Goal: Transaction & Acquisition: Purchase product/service

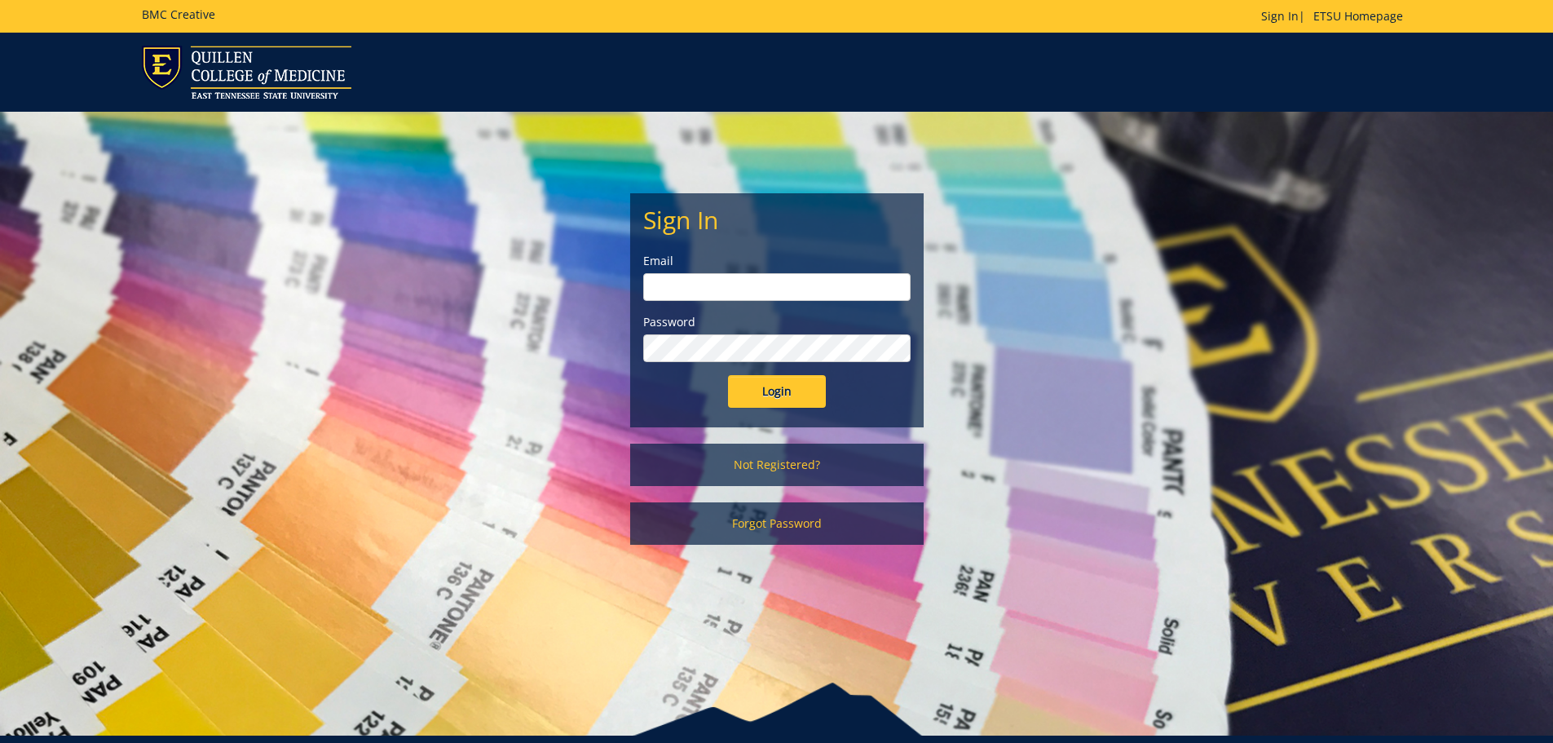
type input "hoovenm@etsu.edu"
click at [784, 388] on input "Login" at bounding box center [777, 391] width 98 height 33
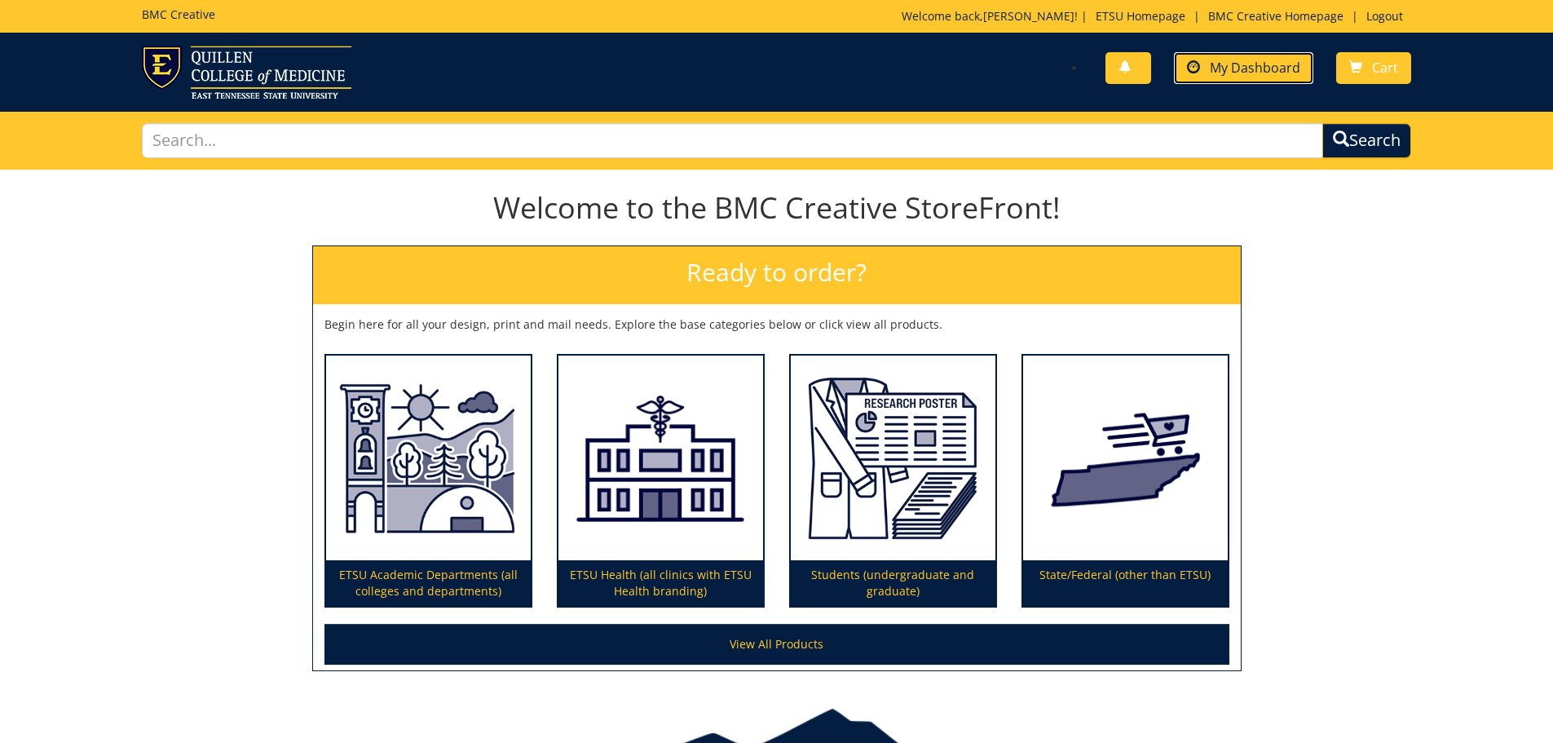
click at [1247, 70] on span "My Dashboard" at bounding box center [1255, 68] width 91 height 18
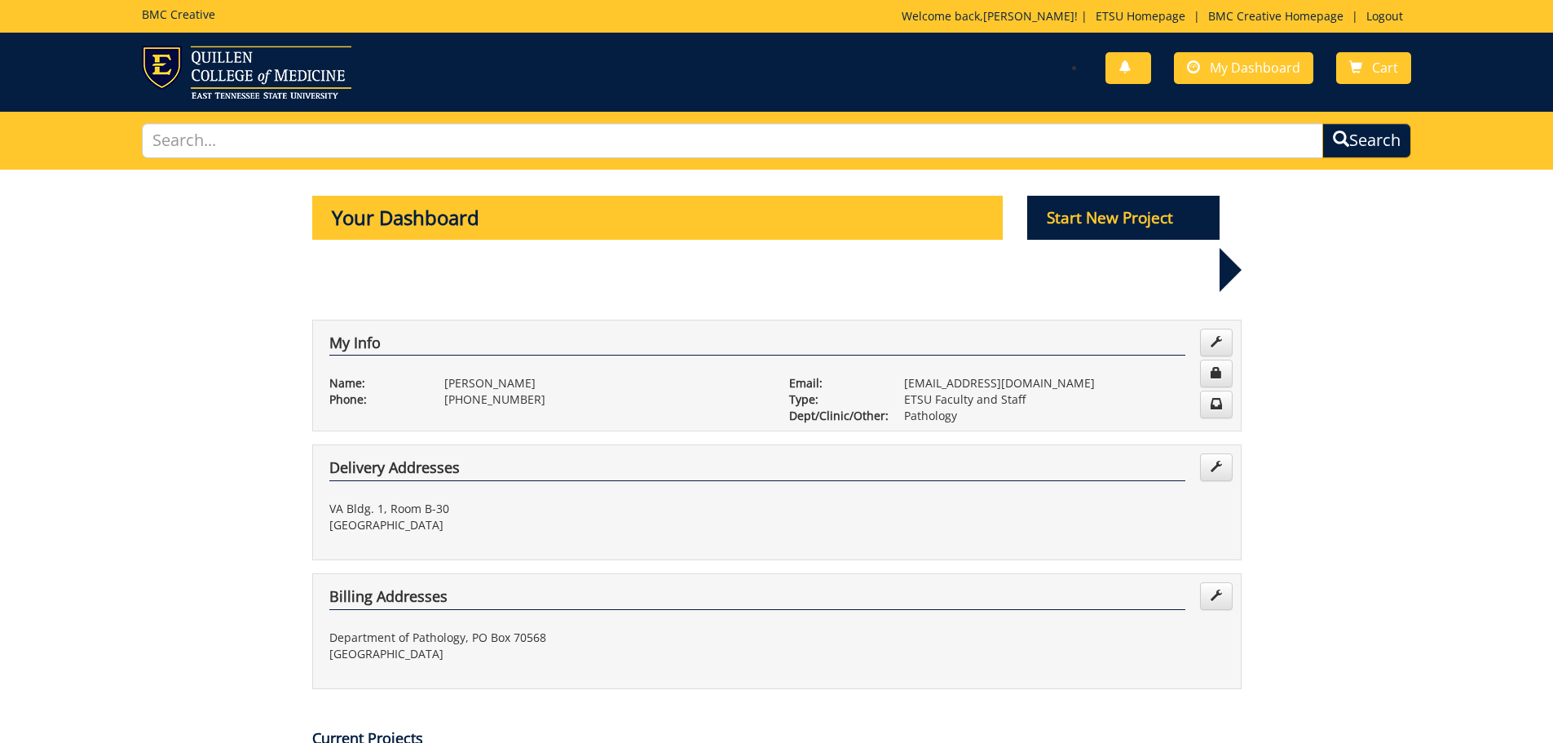
click at [1216, 59] on span "My Dashboard" at bounding box center [1255, 68] width 91 height 18
click at [1212, 69] on link "My Dashboard" at bounding box center [1243, 68] width 139 height 32
click at [1213, 55] on link "My Dashboard" at bounding box center [1243, 68] width 139 height 32
click at [1160, 208] on p "Start New Project" at bounding box center [1123, 218] width 192 height 44
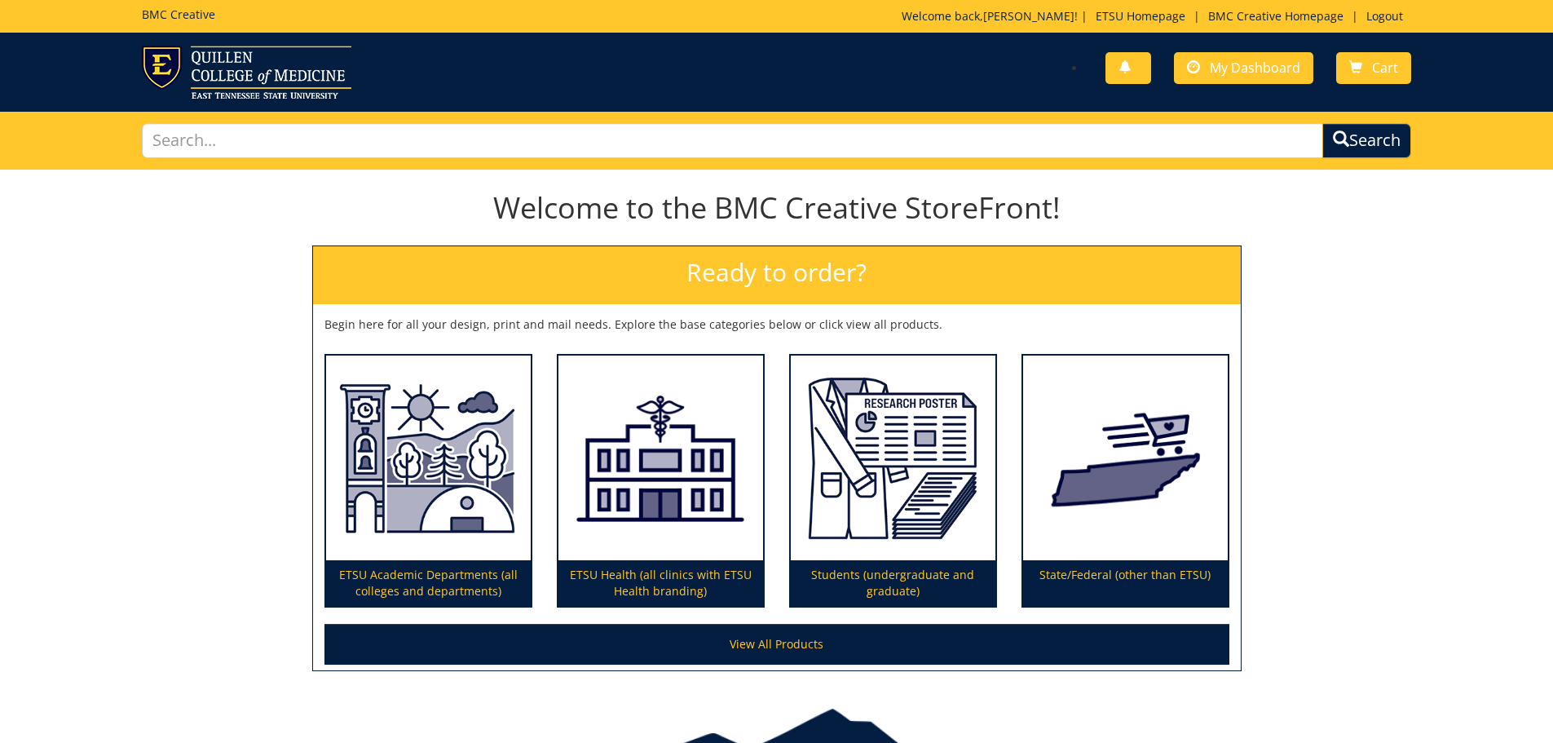
scroll to position [82, 0]
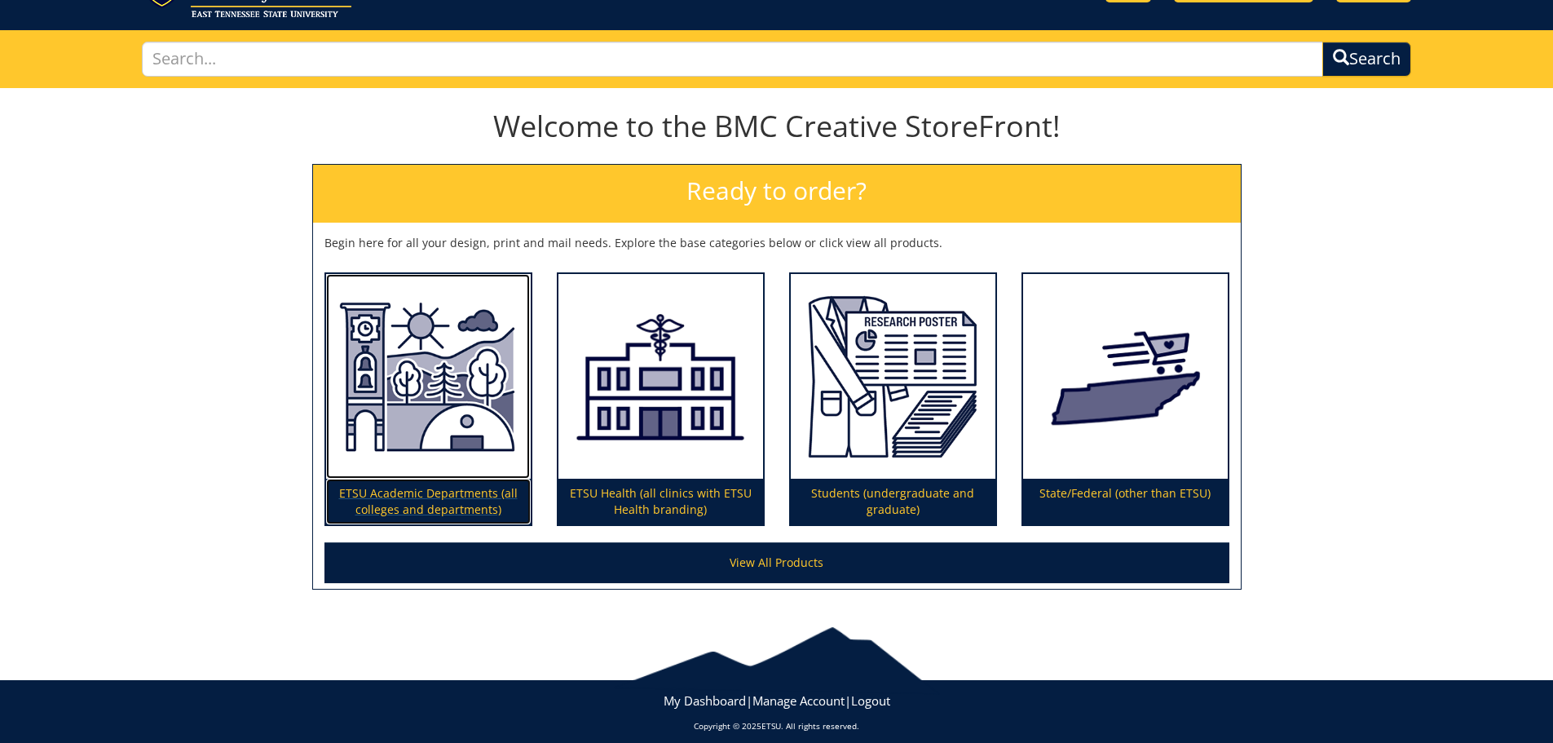
click at [487, 504] on p "ETSU Academic Departments (all colleges and departments)" at bounding box center [428, 502] width 205 height 46
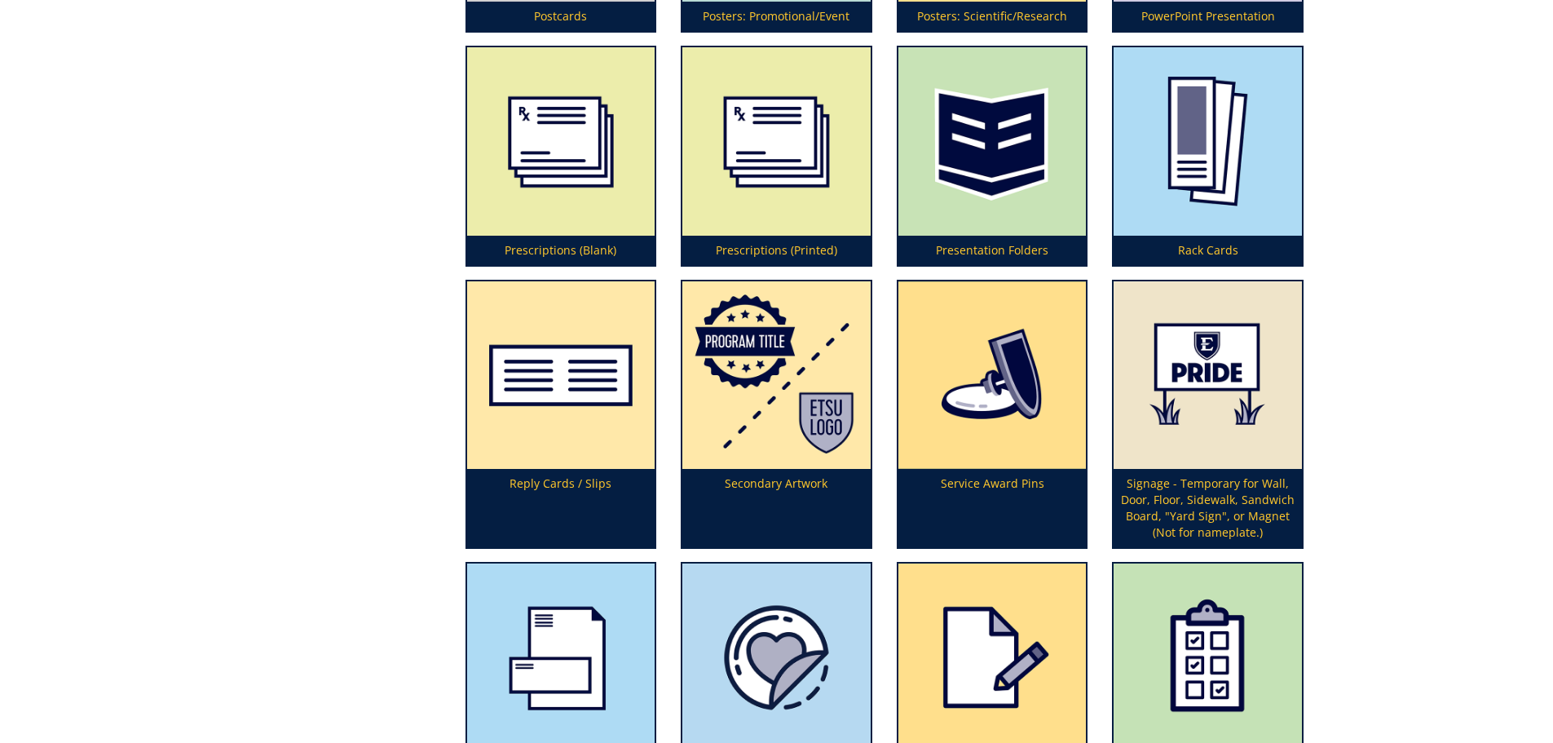
scroll to position [4567, 0]
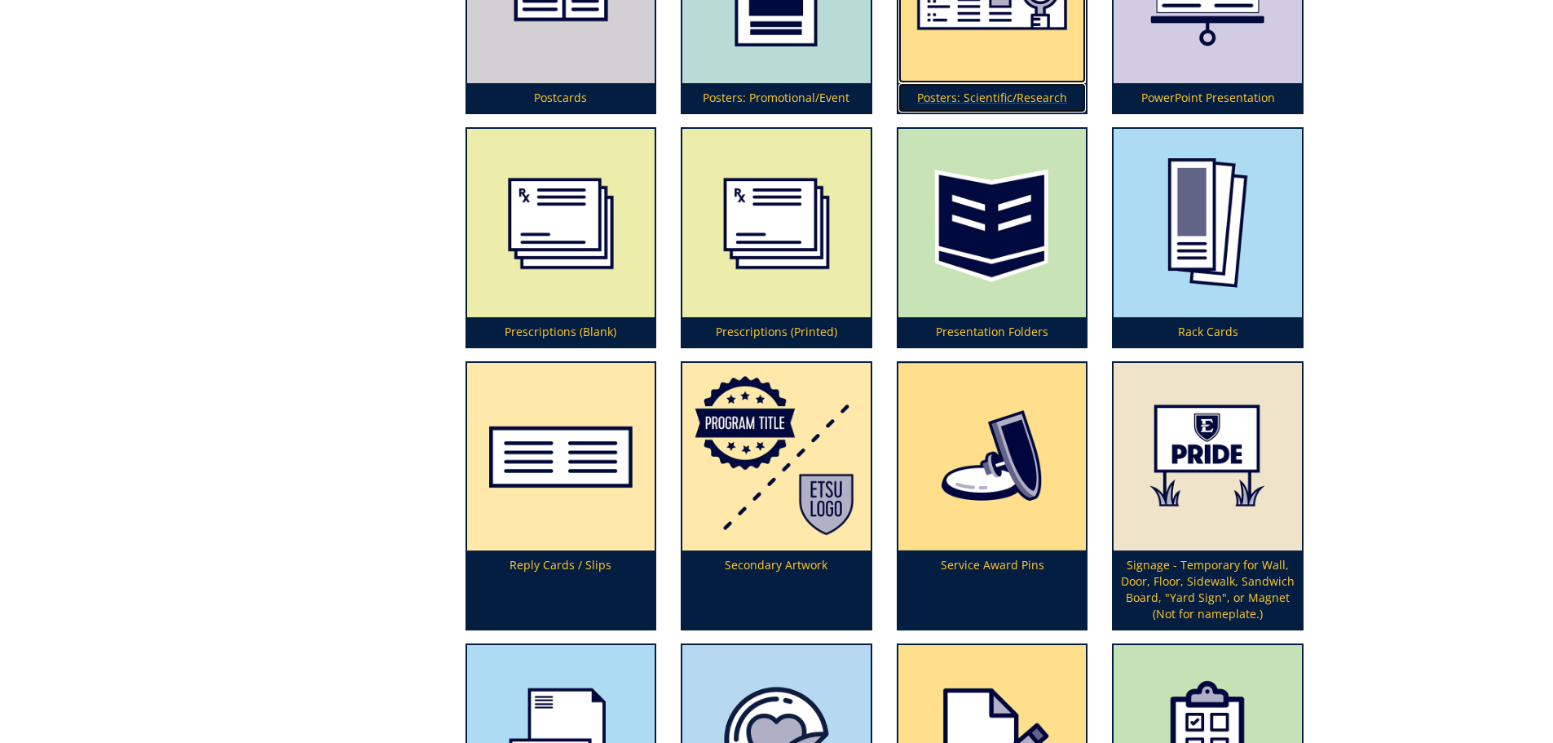
click at [1054, 99] on p "Posters: Scientific/Research" at bounding box center [993, 97] width 188 height 29
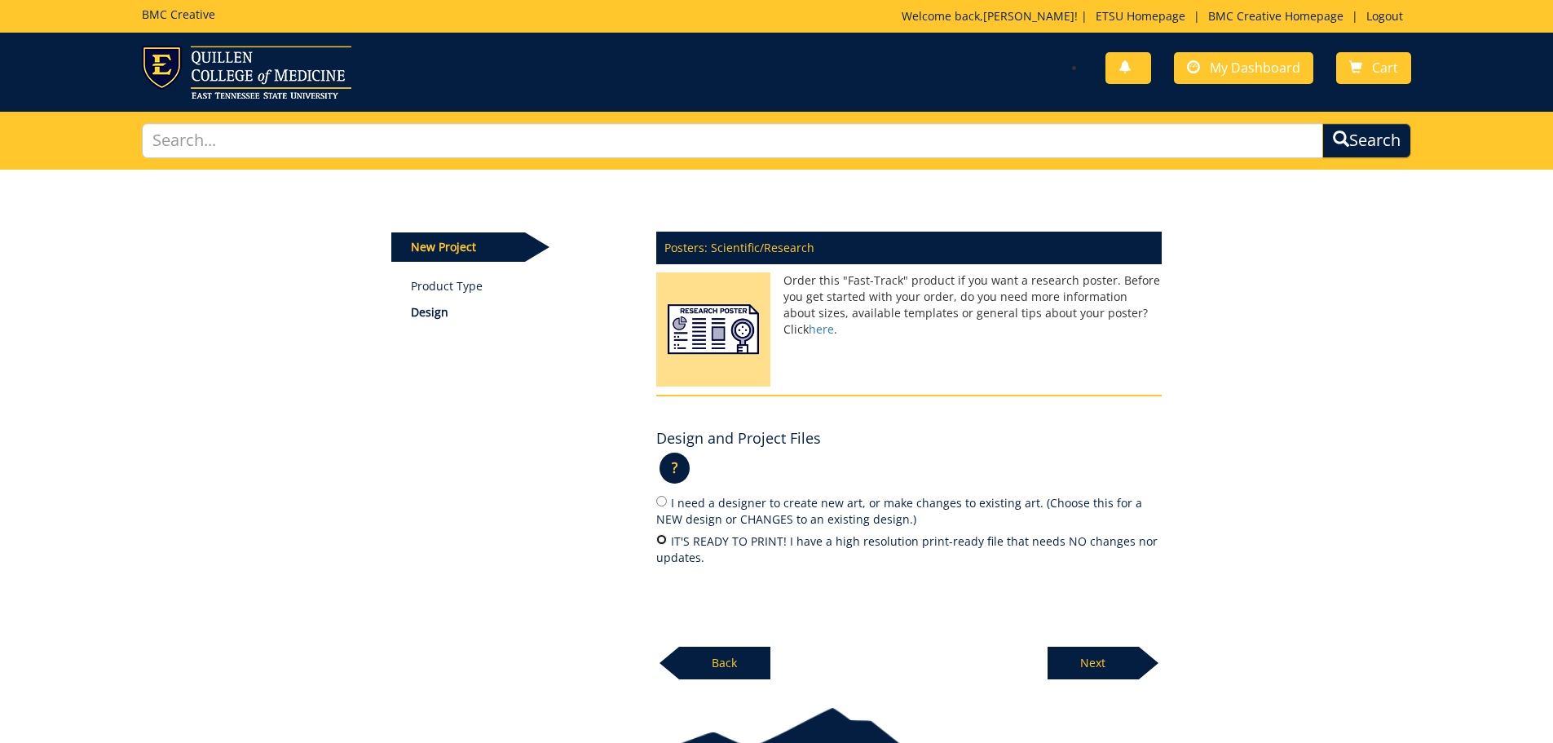
click at [665, 537] on input "IT'S READY TO PRINT! I have a high resolution print-ready file that needs NO ch…" at bounding box center [661, 539] width 11 height 11
radio input "true"
click at [1080, 651] on p "Next" at bounding box center [1093, 663] width 91 height 33
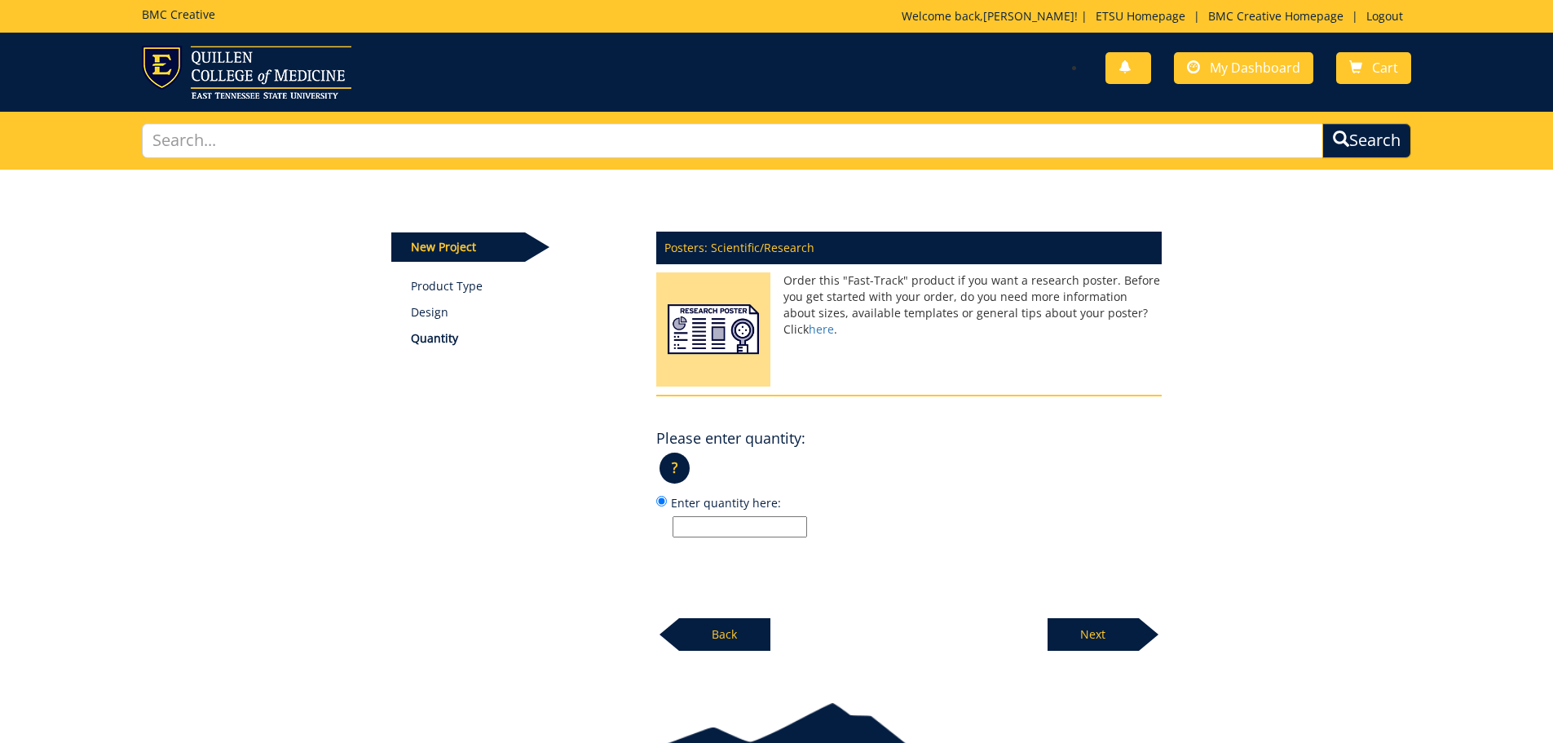
click at [698, 531] on input "Enter quantity here:" at bounding box center [740, 526] width 135 height 21
type input "1"
click at [1046, 608] on div "Posters: Scientific/Research Order this "Fast-Track" product if you want a rese…" at bounding box center [909, 437] width 530 height 430
click at [1076, 633] on p "Next" at bounding box center [1093, 634] width 91 height 33
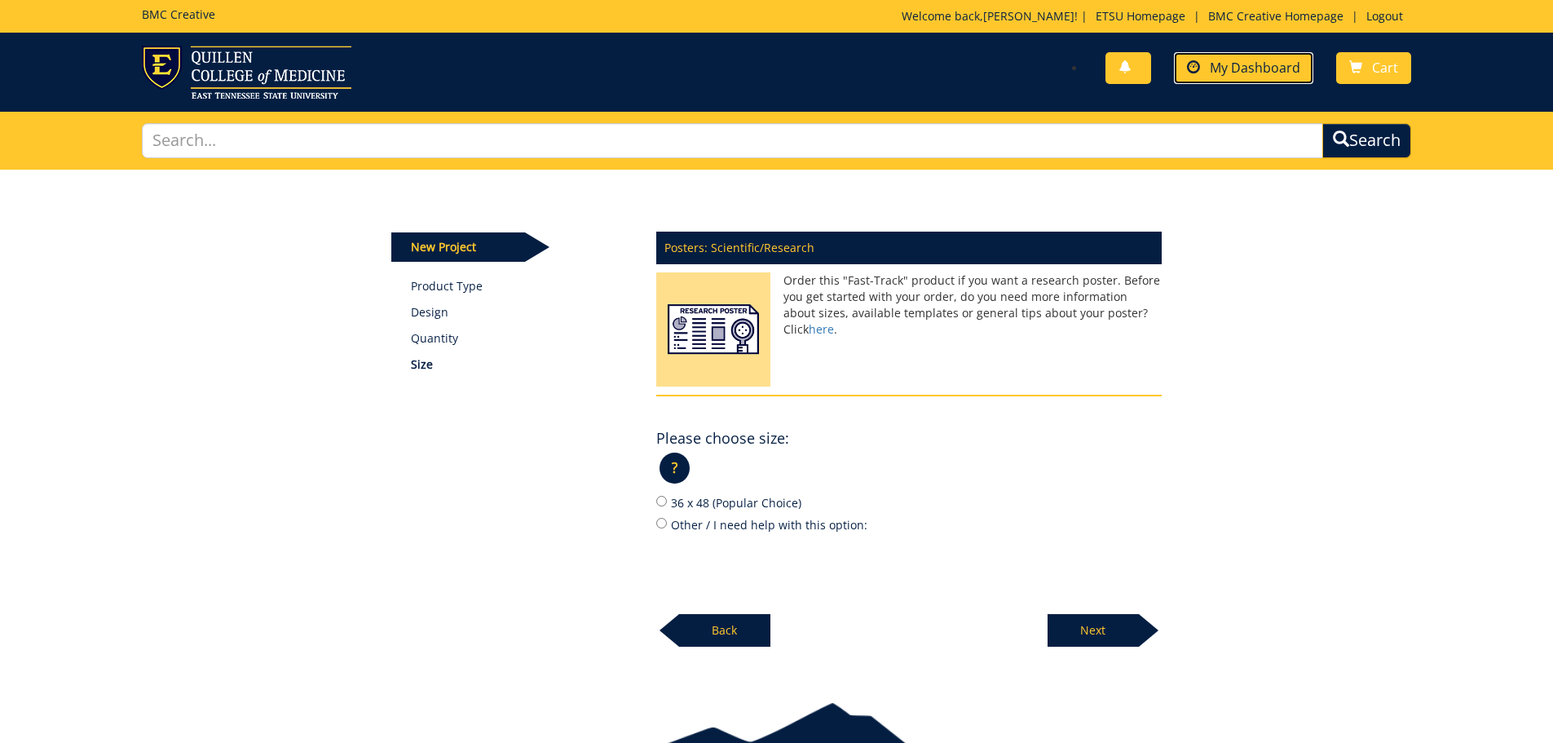
click at [1266, 73] on span "My Dashboard" at bounding box center [1255, 68] width 91 height 18
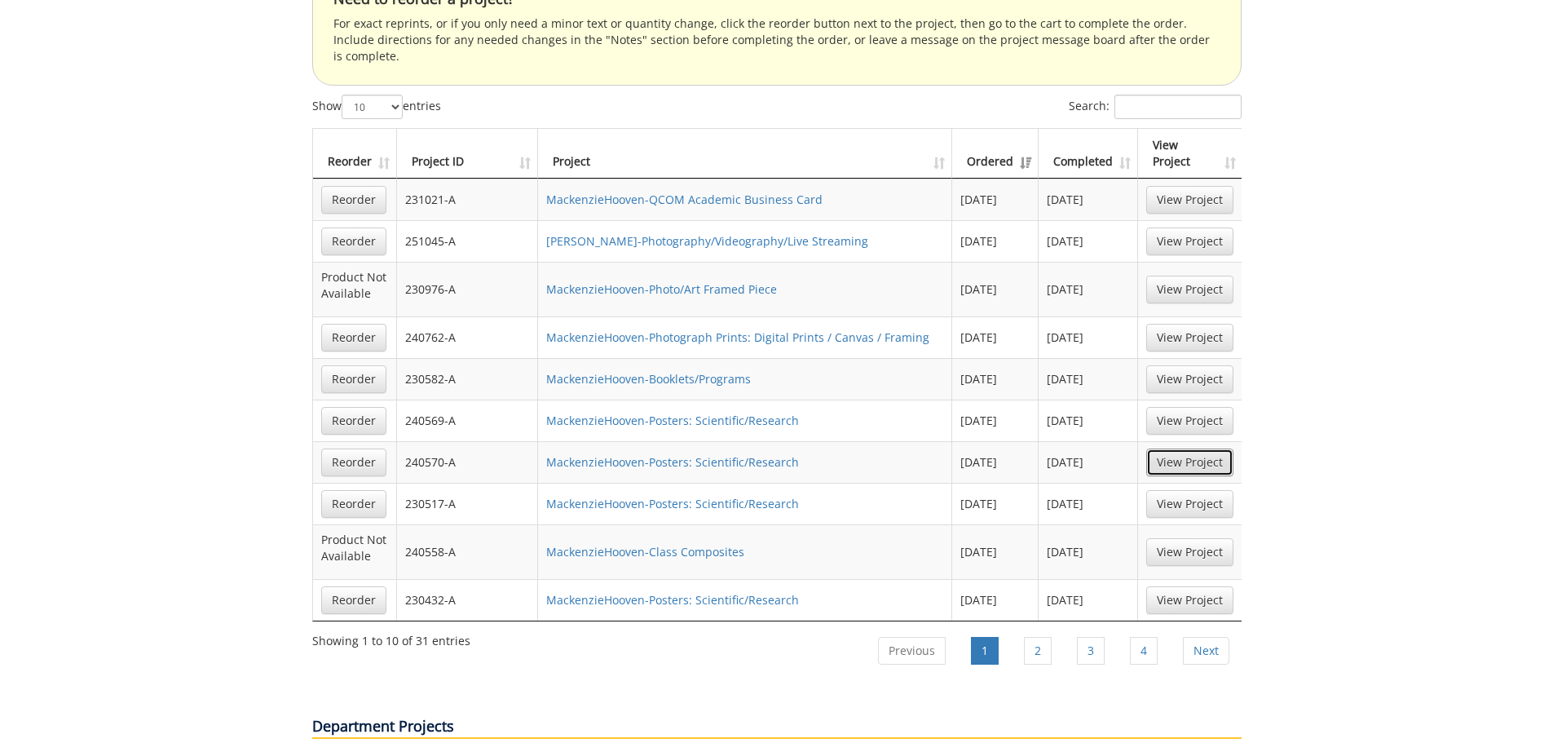
scroll to position [1060, 0]
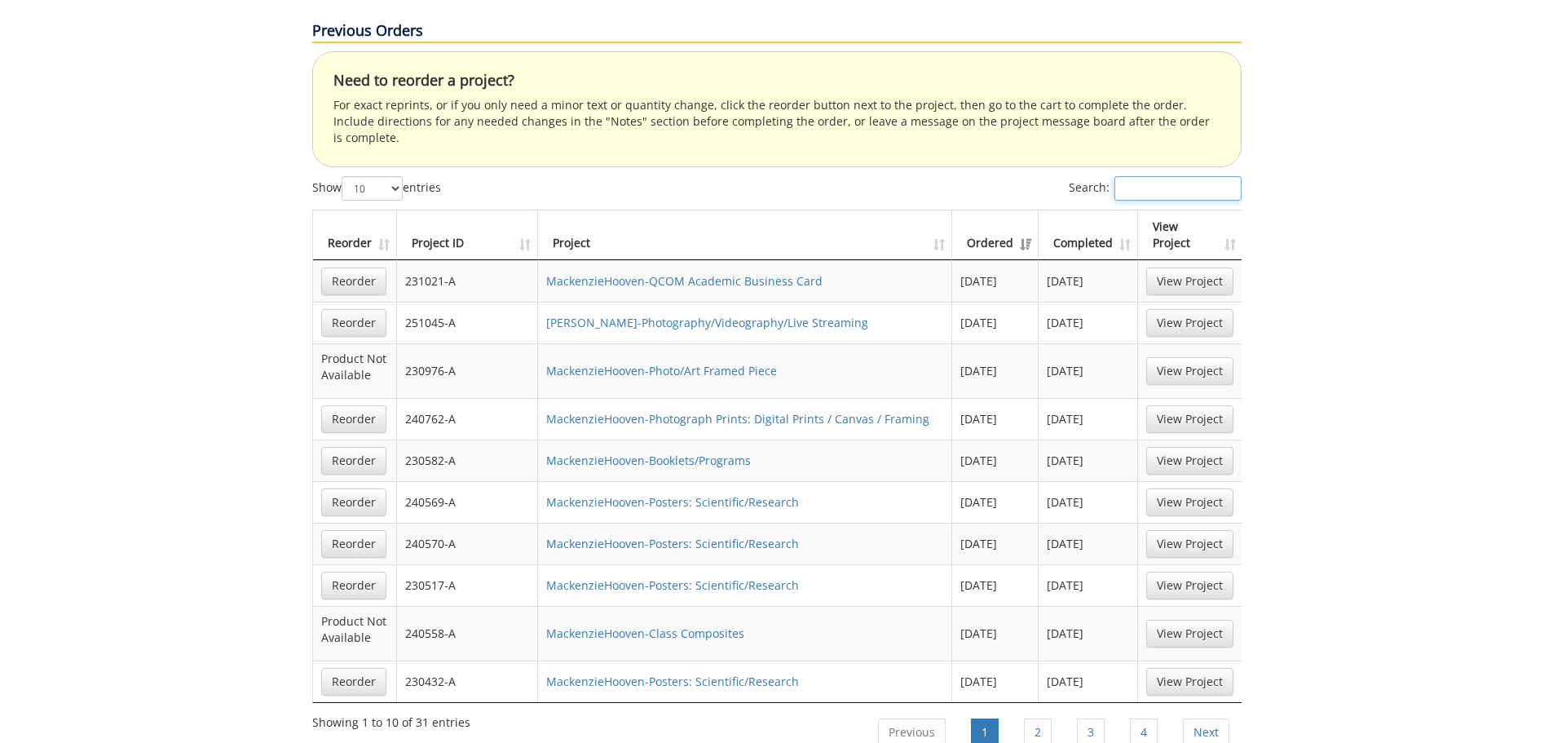
click at [1132, 176] on input "Search:" at bounding box center [1178, 188] width 127 height 24
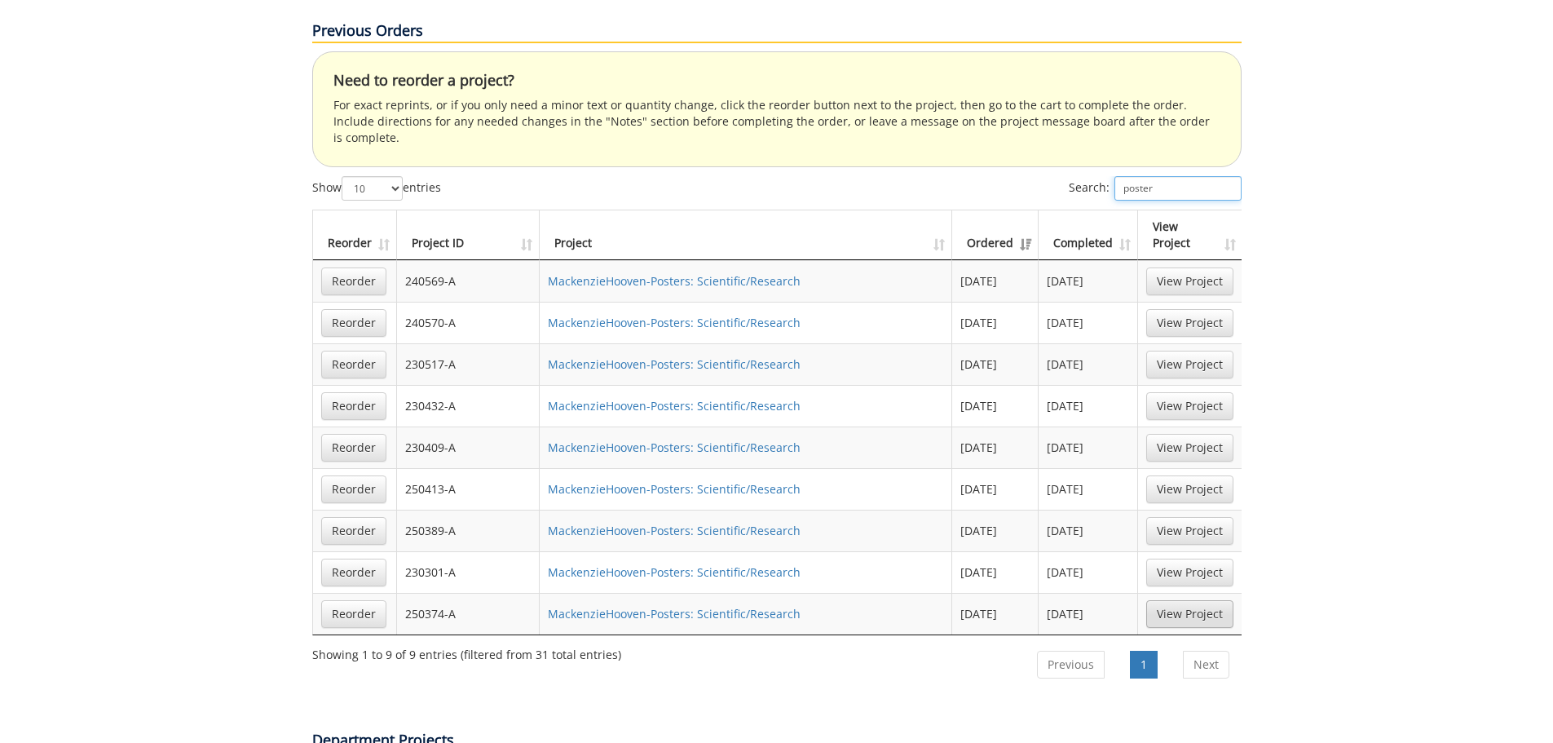
type input "poster"
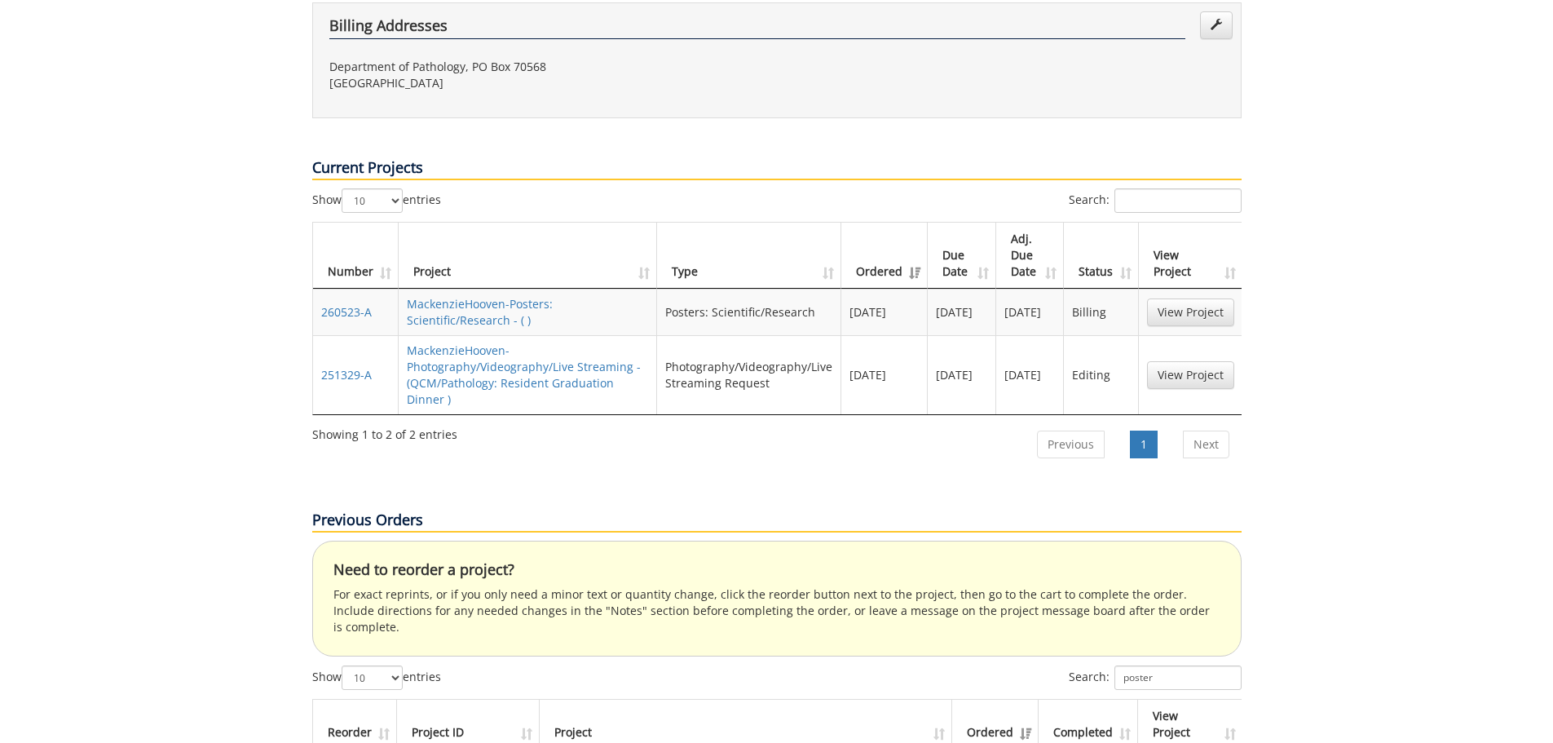
scroll to position [326, 0]
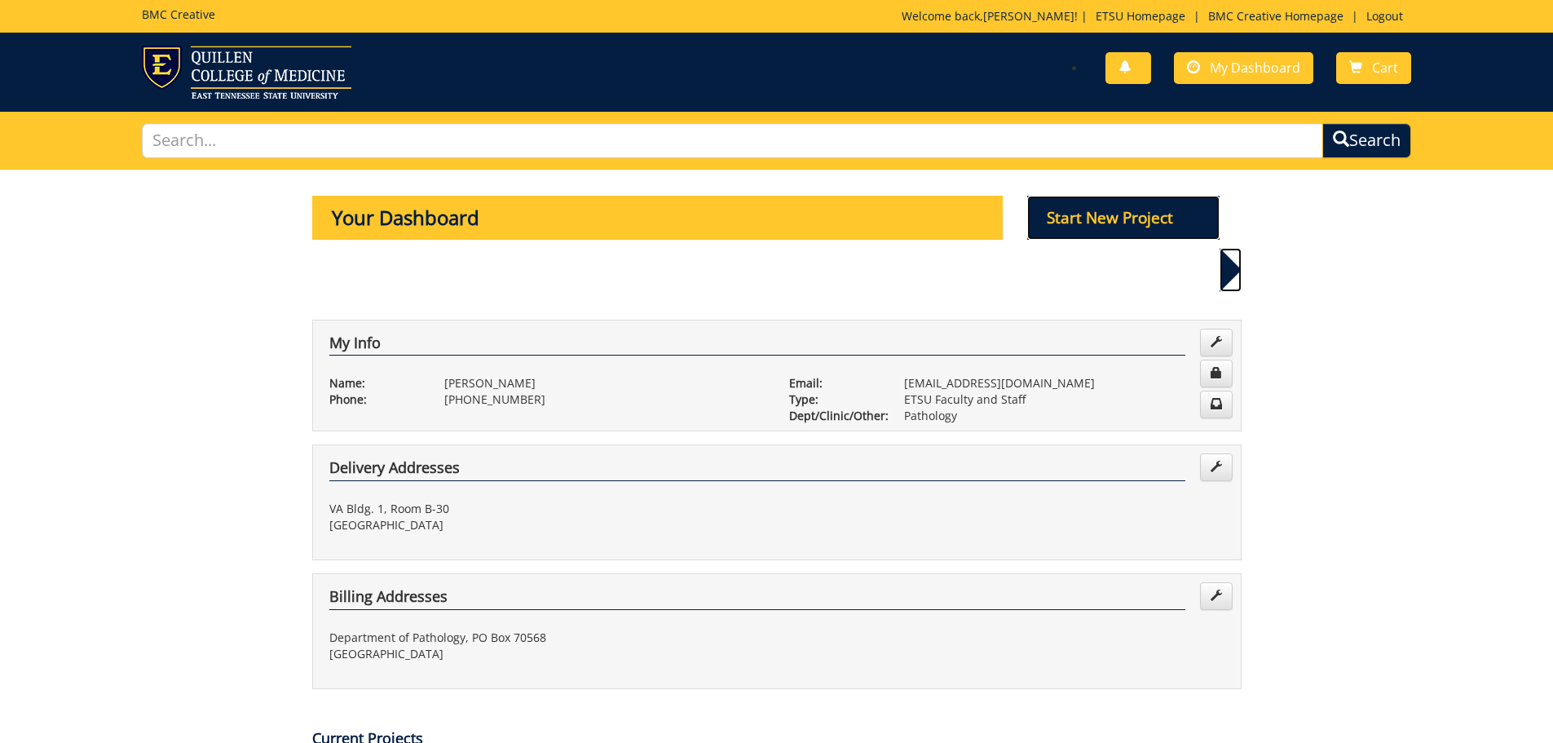
click at [1107, 222] on p "Start New Project" at bounding box center [1123, 218] width 192 height 44
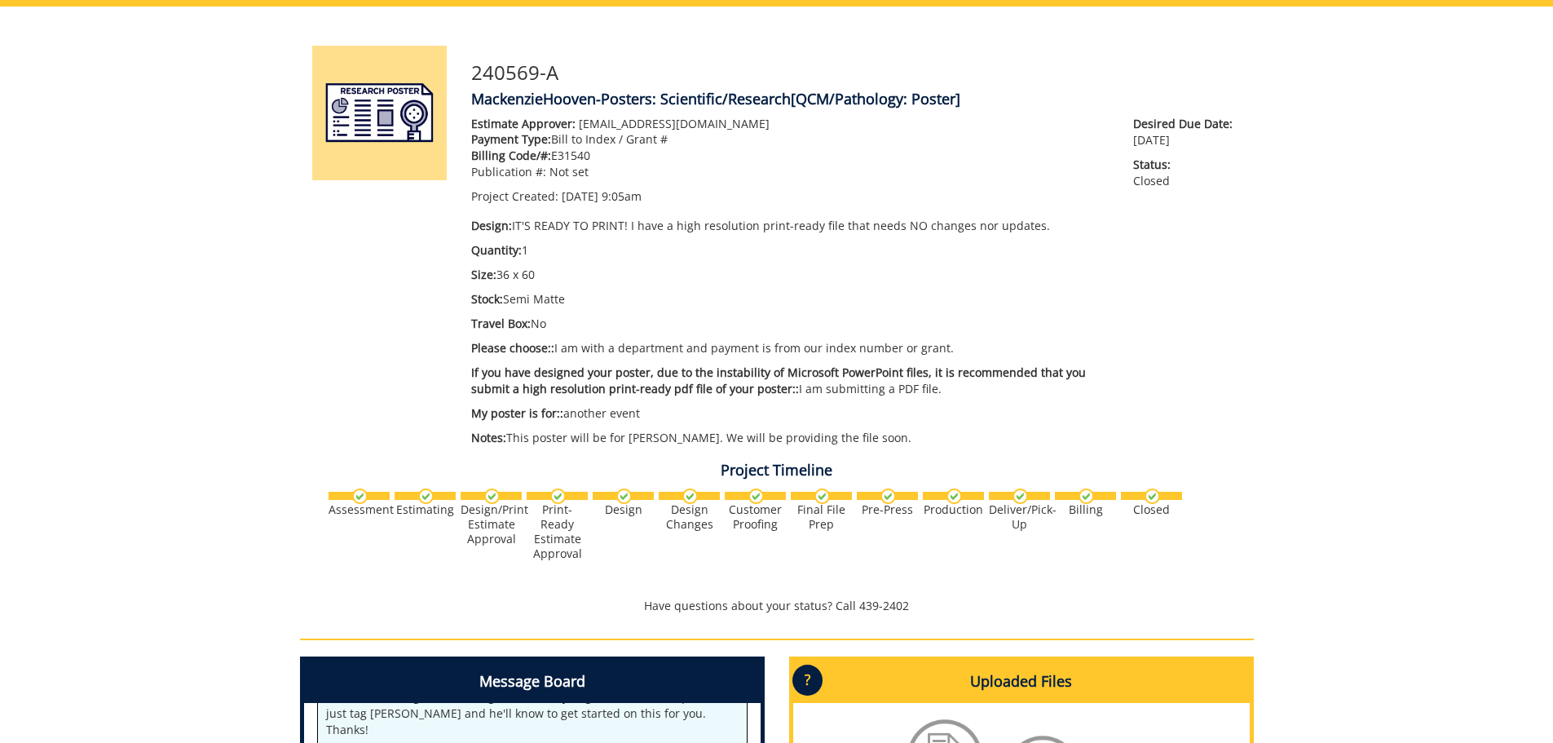
scroll to position [408, 0]
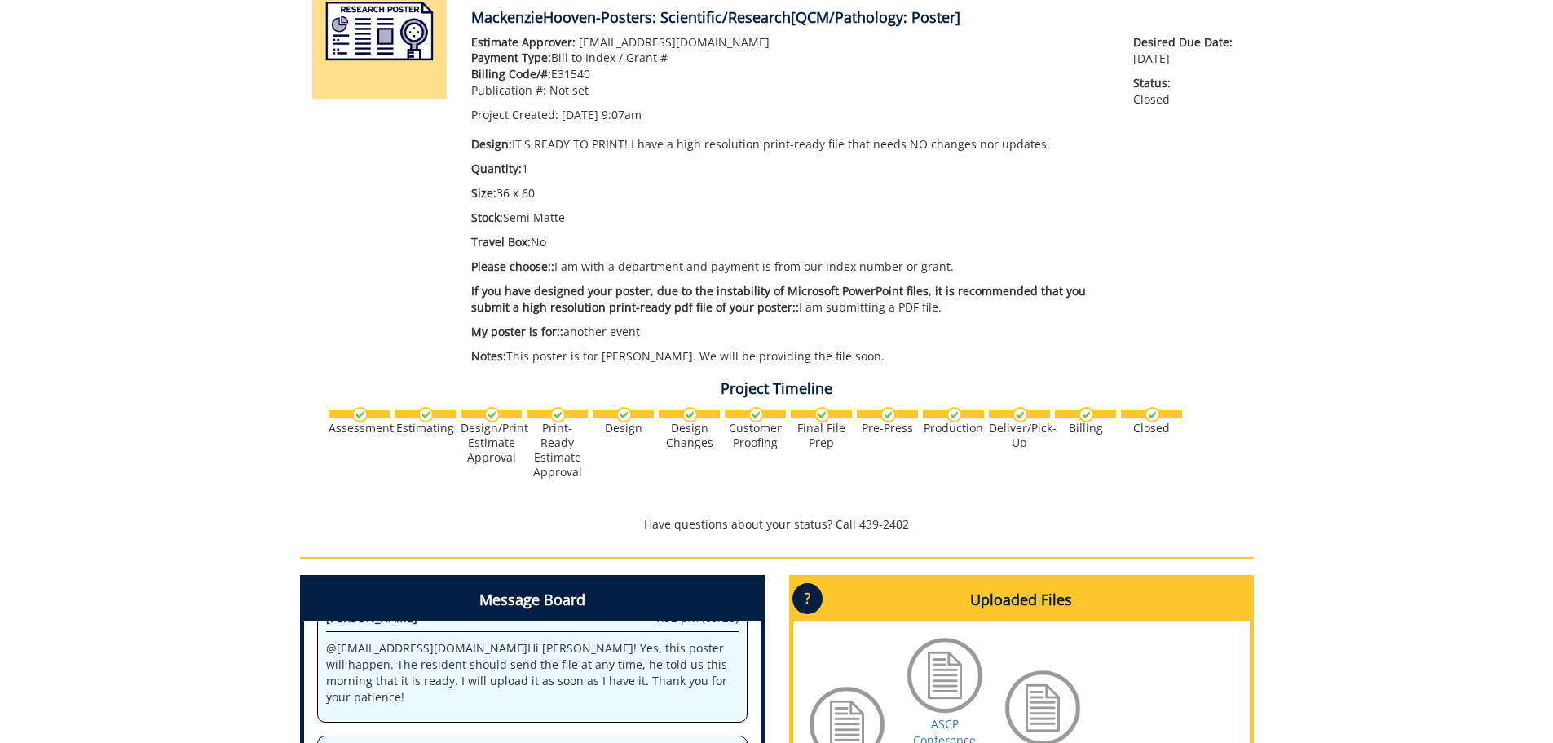
scroll to position [163, 0]
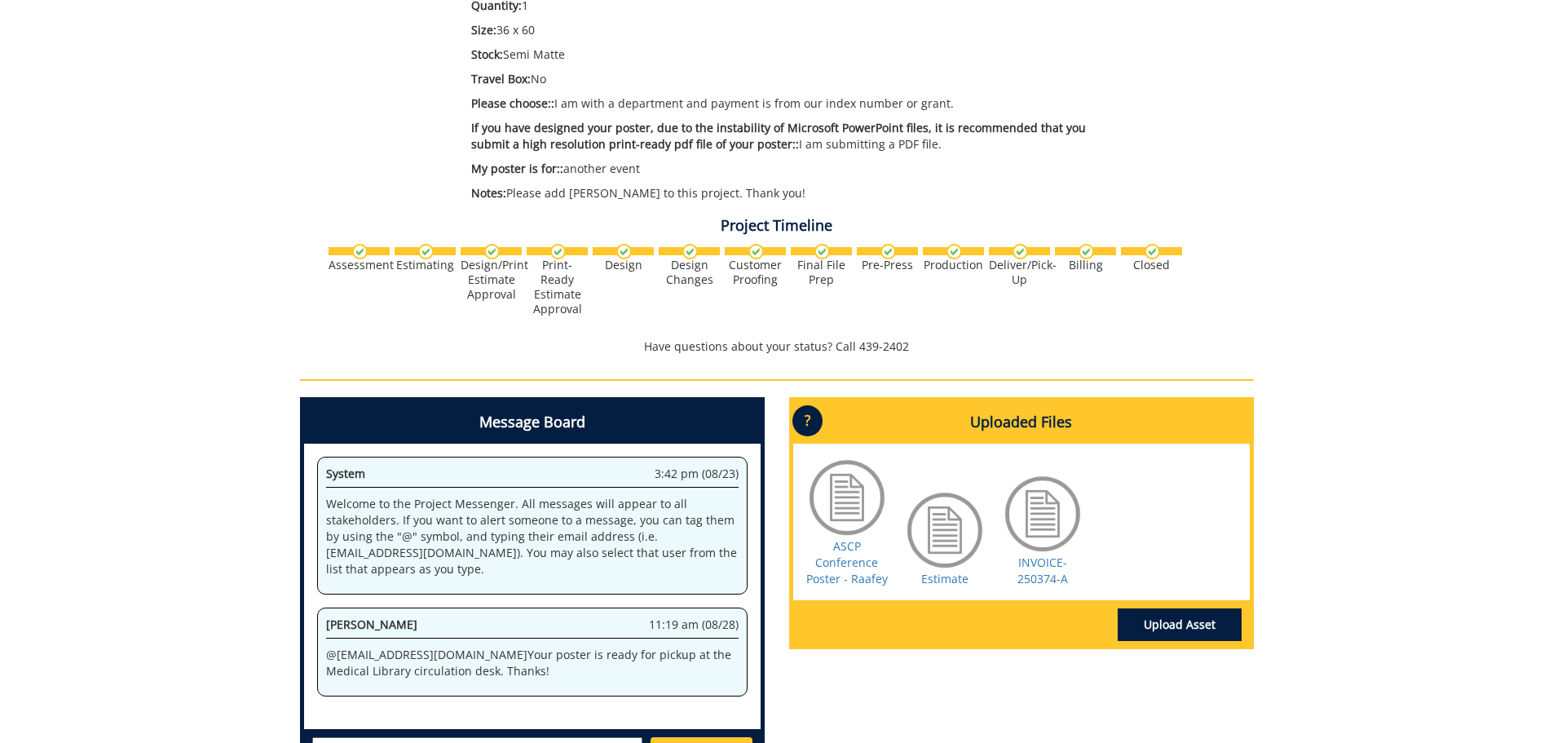
scroll to position [326, 0]
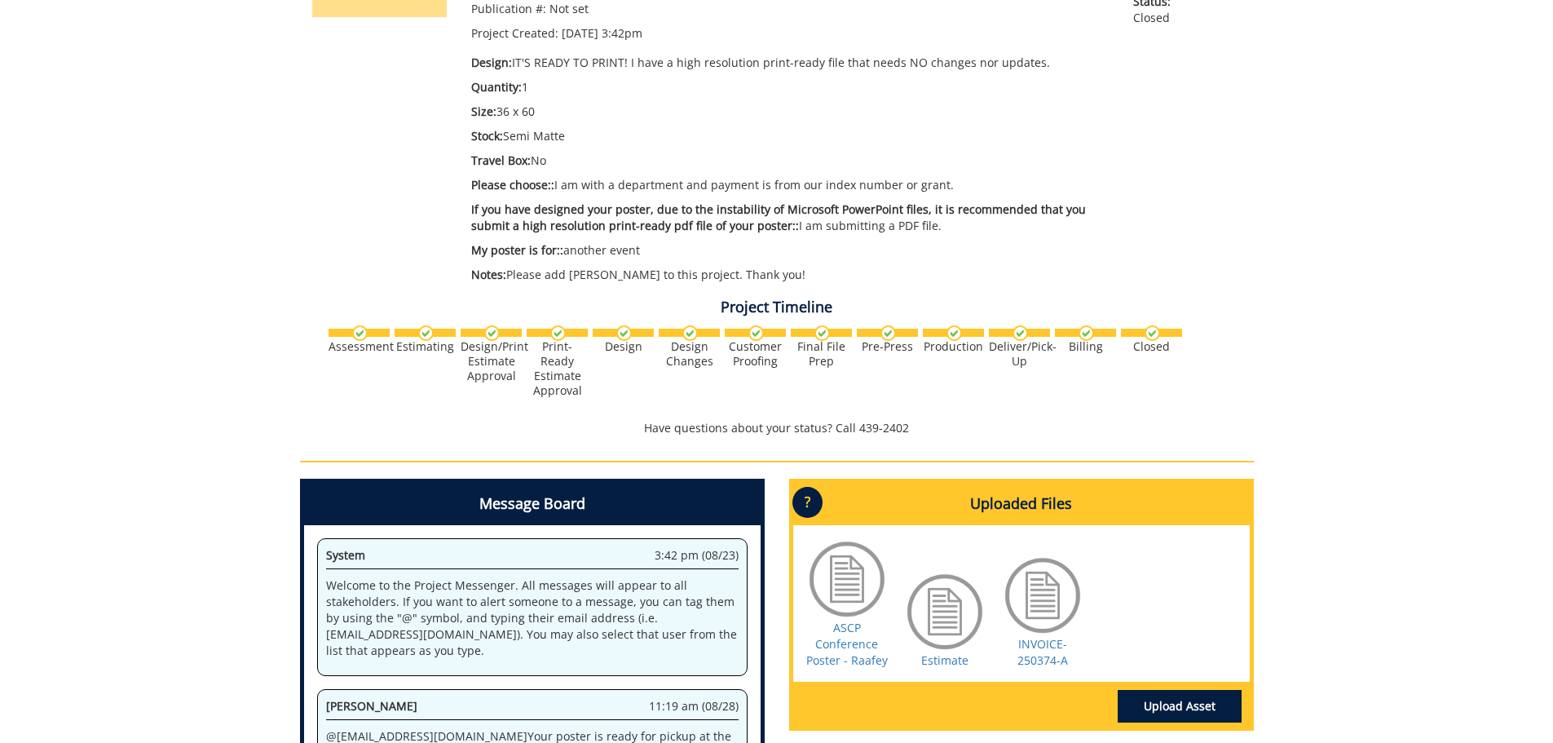
click at [1365, 323] on div "250374-A MackenzieHooven-Posters: Scientific/Research Estimate Approver: [EMAIL…" at bounding box center [776, 362] width 1553 height 1039
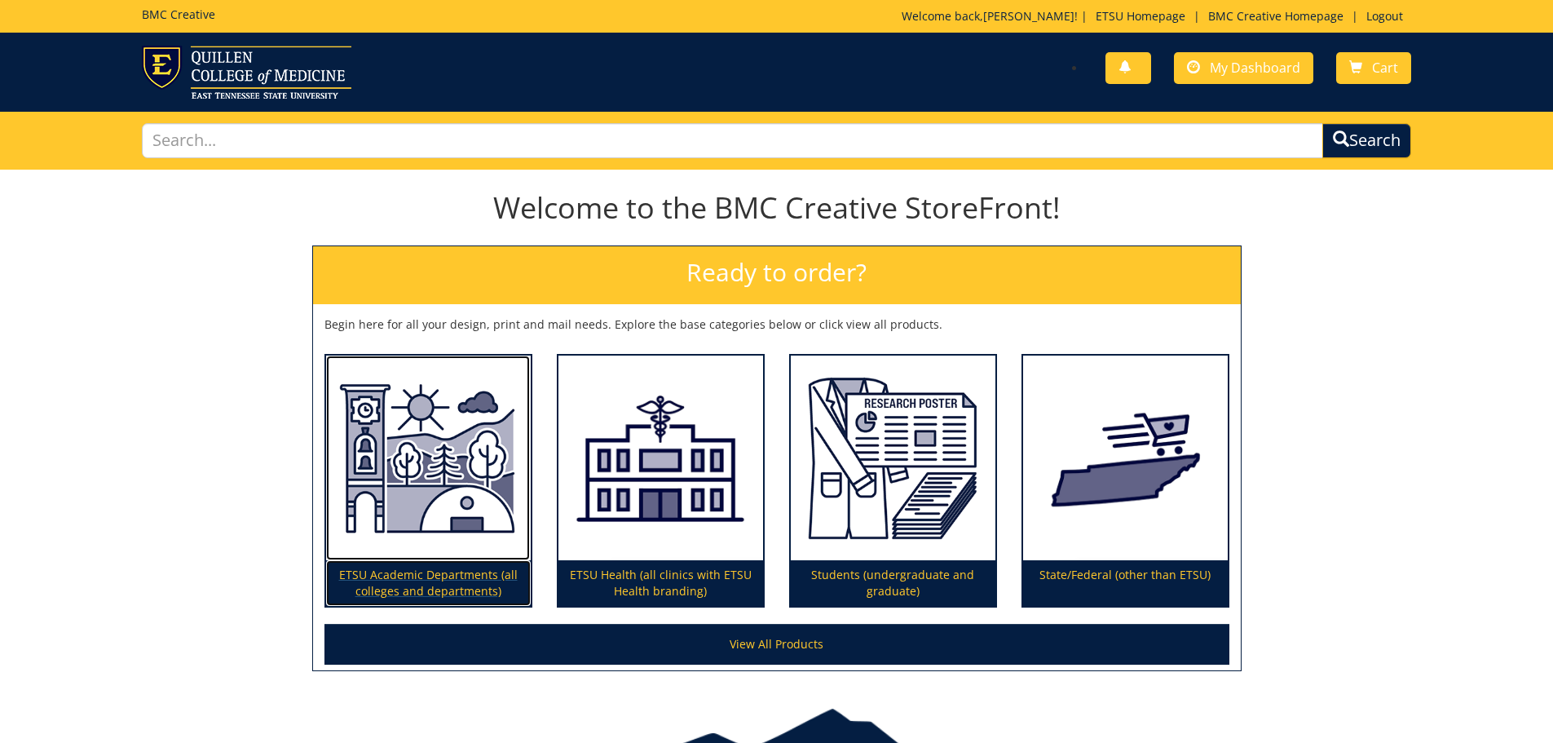
click at [359, 488] on img at bounding box center [428, 458] width 205 height 205
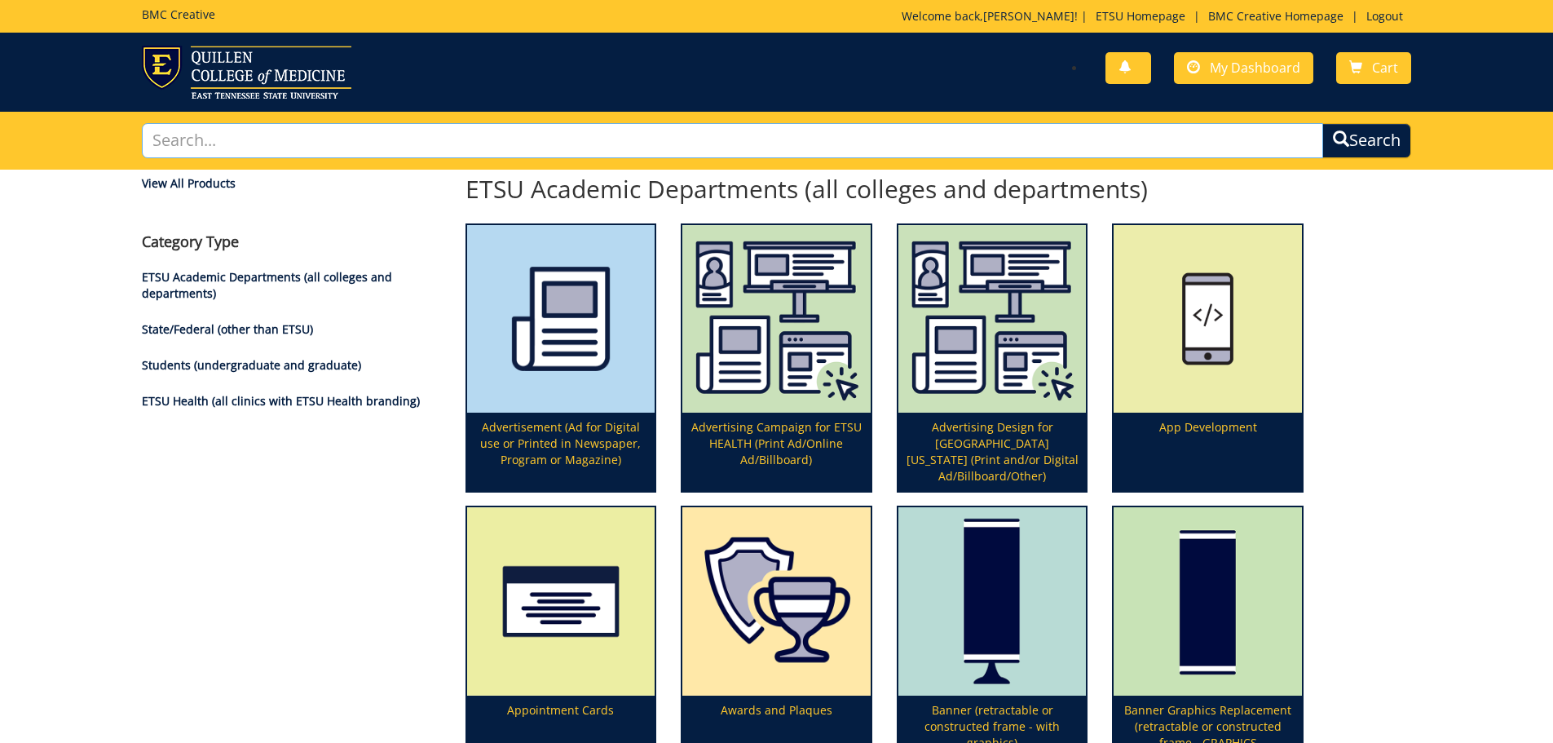
click at [497, 156] on input "text" at bounding box center [733, 140] width 1182 height 35
type input "poster"
click at [1323, 123] on button "Search" at bounding box center [1367, 140] width 89 height 35
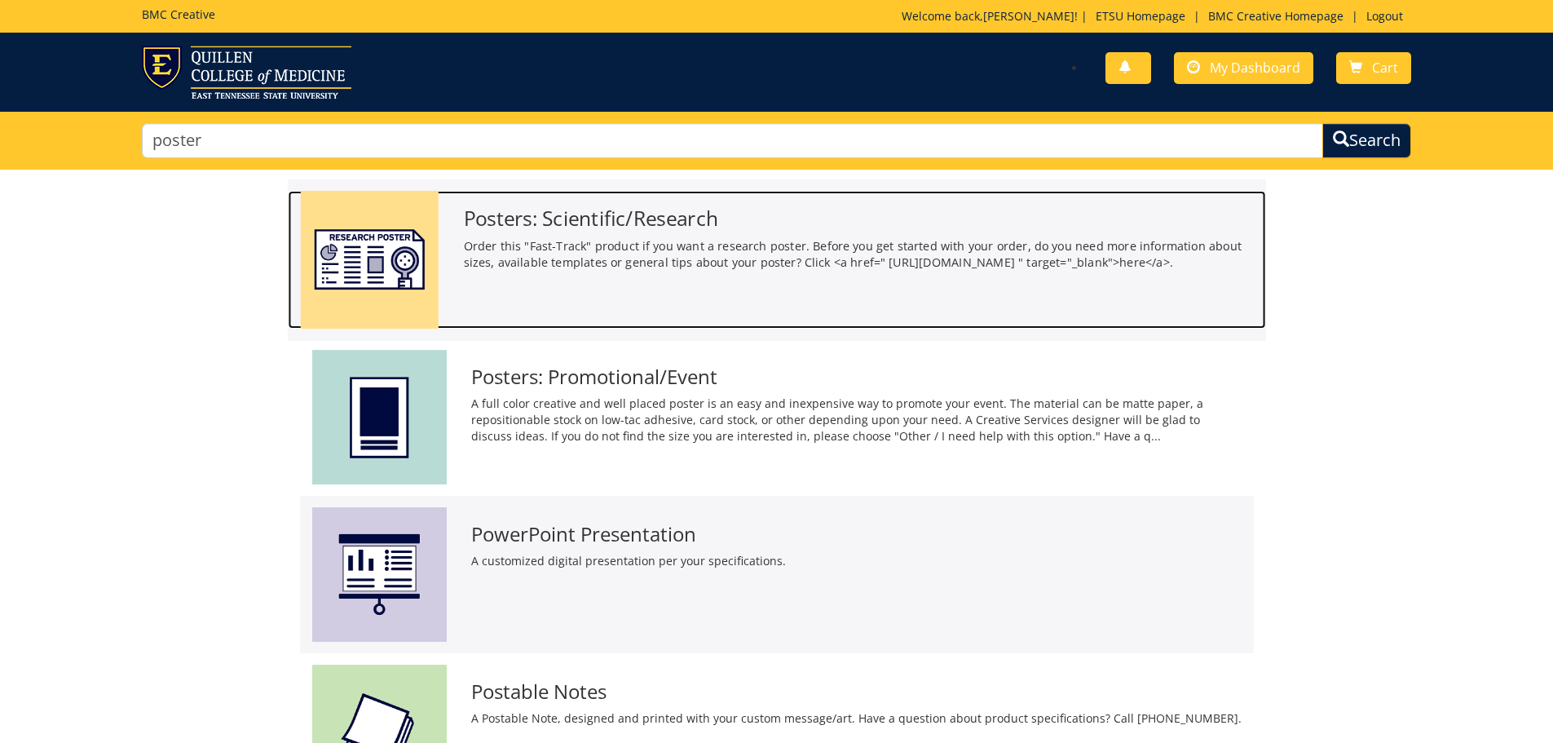
click at [532, 207] on h3 "Posters: Scientific/Research" at bounding box center [858, 218] width 790 height 22
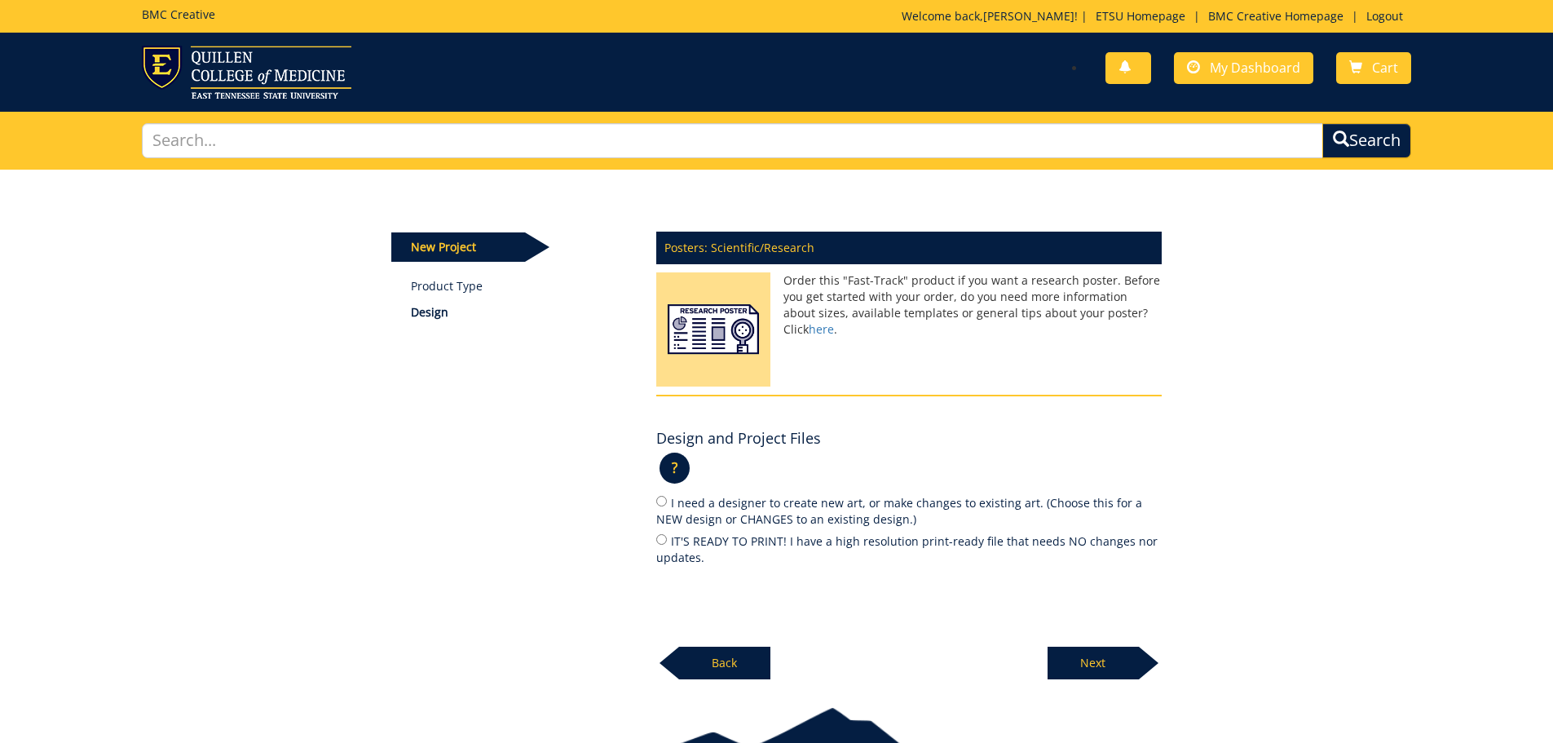
click at [733, 540] on label "IT'S READY TO PRINT! I have a high resolution print-ready file that needs NO ch…" at bounding box center [909, 549] width 506 height 34
click at [667, 540] on input "IT'S READY TO PRINT! I have a high resolution print-ready file that needs NO ch…" at bounding box center [661, 539] width 11 height 11
radio input "true"
click at [1067, 647] on p "Next" at bounding box center [1093, 663] width 91 height 33
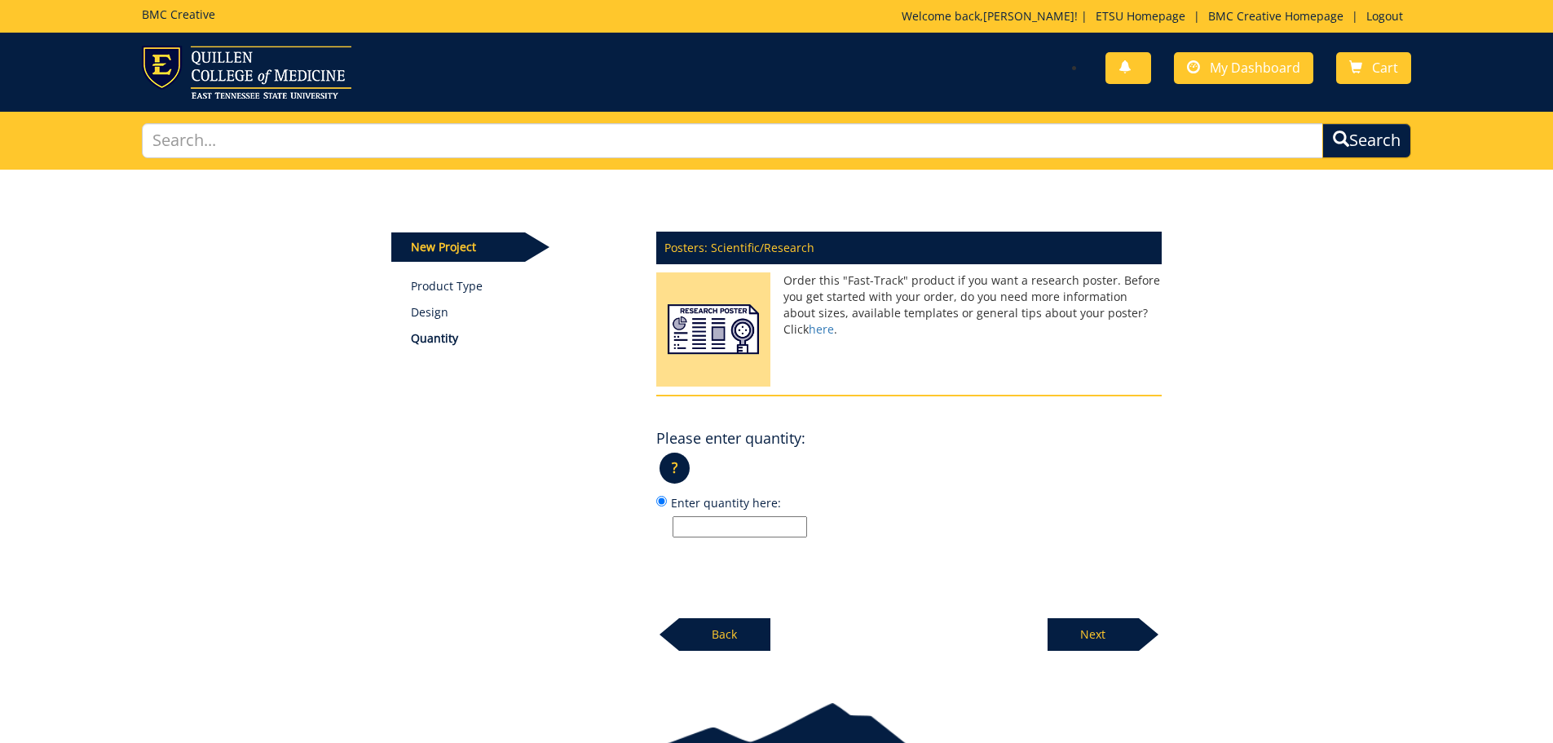
click at [776, 531] on input "Enter quantity here:" at bounding box center [740, 526] width 135 height 21
type input "1"
click at [1060, 625] on p "Next" at bounding box center [1093, 634] width 91 height 33
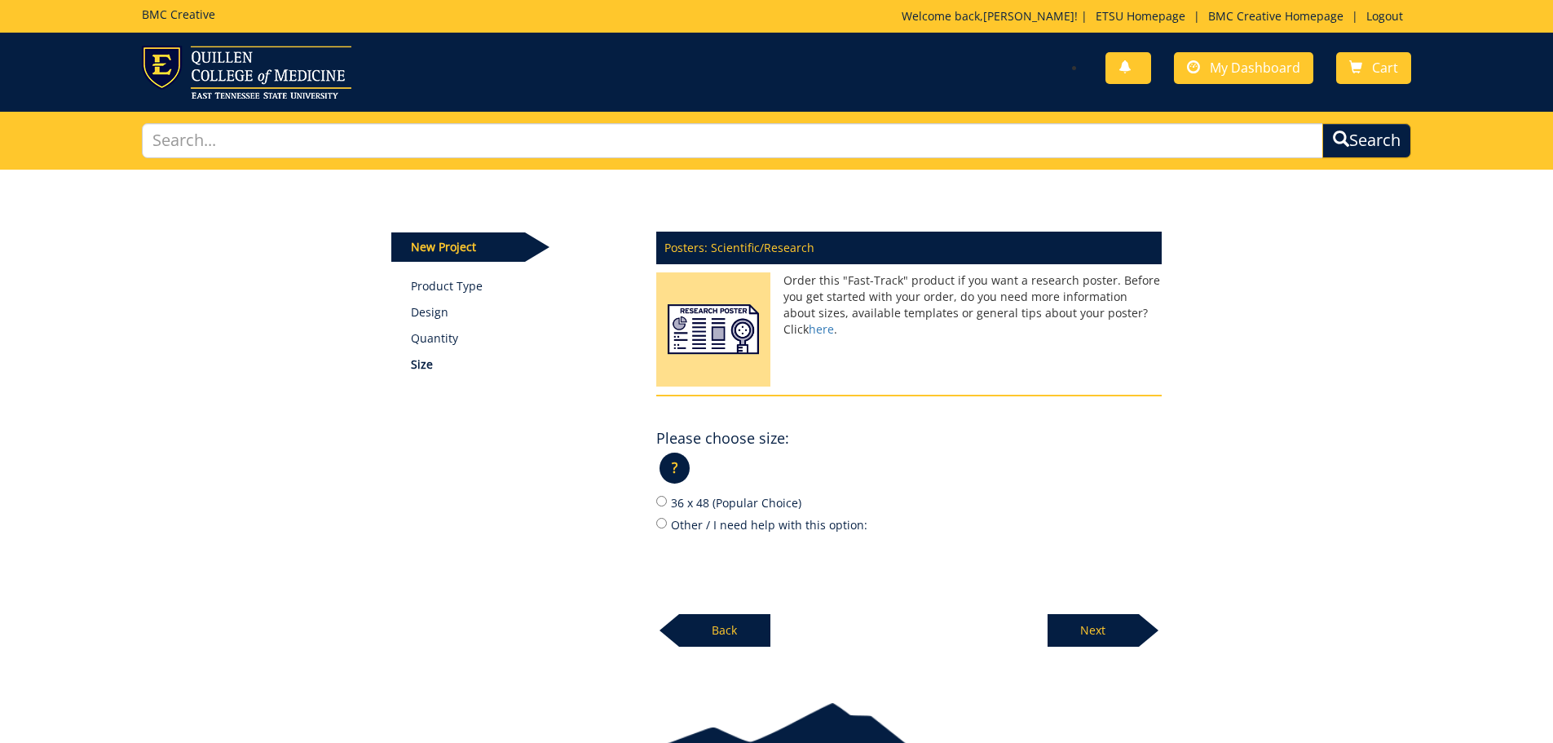
click at [719, 529] on label "Other / I need help with this option:" at bounding box center [909, 524] width 506 height 18
click at [667, 528] on input "Other / I need help with this option:" at bounding box center [661, 523] width 11 height 11
radio input "true"
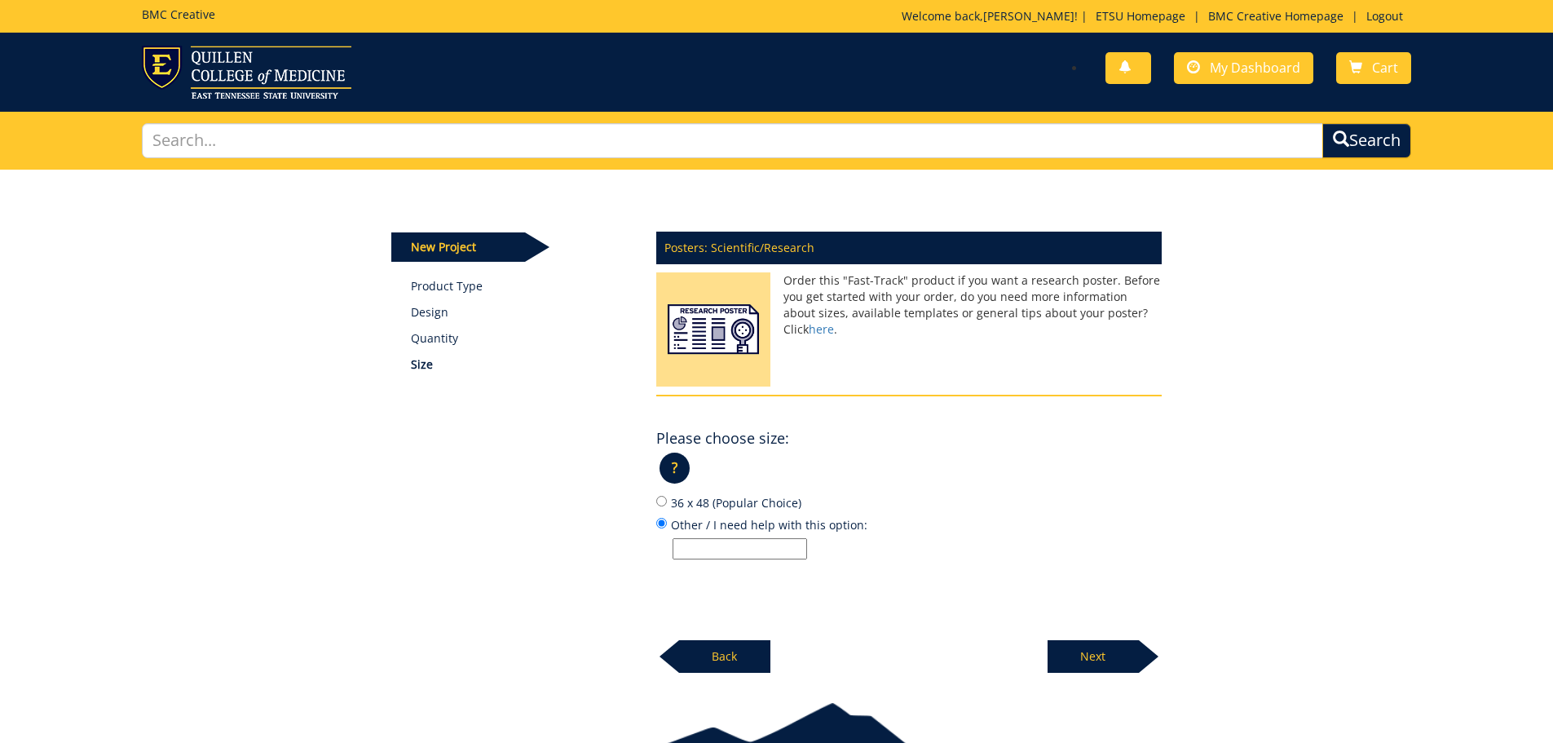
click at [723, 556] on input "Other / I need help with this option:" at bounding box center [740, 548] width 135 height 21
type input "36 x 60"
click at [1001, 528] on label "Other / I need help with this option: 36 x 60" at bounding box center [909, 537] width 506 height 44
click at [667, 528] on input "Other / I need help with this option: 36 x 60" at bounding box center [661, 523] width 11 height 11
click at [1085, 663] on p "Next" at bounding box center [1093, 656] width 91 height 33
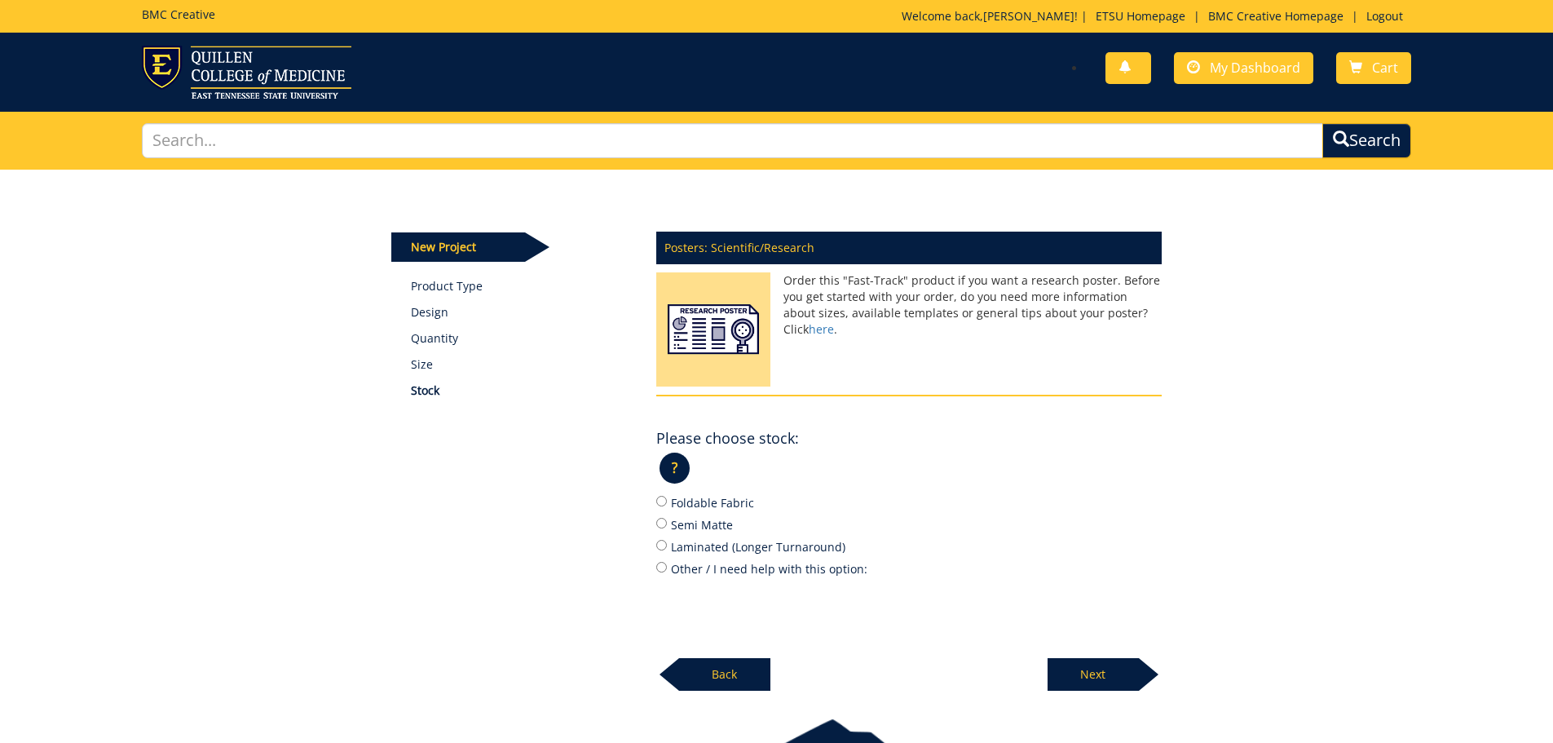
click at [1245, 382] on div "New Project Product Type Design Quantity Size Stock Posters: Scientific/Researc…" at bounding box center [777, 431] width 954 height 522
click at [700, 528] on label "Semi Matte" at bounding box center [909, 524] width 506 height 18
click at [667, 528] on input "Semi Matte" at bounding box center [661, 523] width 11 height 11
radio input "true"
click at [1126, 665] on p "Next" at bounding box center [1093, 674] width 91 height 33
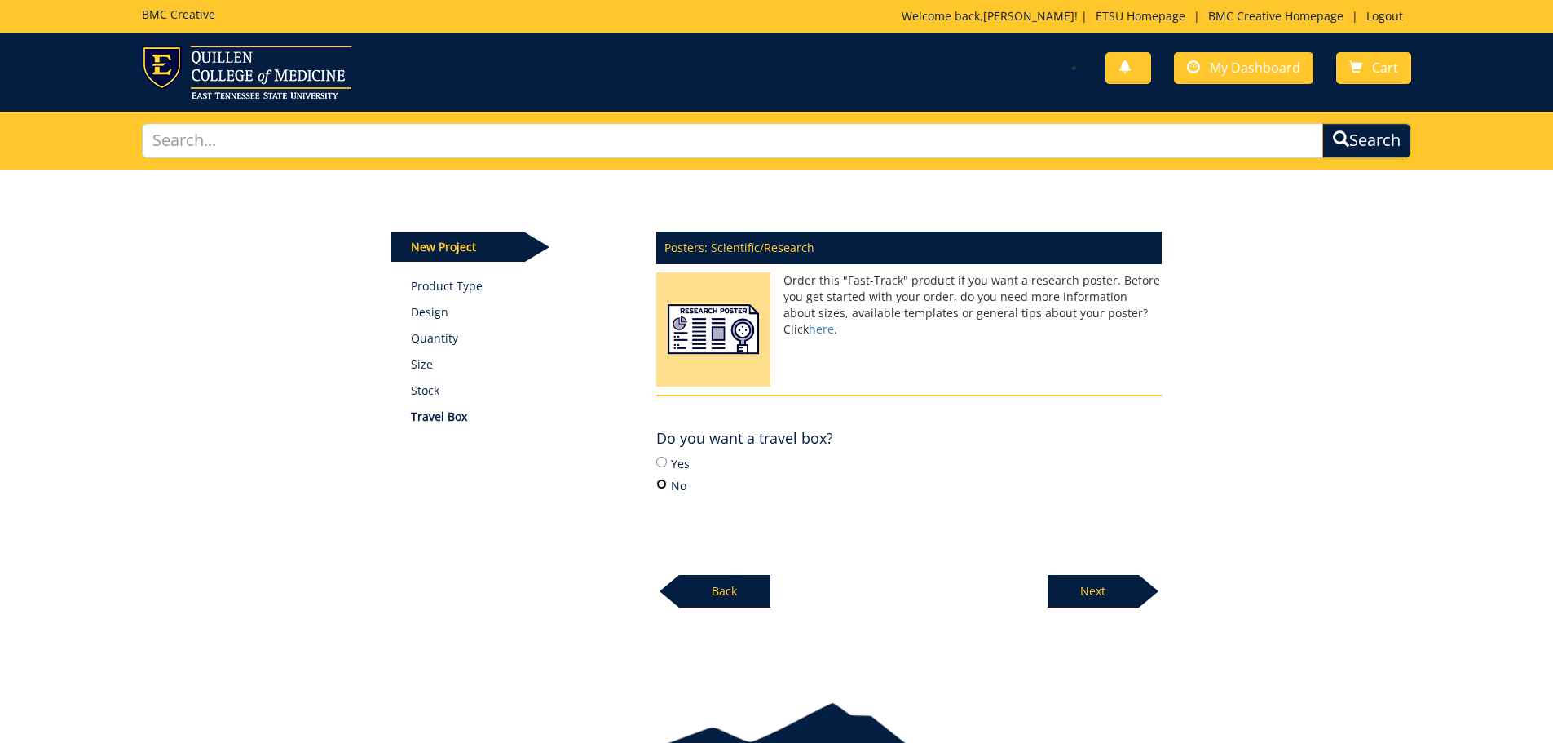
click at [656, 485] on input "No" at bounding box center [661, 484] width 11 height 11
radio input "true"
click at [1073, 595] on p "Next" at bounding box center [1093, 591] width 91 height 33
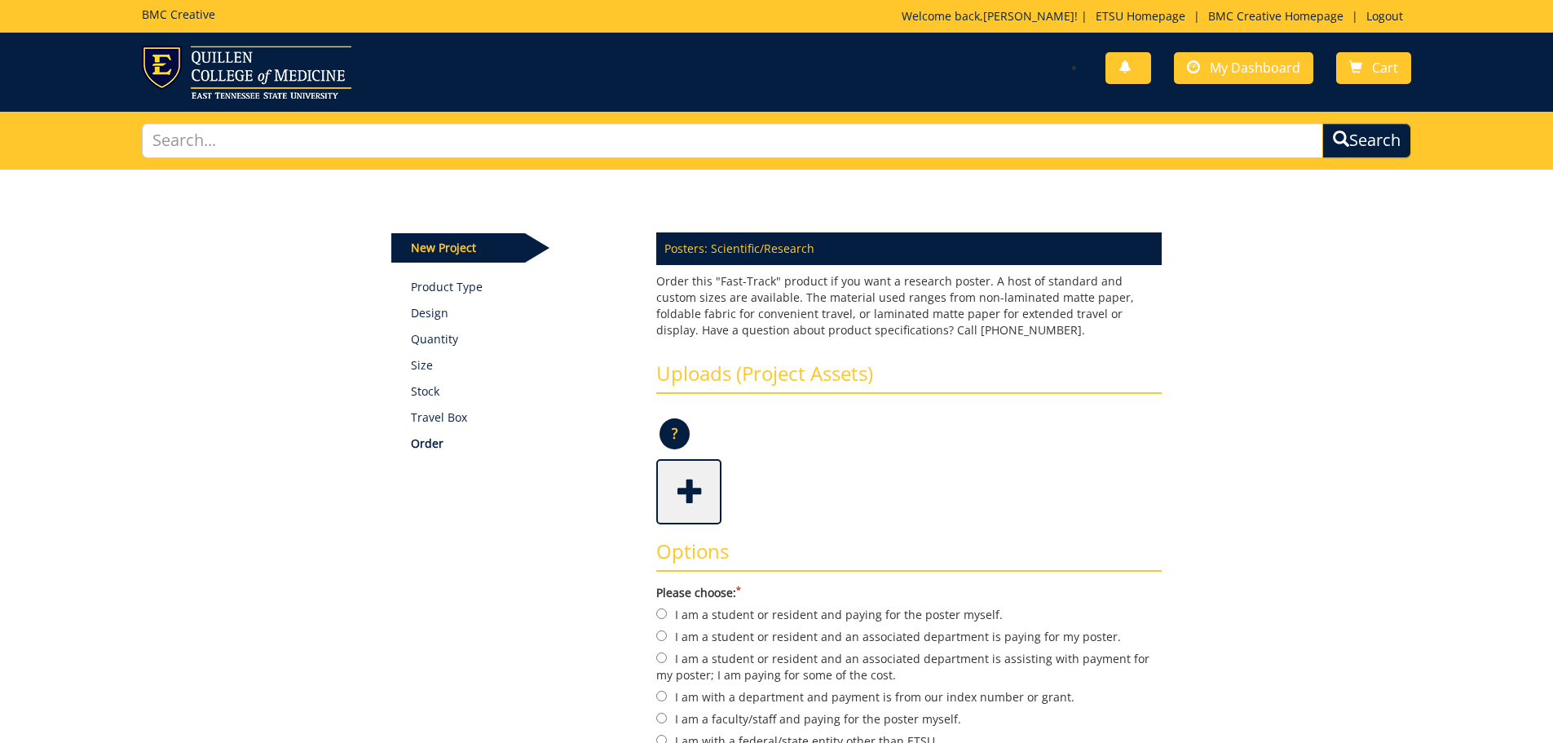
scroll to position [163, 0]
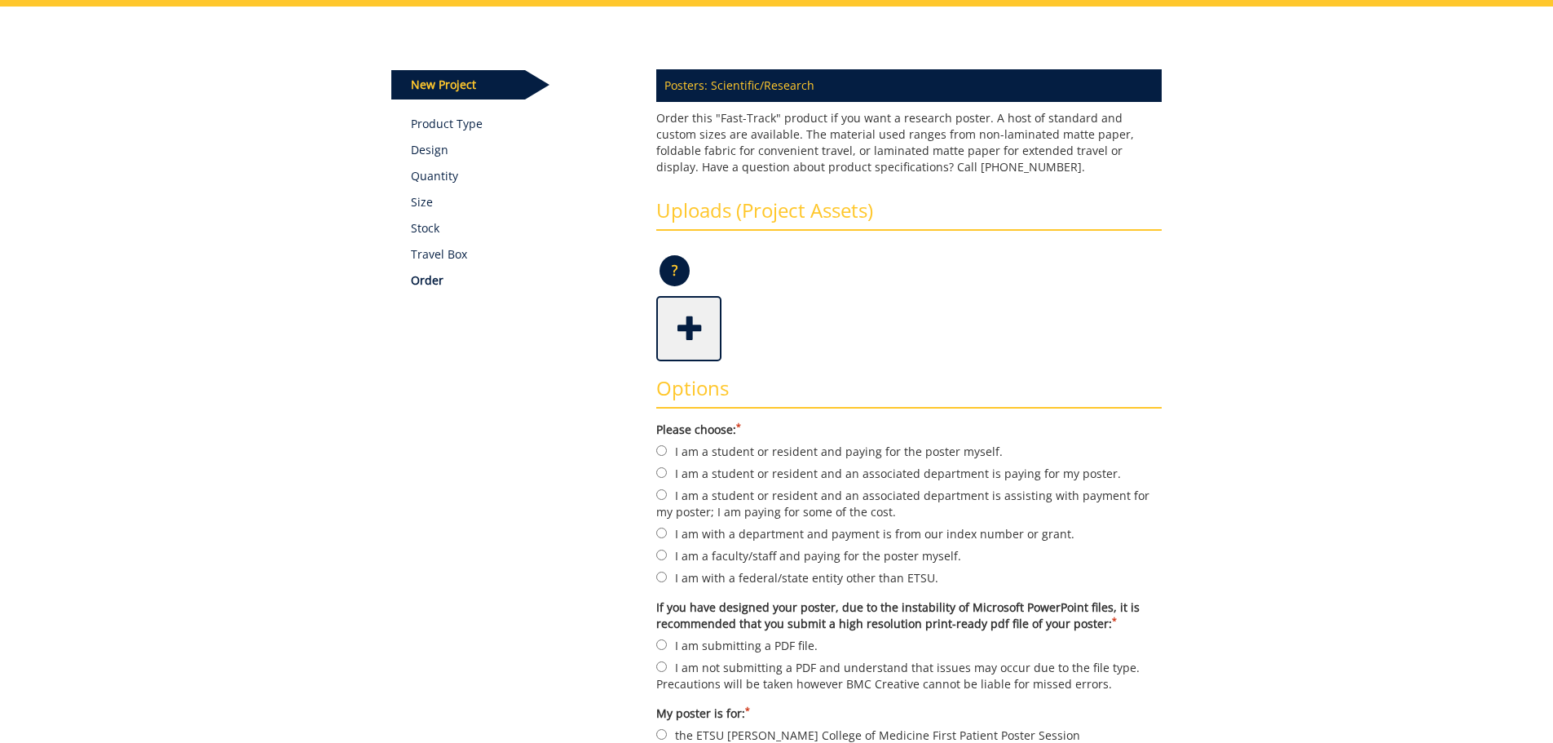
click at [683, 322] on span at bounding box center [690, 326] width 65 height 57
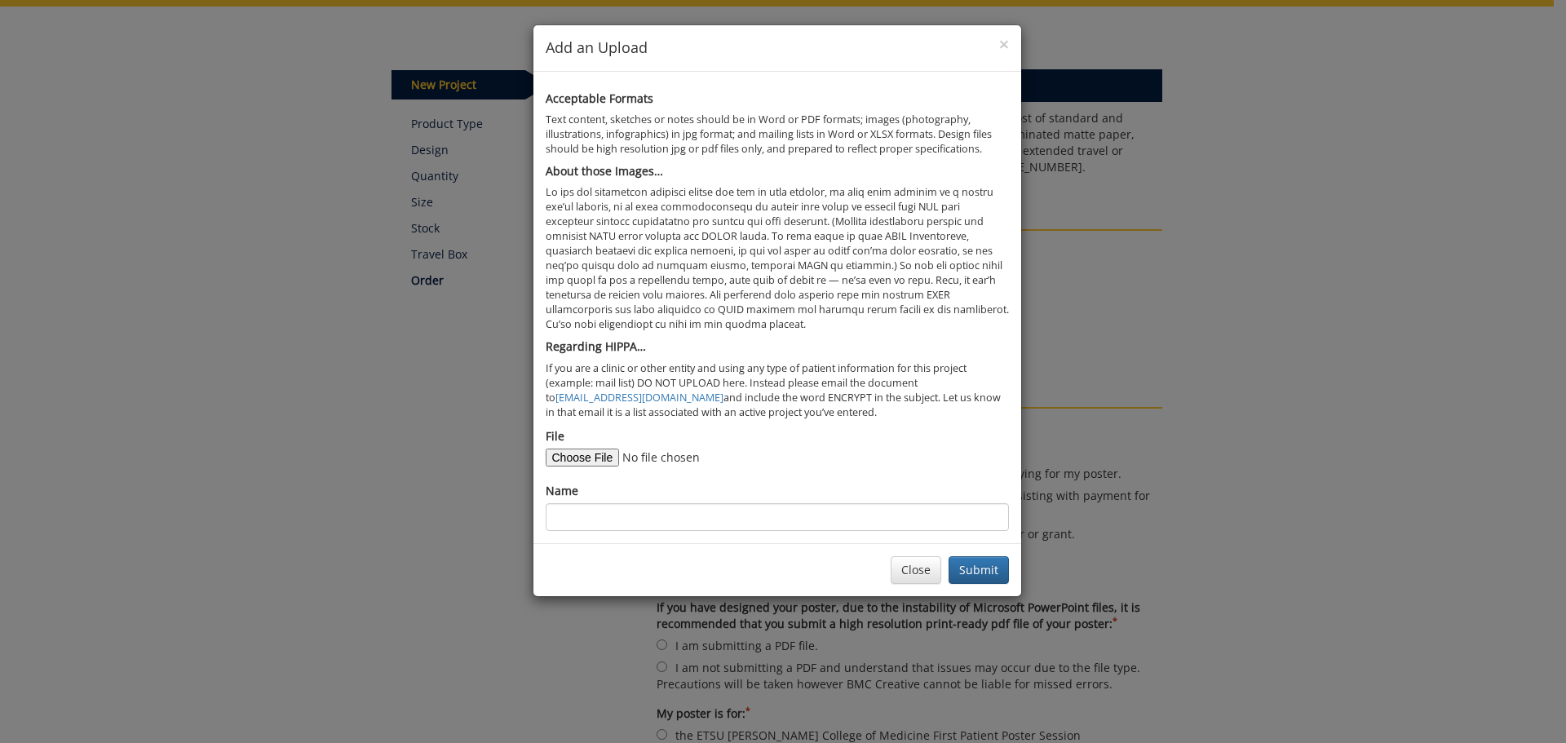
type input "C:\fakepath\ASCP 2025 Poster_Cartwright.pdf"
click at [668, 507] on input "Name" at bounding box center [777, 517] width 463 height 28
type input "ASCP Conference Poster 2025_Cartwight"
click at [982, 581] on button "Submit" at bounding box center [978, 570] width 60 height 28
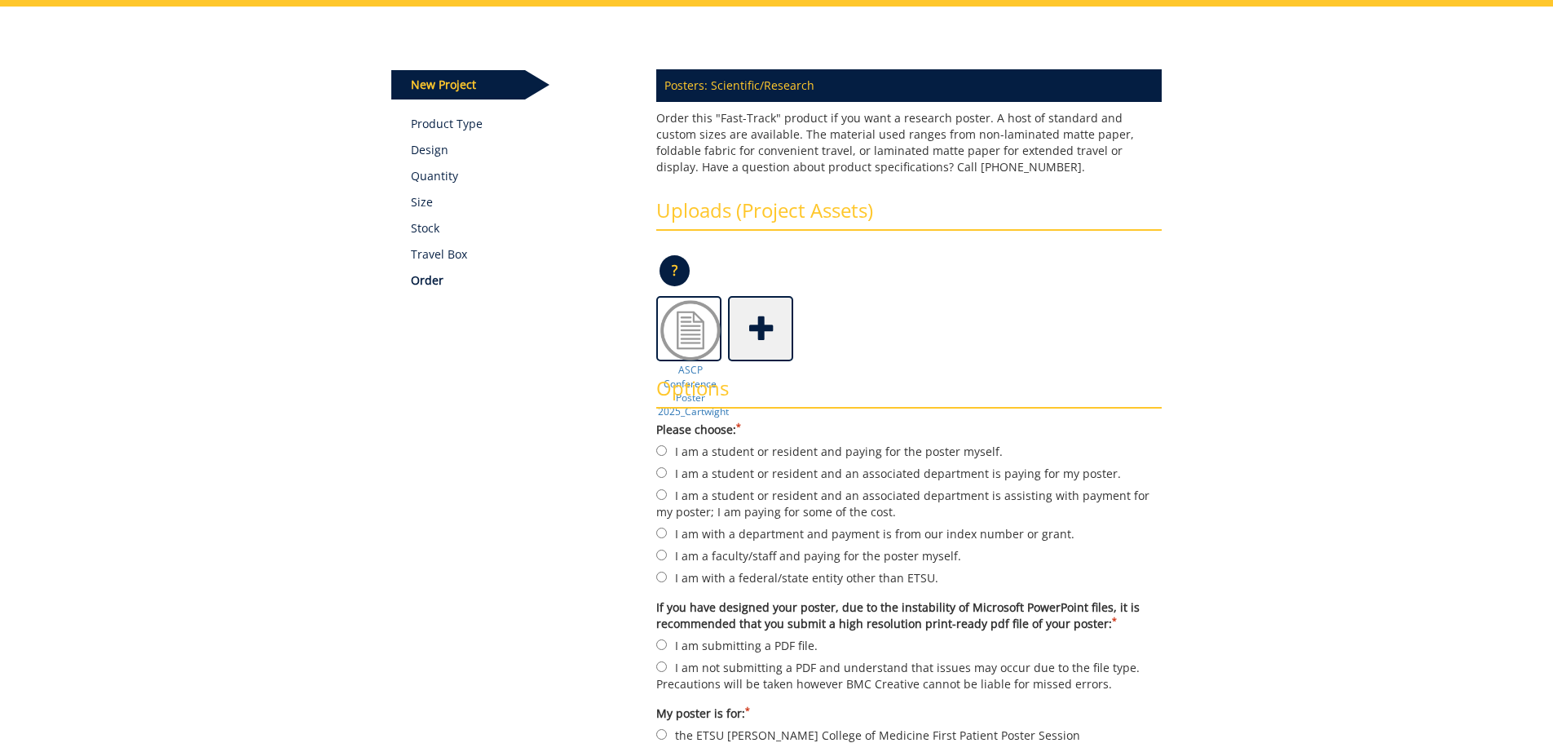
scroll to position [245, 0]
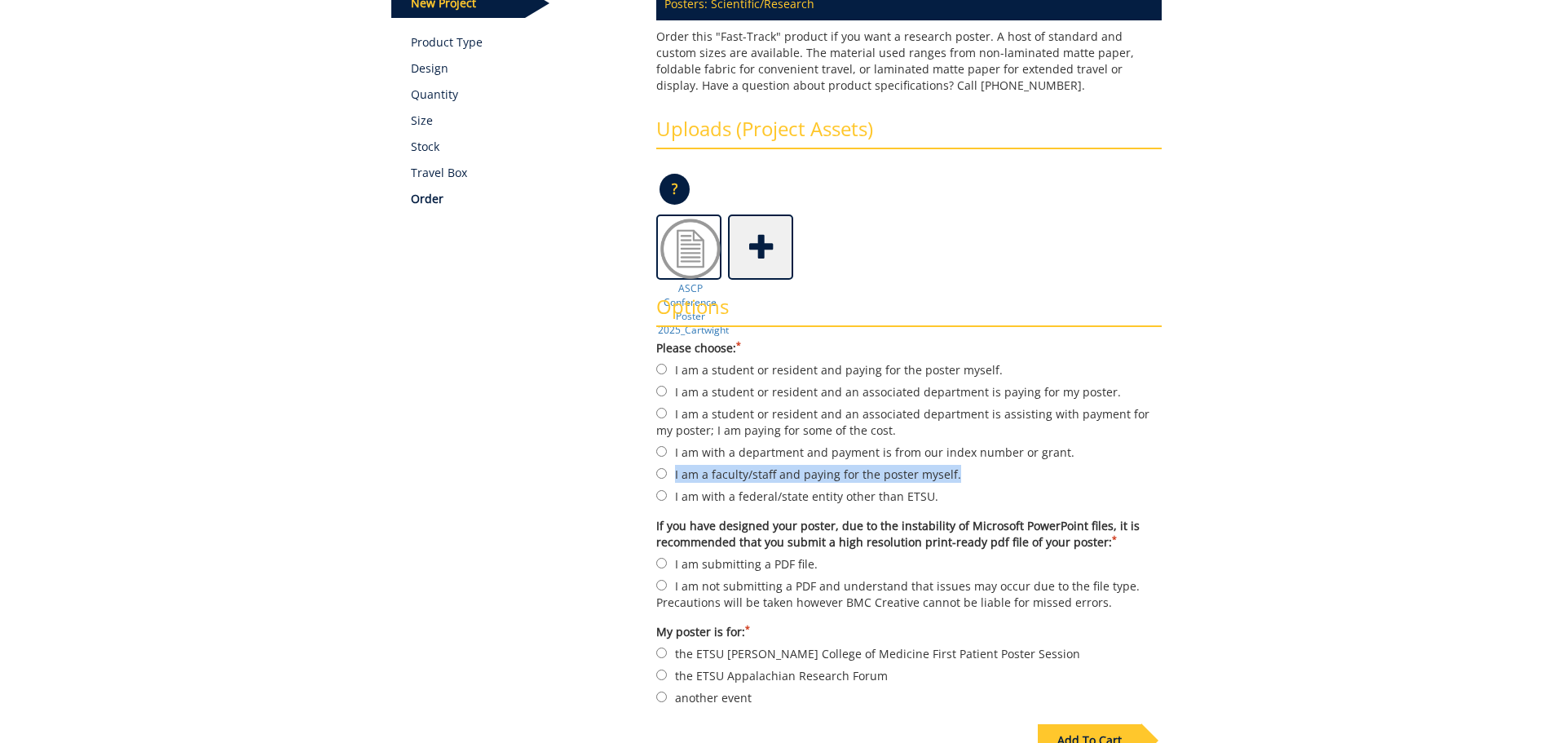
click at [659, 485] on form "Please choose: * I am a student or resident and paying for the poster myself. I…" at bounding box center [909, 523] width 506 height 366
click at [631, 502] on div "Some kind of message here. New Project Product Type Design Quantity Size Stock …" at bounding box center [776, 382] width 795 height 914
click at [711, 453] on label "I am with a department and payment is from our index number or grant." at bounding box center [909, 452] width 506 height 18
click at [667, 453] on input "I am with a department and payment is from our index number or grant." at bounding box center [661, 451] width 11 height 11
radio input "true"
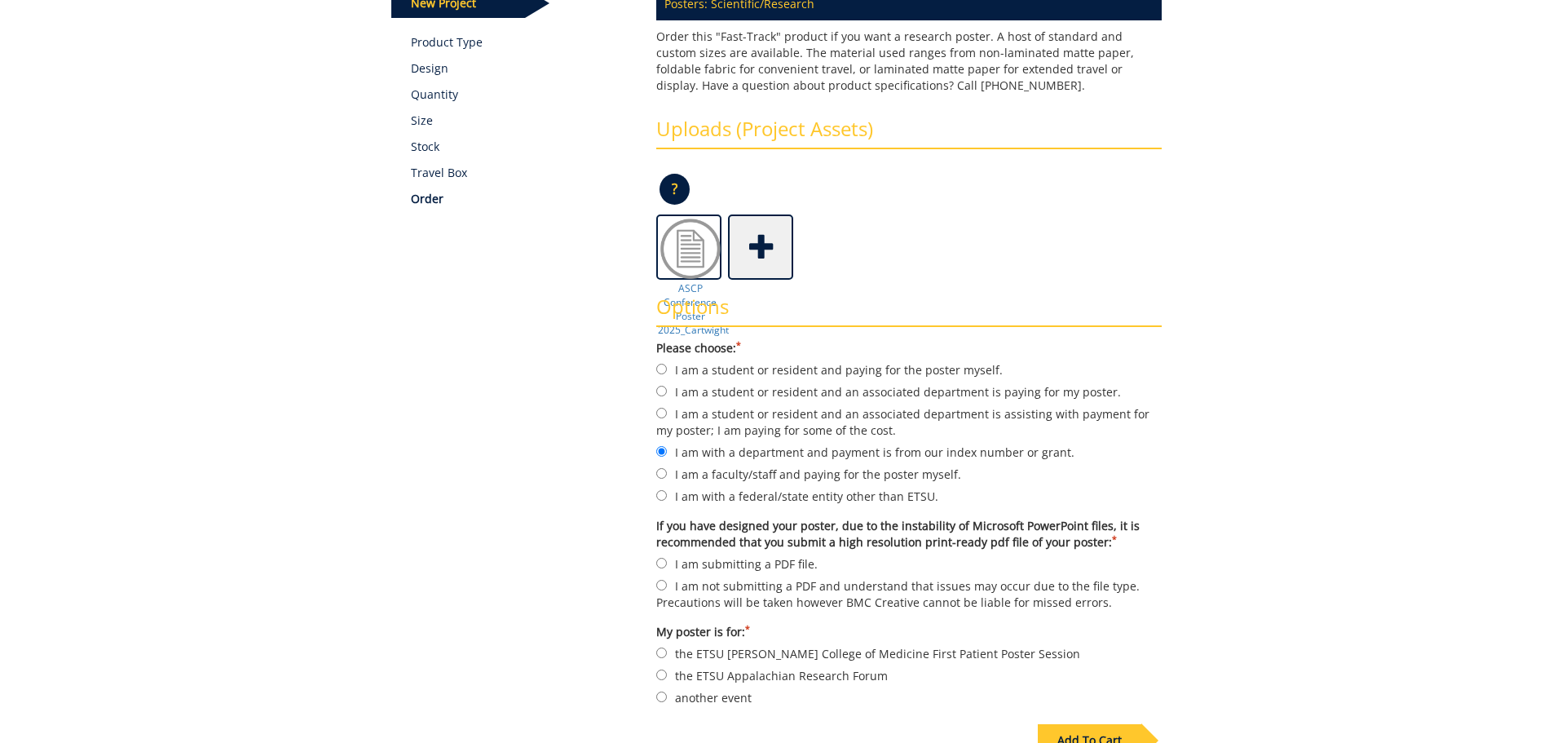
click at [506, 497] on div "Some kind of message here. New Project Product Type Design Quantity Size Stock …" at bounding box center [776, 382] width 795 height 914
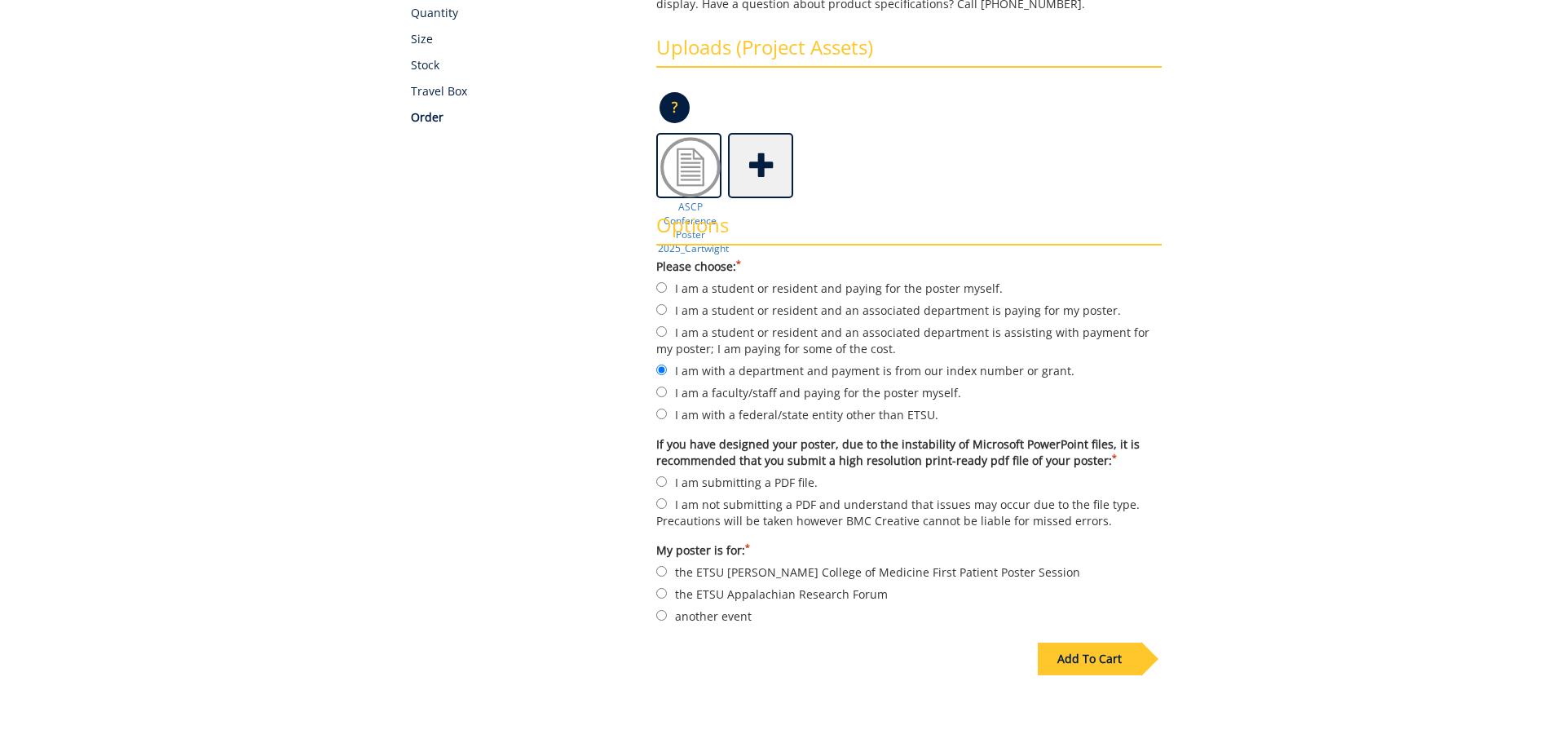
click at [692, 483] on label "I am submitting a PDF file." at bounding box center [909, 482] width 506 height 18
click at [667, 483] on input "I am submitting a PDF file." at bounding box center [661, 481] width 11 height 11
radio input "true"
click at [694, 613] on label "another event" at bounding box center [909, 616] width 506 height 18
click at [667, 613] on input "another event" at bounding box center [661, 615] width 11 height 11
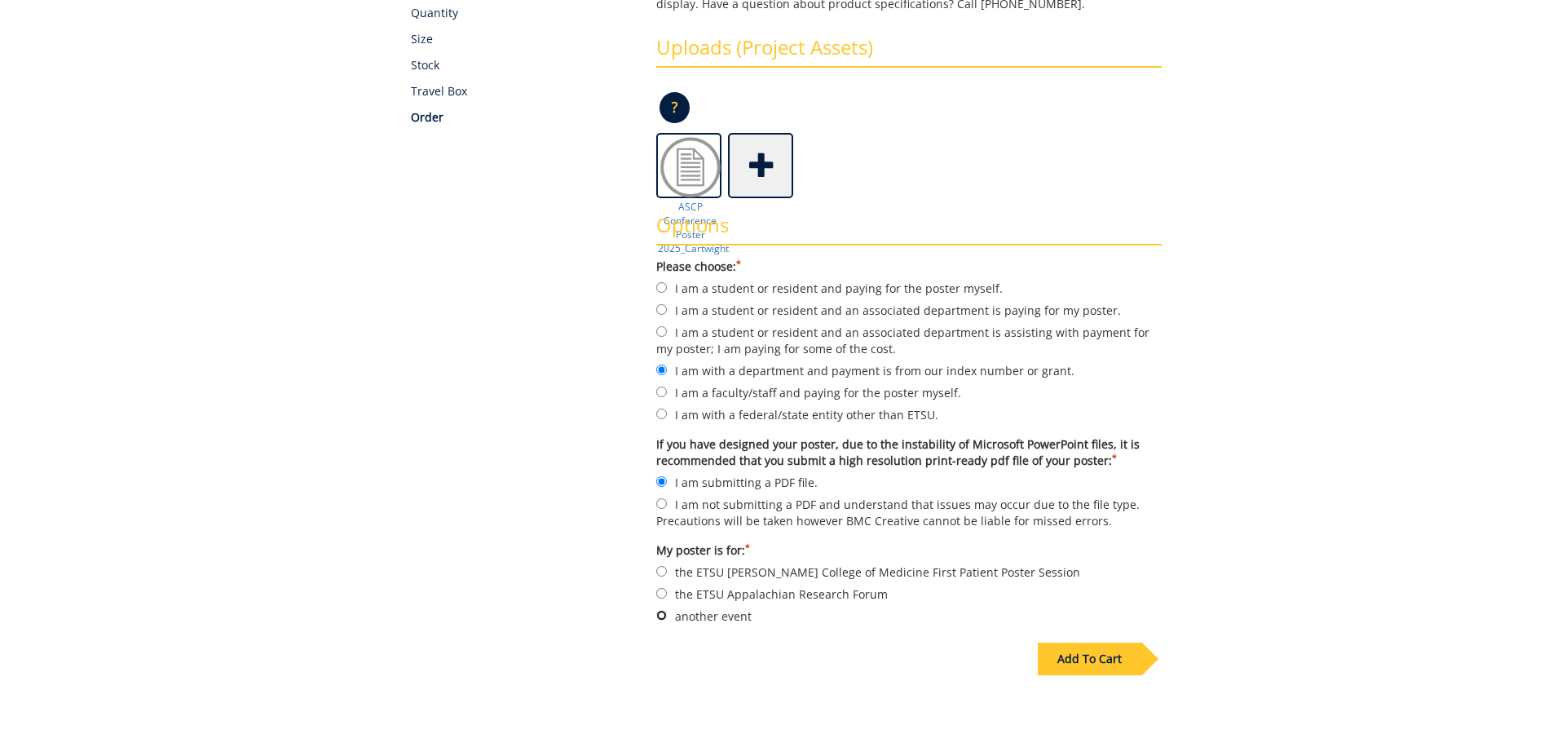
radio input "true"
click at [1056, 653] on div "Add To Cart" at bounding box center [1090, 659] width 104 height 33
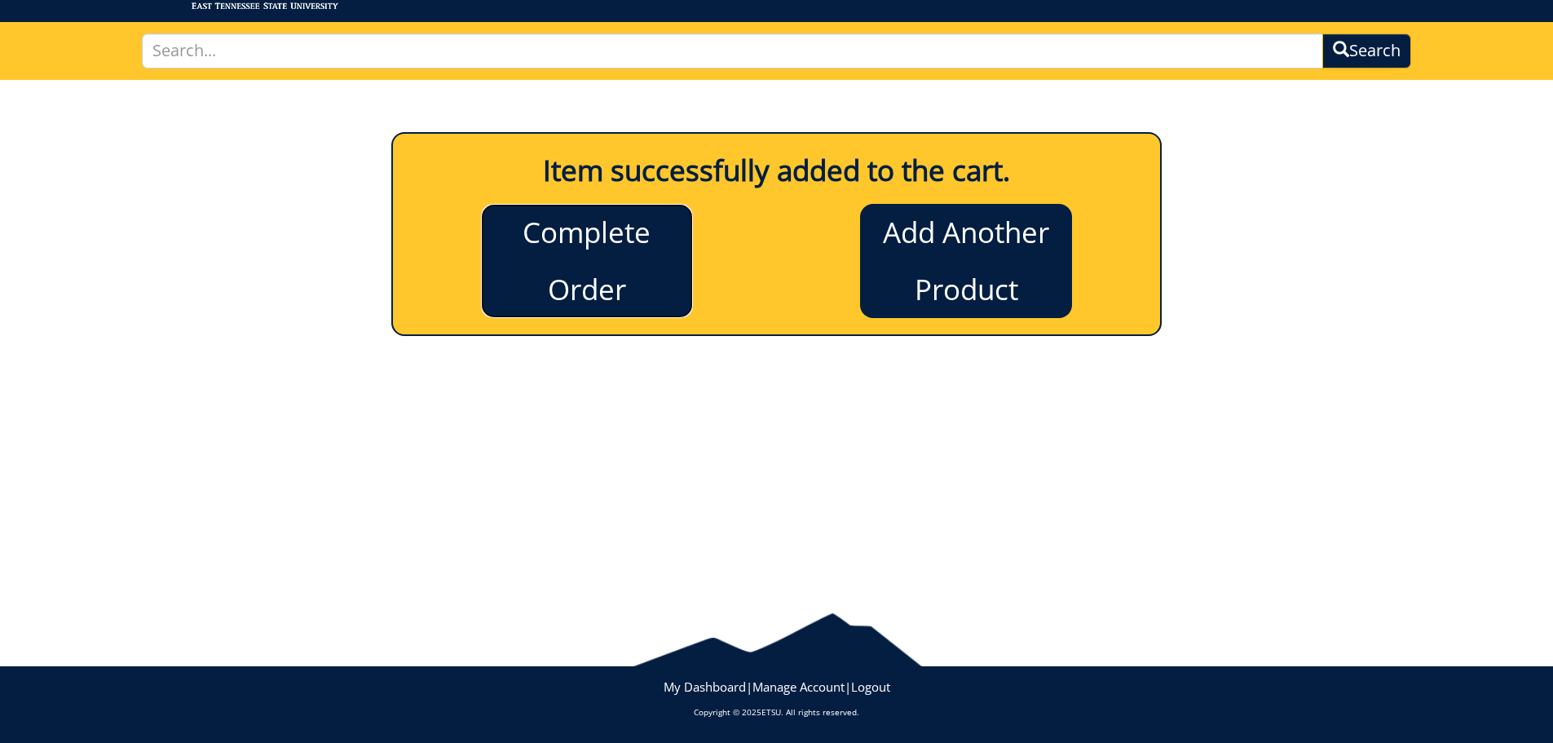
click at [675, 301] on link "Complete Order" at bounding box center [587, 261] width 212 height 114
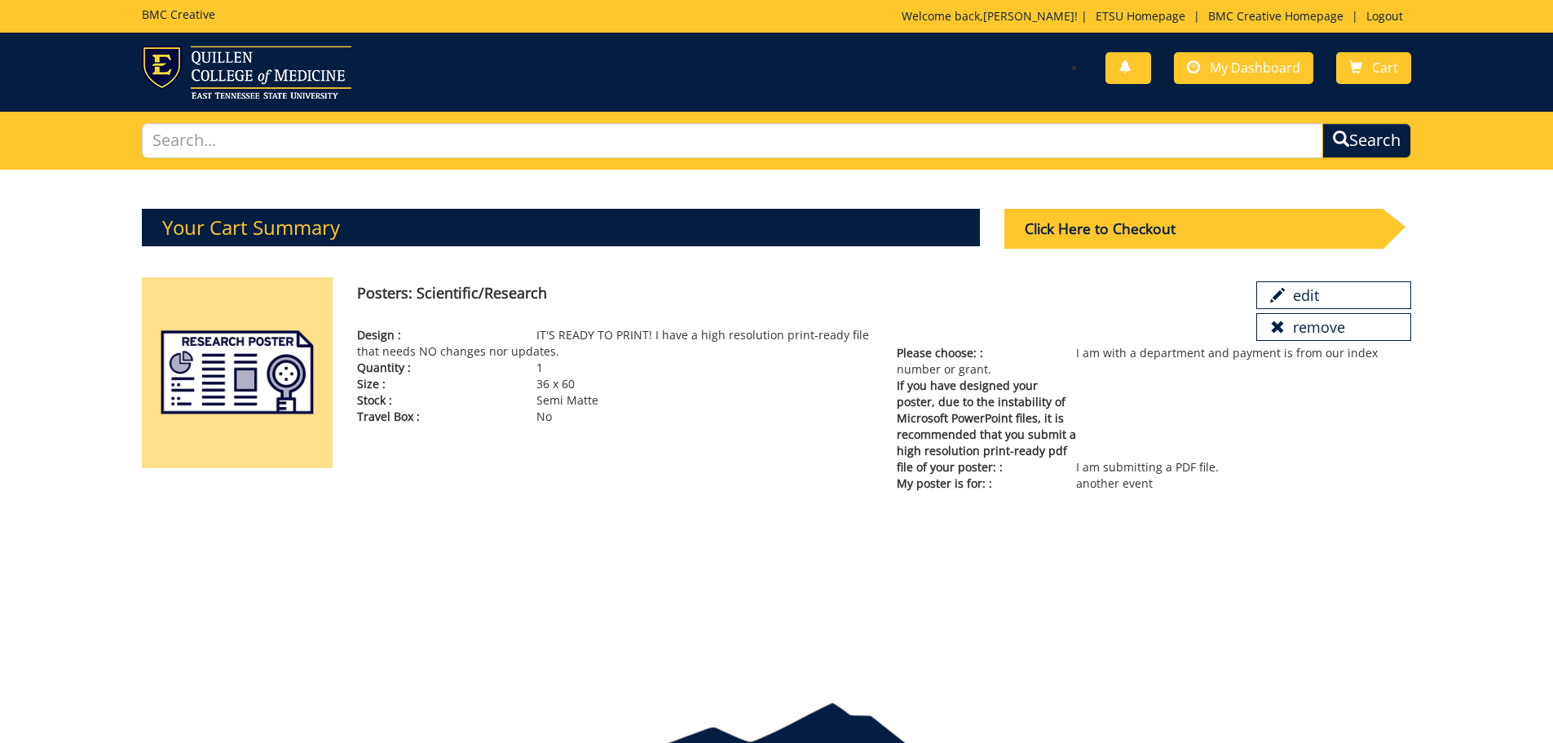
click at [705, 293] on h4 "Posters: Scientific/Research" at bounding box center [794, 293] width 874 height 16
click at [586, 369] on p "Quantity : 1" at bounding box center [614, 368] width 515 height 16
click at [569, 540] on div "Your Cart Summary Click Here to Checkout 1" at bounding box center [776, 422] width 1553 height 505
click at [1295, 586] on div "Your Cart Summary Click Here to Checkout 1" at bounding box center [776, 422] width 1553 height 505
click at [1294, 588] on div "Your Cart Summary Click Here to Checkout 1" at bounding box center [776, 422] width 1553 height 505
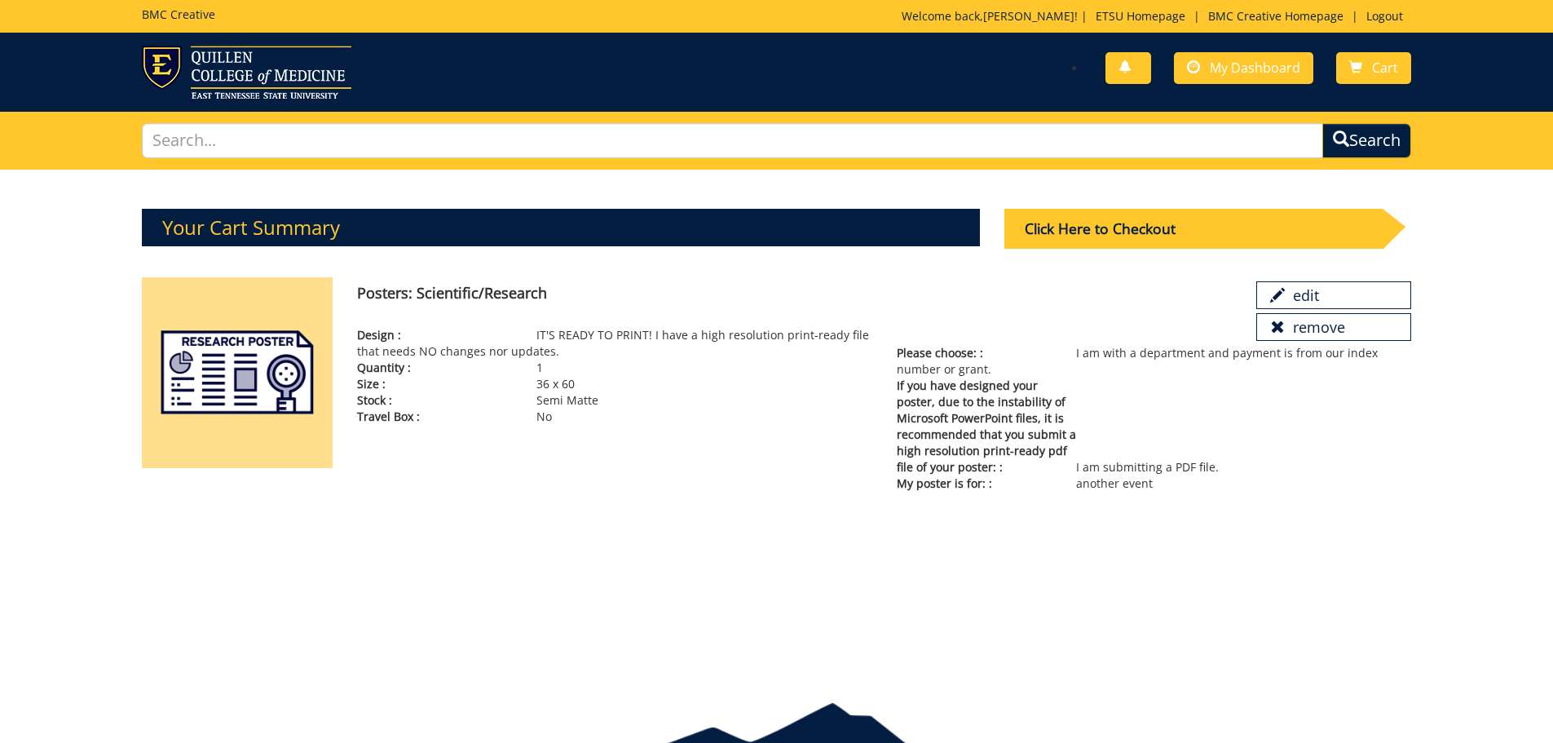
click at [1177, 621] on div "Your Cart Summary Click Here to Checkout 1" at bounding box center [776, 422] width 1553 height 505
click at [1027, 229] on div "Click Here to Checkout" at bounding box center [1194, 229] width 378 height 40
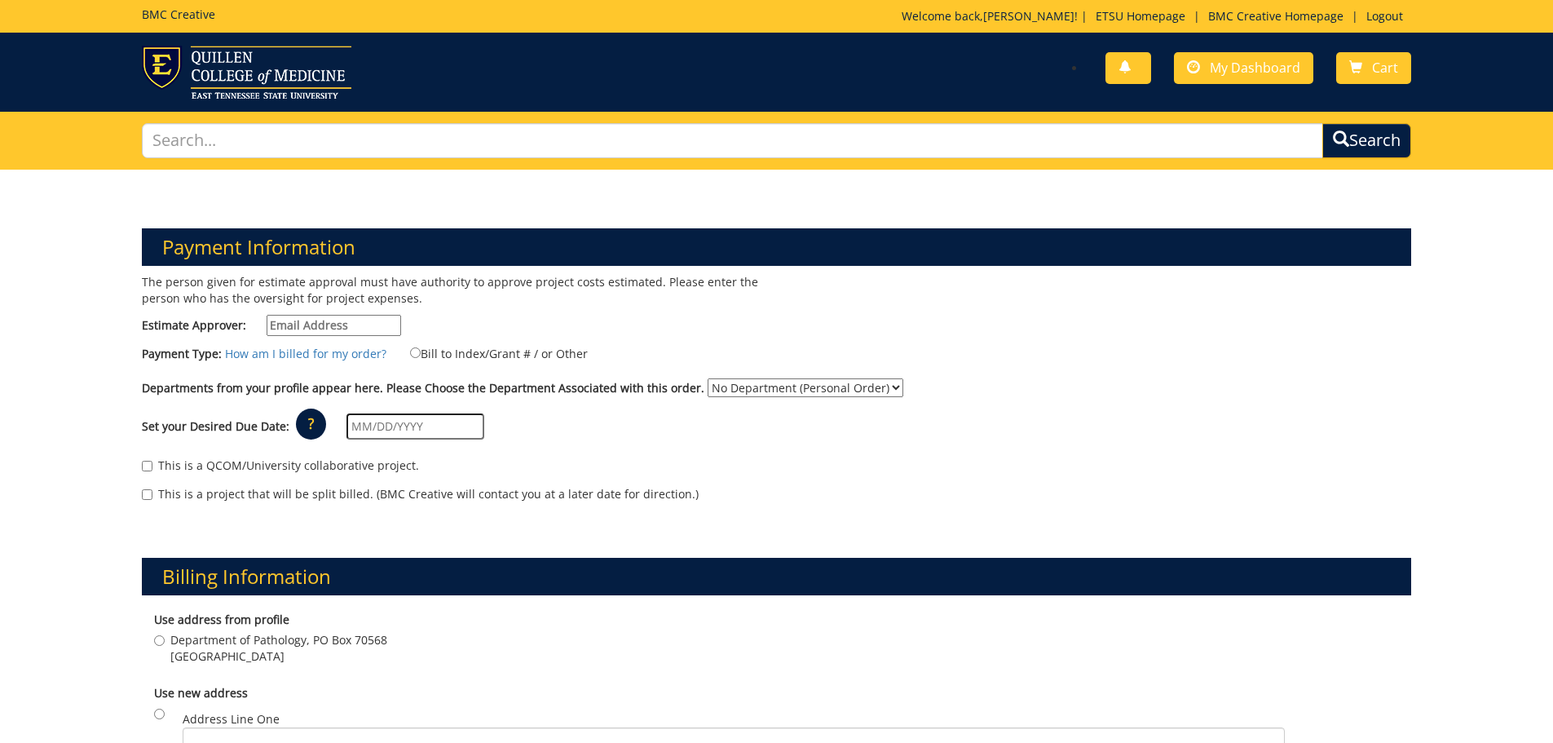
click at [306, 298] on p "The person given for estimate approval must have authority to approve project c…" at bounding box center [453, 290] width 623 height 33
click at [303, 325] on input "Estimate Approver:" at bounding box center [334, 325] width 135 height 21
type input "[EMAIL_ADDRESS][DOMAIN_NAME]"
click at [364, 422] on input "text" at bounding box center [416, 426] width 138 height 26
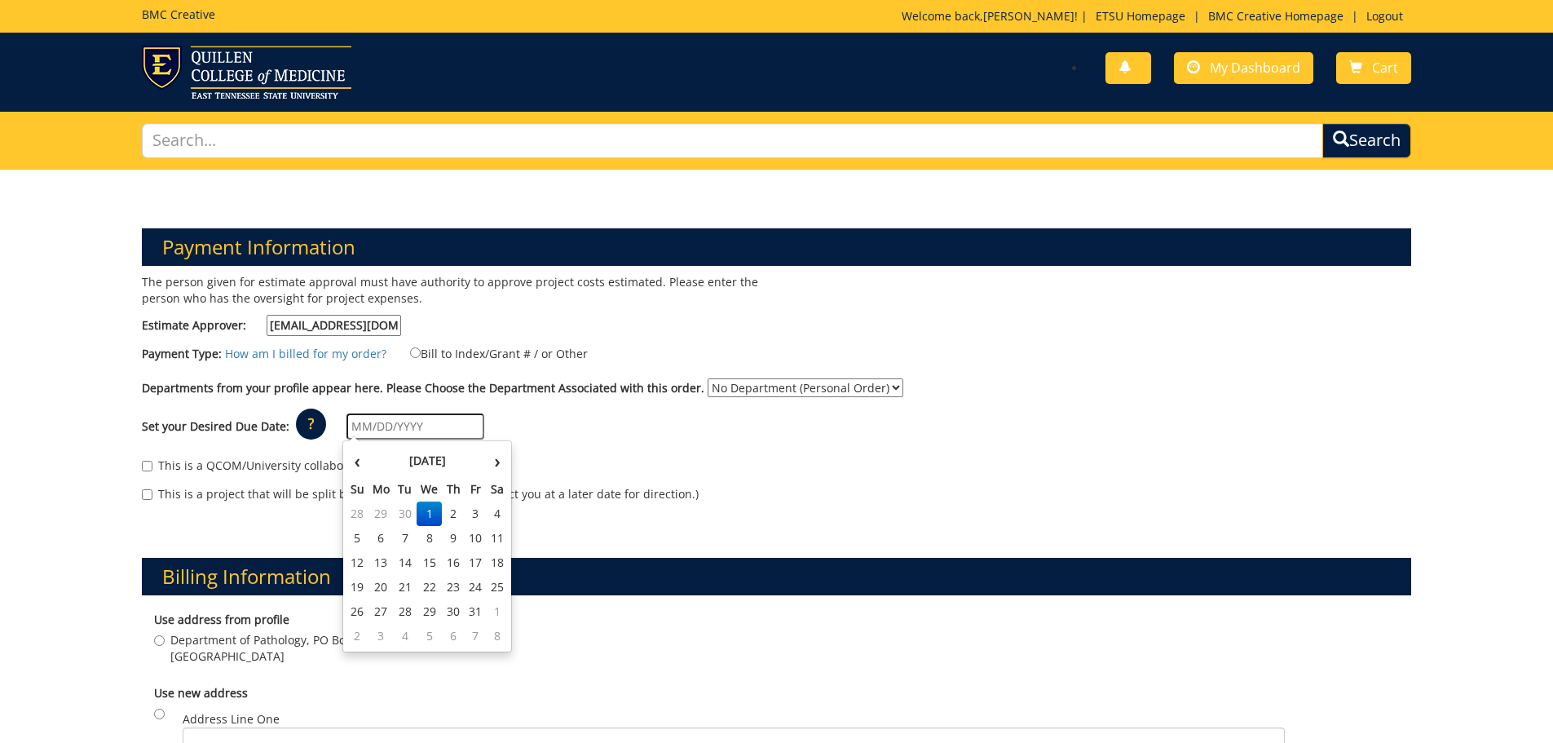
click at [597, 430] on div "Set your Desired Due Date: ? × How long will my project take to finish? : Pleas…" at bounding box center [777, 426] width 1295 height 45
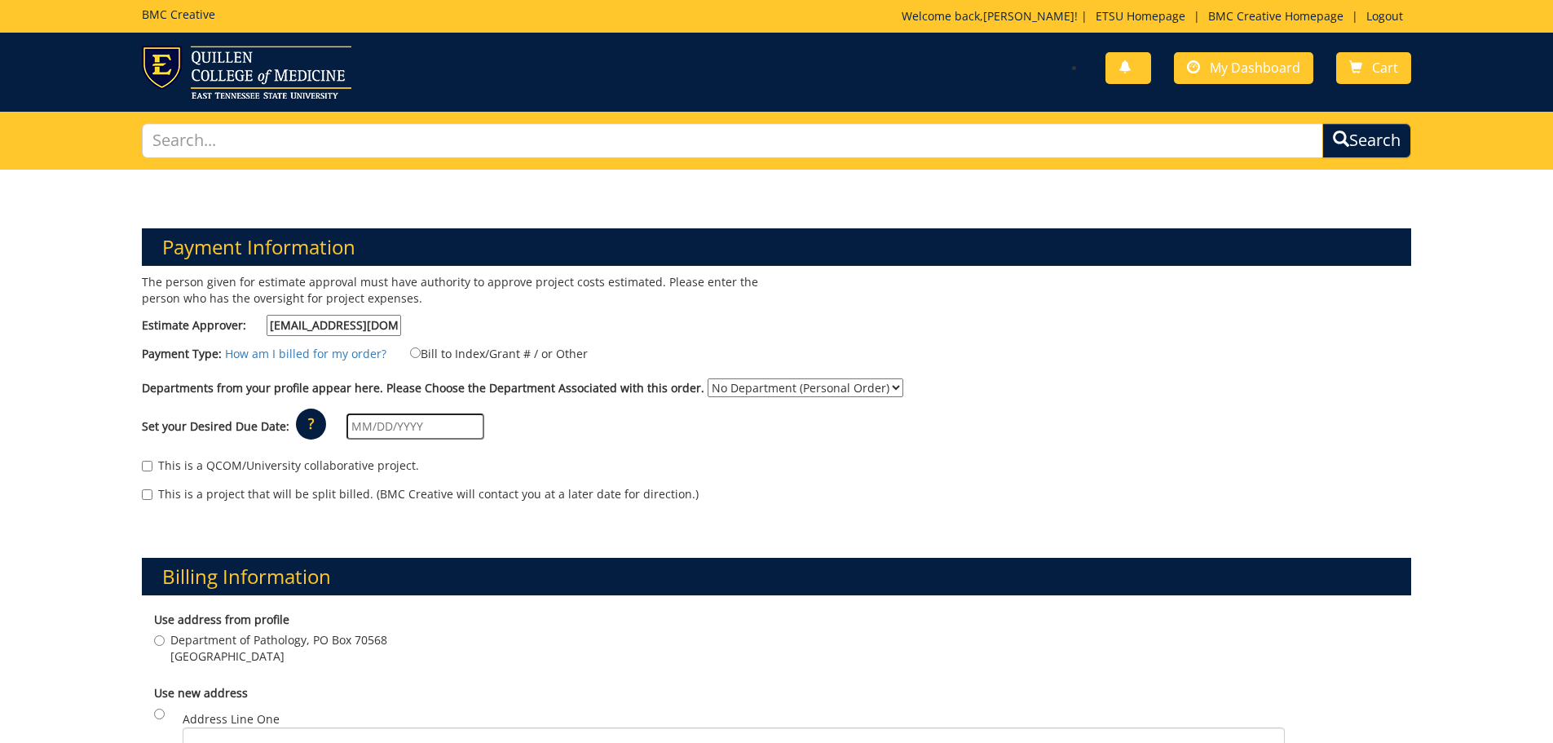
click at [789, 387] on select "No Department (Personal Order) Pathology" at bounding box center [806, 387] width 196 height 19
select select "137"
click at [708, 378] on select "No Department (Personal Order) Pathology" at bounding box center [806, 387] width 196 height 19
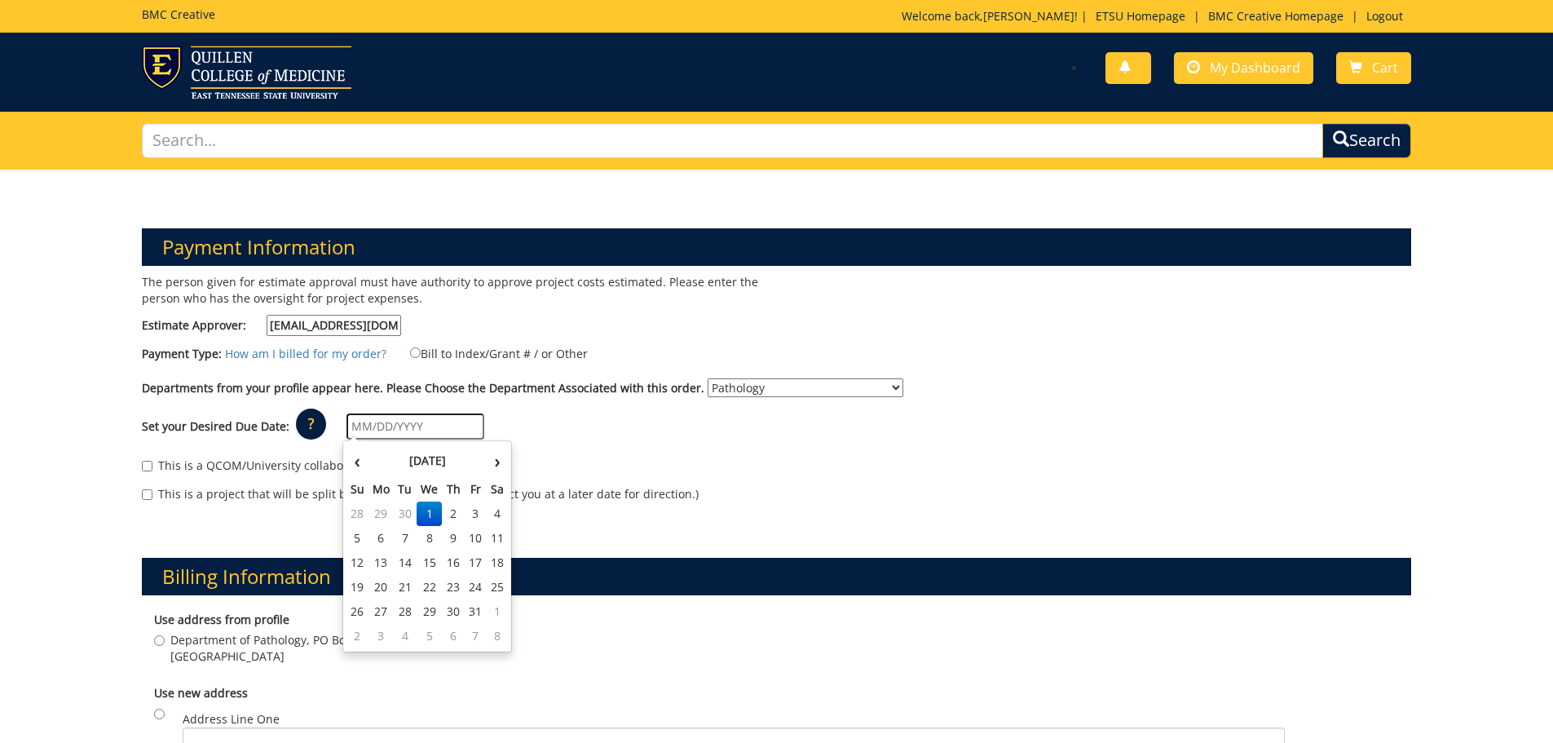
click at [445, 424] on input "text" at bounding box center [416, 426] width 138 height 26
click at [387, 531] on td "6" at bounding box center [382, 538] width 26 height 24
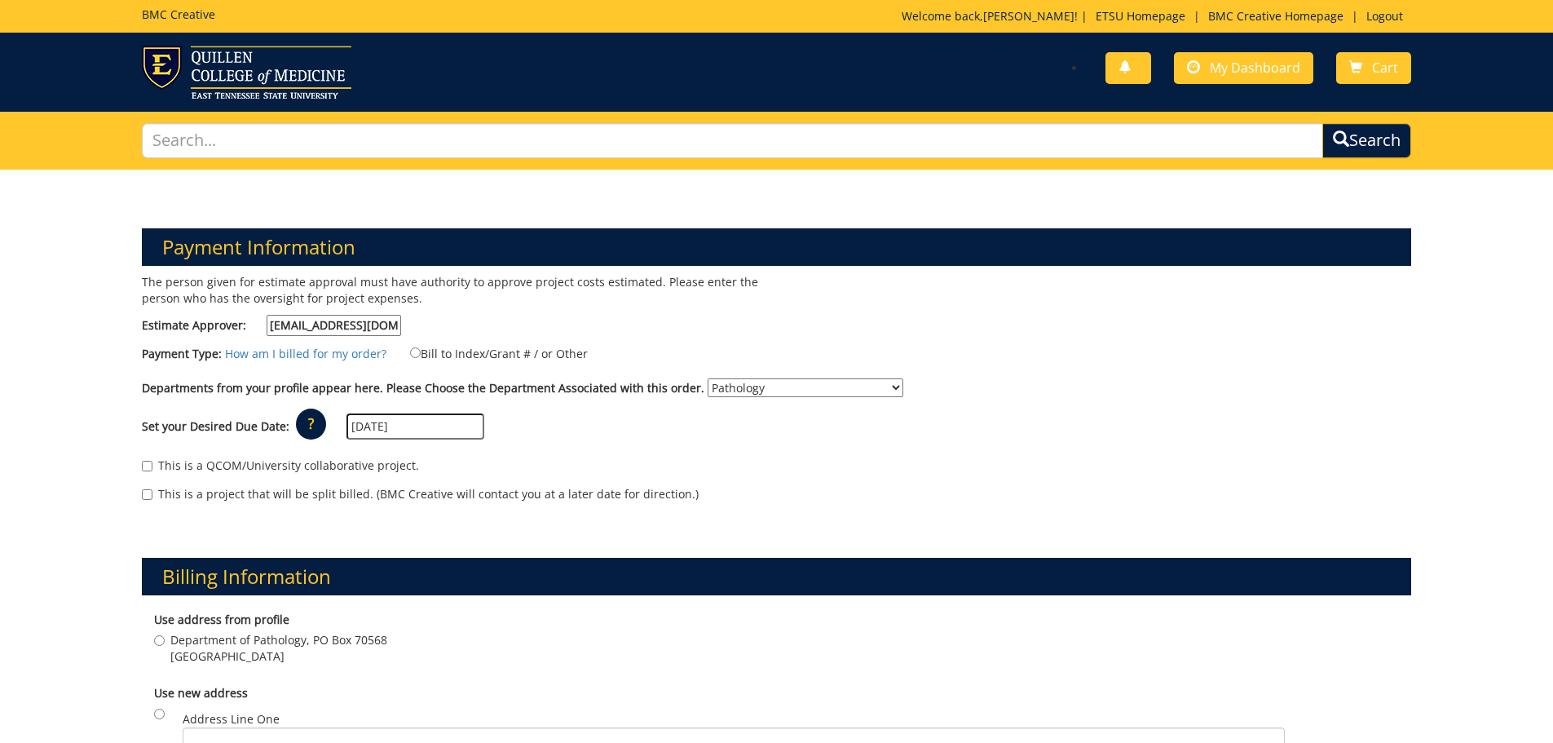
click at [430, 430] on input "10/06/2025" at bounding box center [416, 426] width 138 height 26
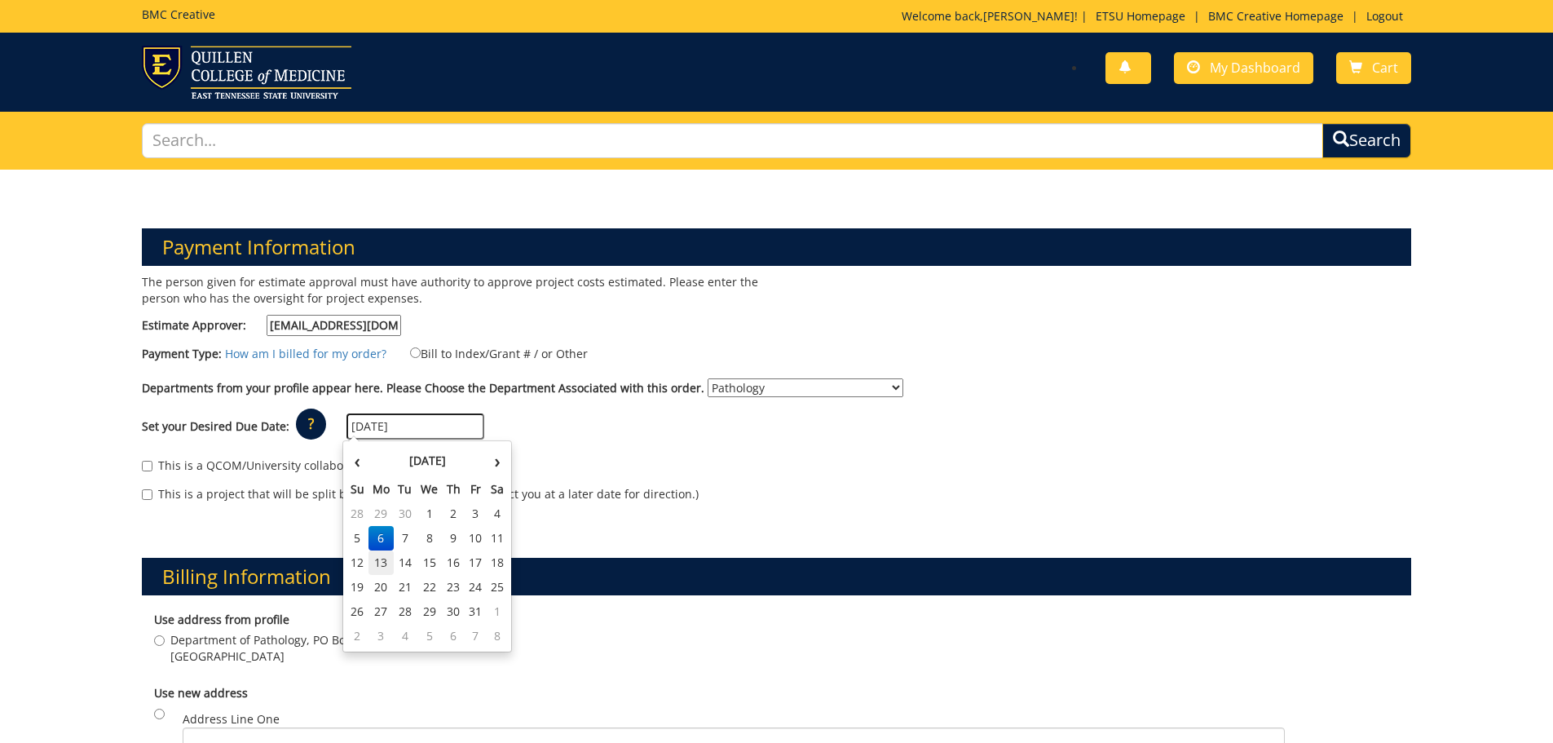
click at [386, 556] on td "13" at bounding box center [382, 562] width 26 height 24
type input "[DATE]"
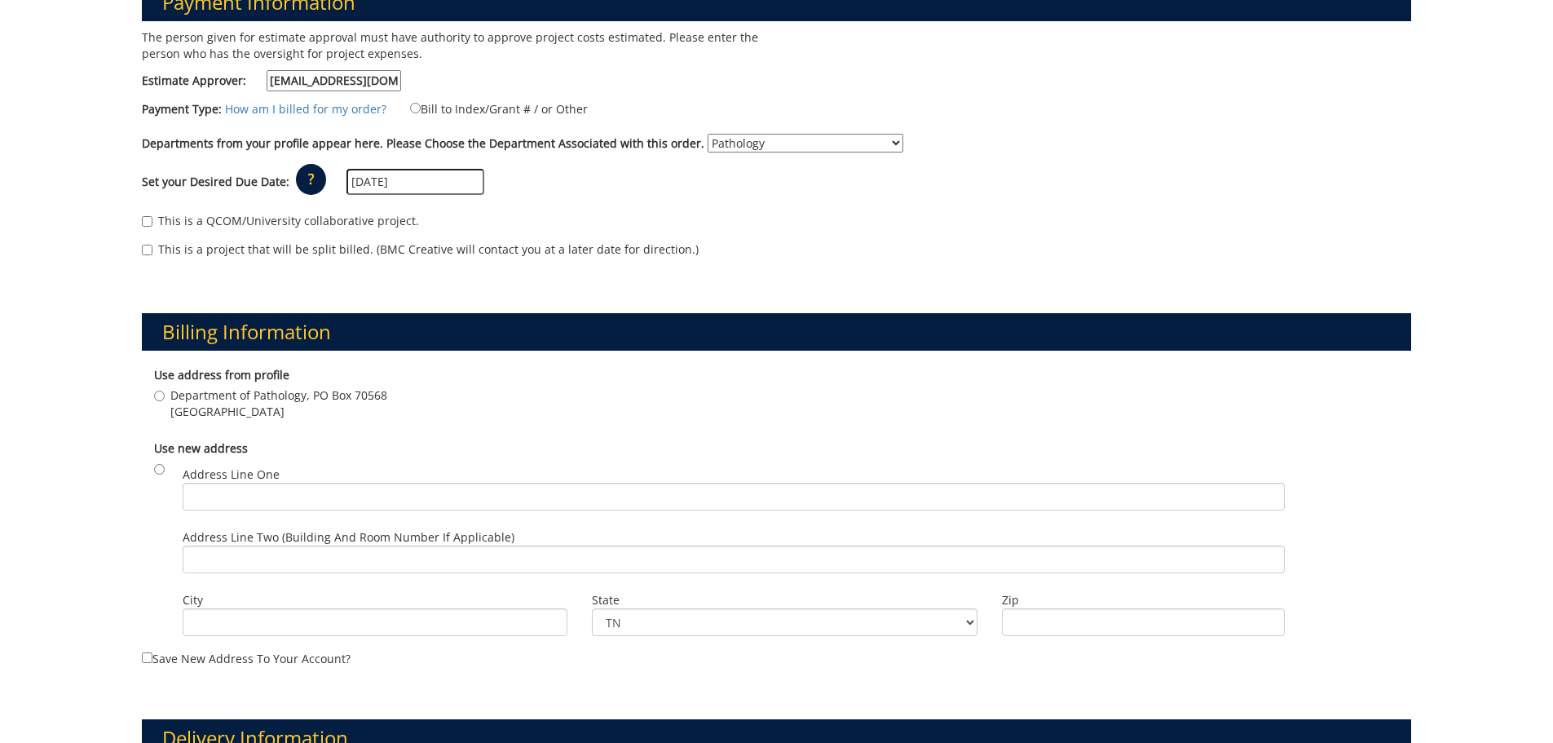
scroll to position [326, 0]
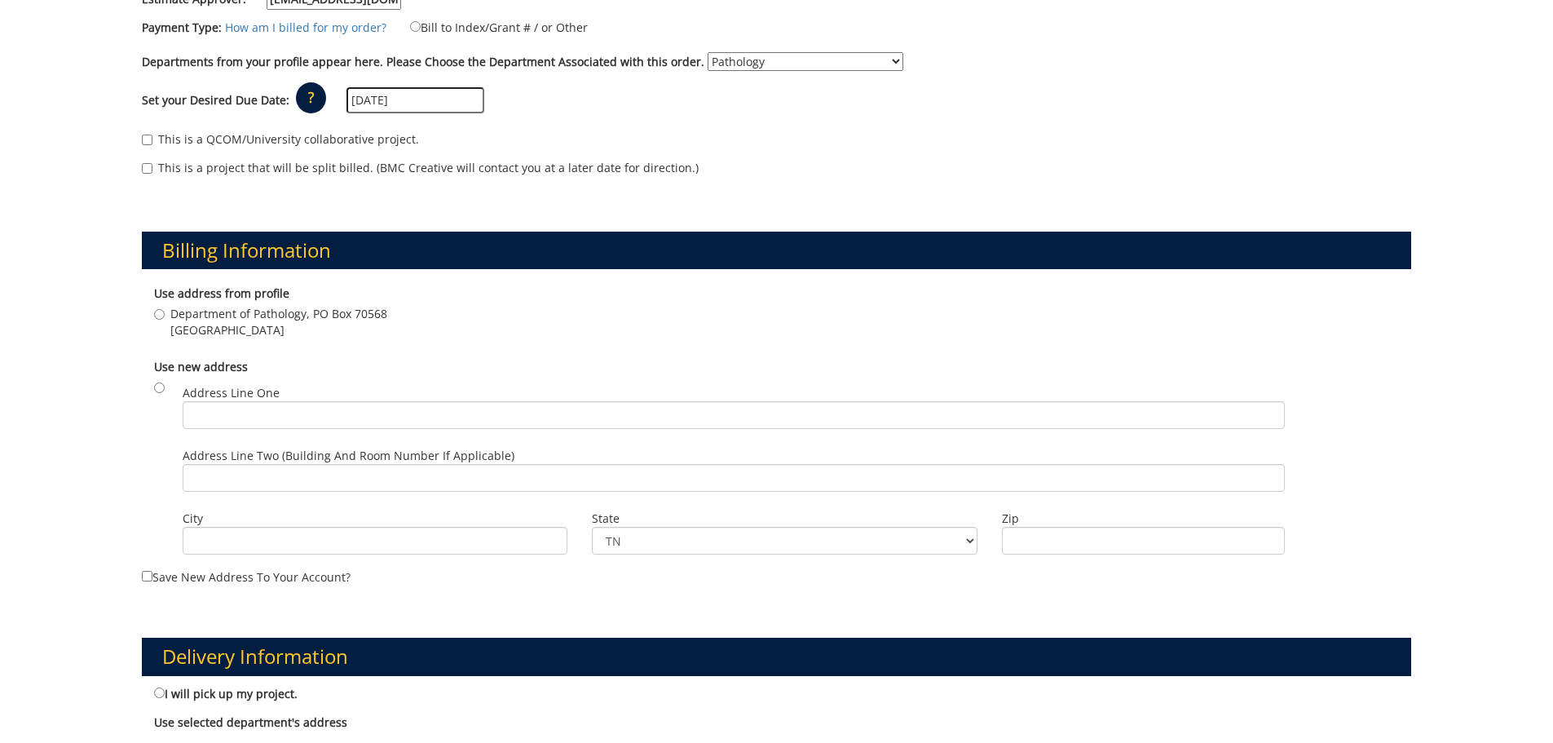
click at [186, 315] on span "Department of Pathology, PO Box 70568" at bounding box center [278, 314] width 217 height 16
click at [165, 315] on input "Department of Pathology, PO Box 70568 Johnson City , TN 37614" at bounding box center [159, 314] width 11 height 11
radio input "true"
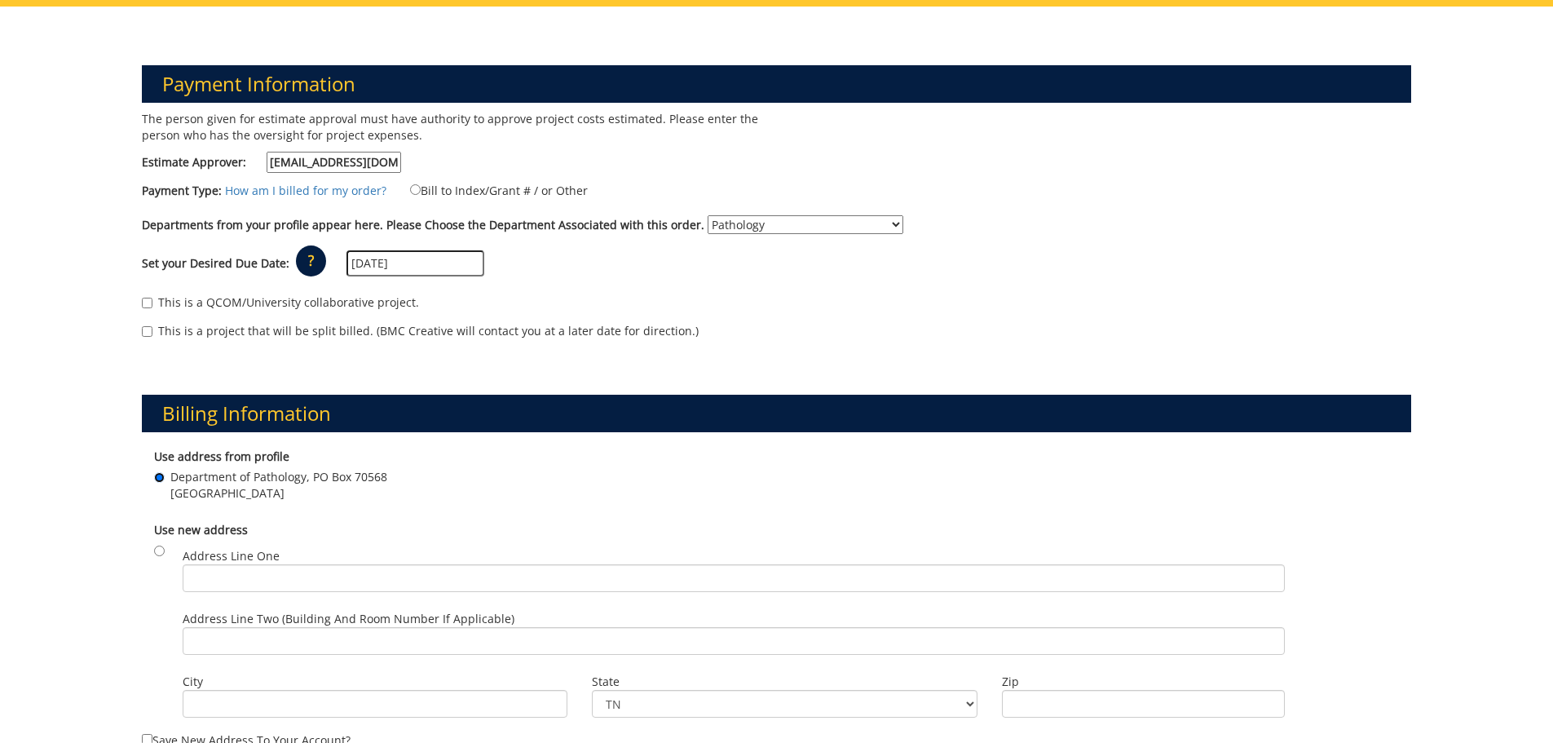
scroll to position [82, 0]
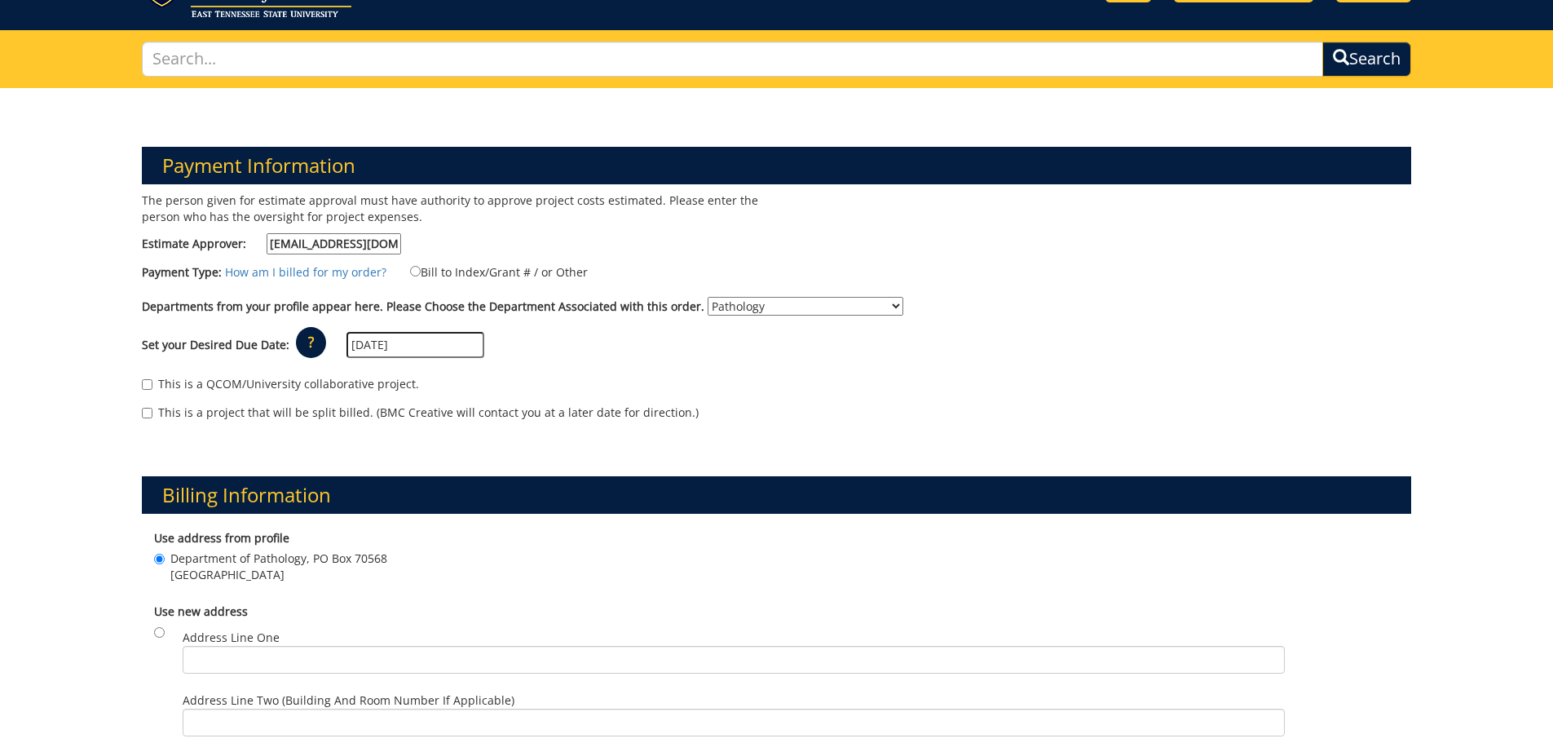
click at [430, 269] on label "Bill to Index/Grant # / or Other" at bounding box center [489, 272] width 198 height 18
click at [421, 269] on input "Bill to Index/Grant # / or Other" at bounding box center [415, 271] width 11 height 11
radio input "true"
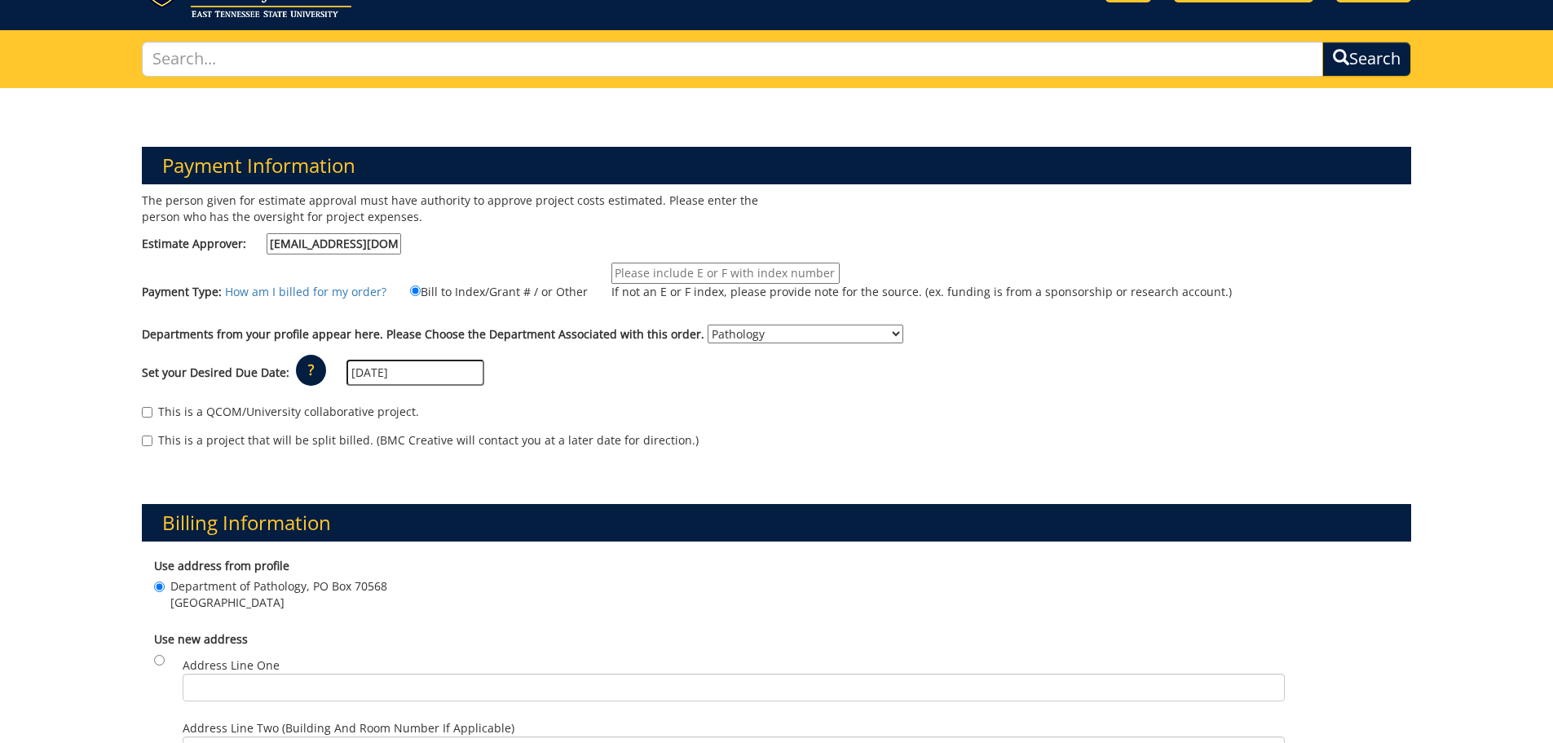
click at [689, 277] on input "If not an E or F index, please provide note for the source. (ex. funding is fro…" at bounding box center [726, 273] width 228 height 21
click at [775, 276] on input "E31540 (20-62200-100000-100-74510-200-520-999-999-999-99)" at bounding box center [726, 273] width 228 height 21
click at [793, 273] on input "E31540 (20-62200-100000-100-74510-200-520-999-999-999-99)" at bounding box center [726, 273] width 228 height 21
type input "E31540 (20-62200-100000-100-74520-200-520-999-999-999-99)"
click at [908, 284] on p "If not an E or F index, please provide note for the source. (ex. funding is fro…" at bounding box center [922, 292] width 621 height 16
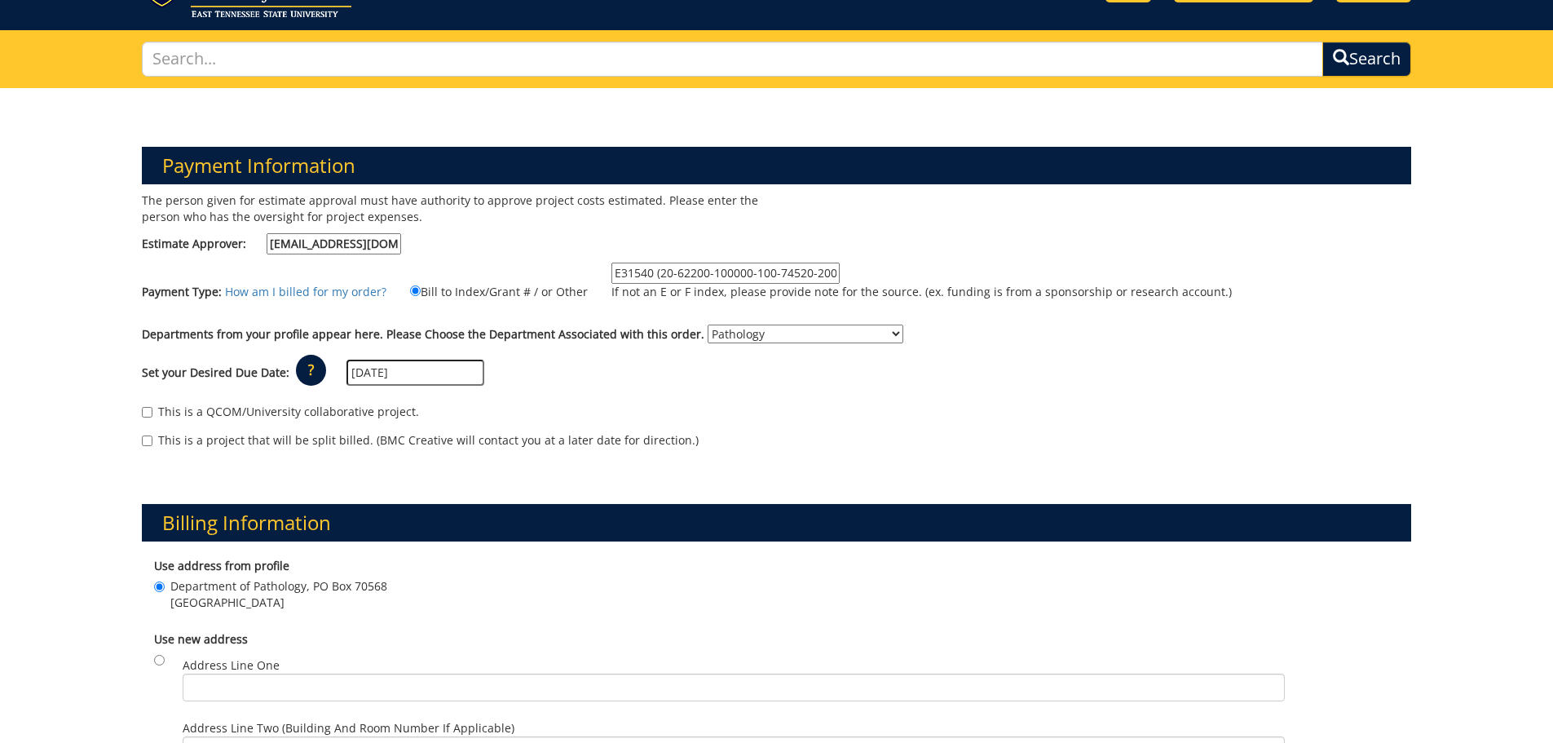
click at [840, 284] on input "E31540 (20-62200-100000-100-74520-200-520-999-999-999-99)" at bounding box center [726, 273] width 228 height 21
click at [822, 267] on input "E31540 (20-62200-100000-100-74520-200-520-999-999-999-99)" at bounding box center [726, 273] width 228 height 21
drag, startPoint x: 823, startPoint y: 271, endPoint x: 652, endPoint y: 280, distance: 171.5
click at [652, 280] on input "E31540 (20-62200-100000-100-74520-200-520-999-999-999-99)" at bounding box center [726, 273] width 228 height 21
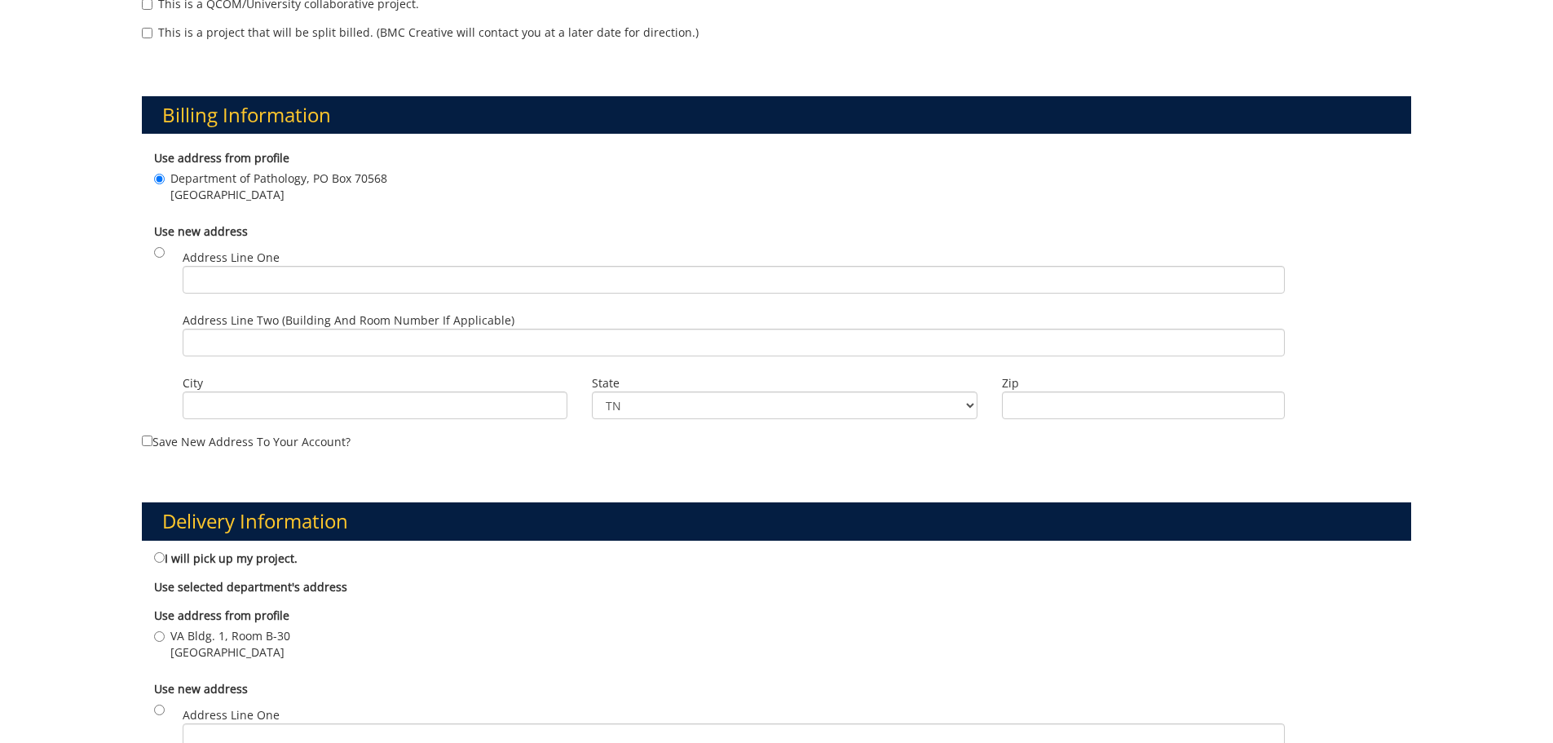
scroll to position [571, 0]
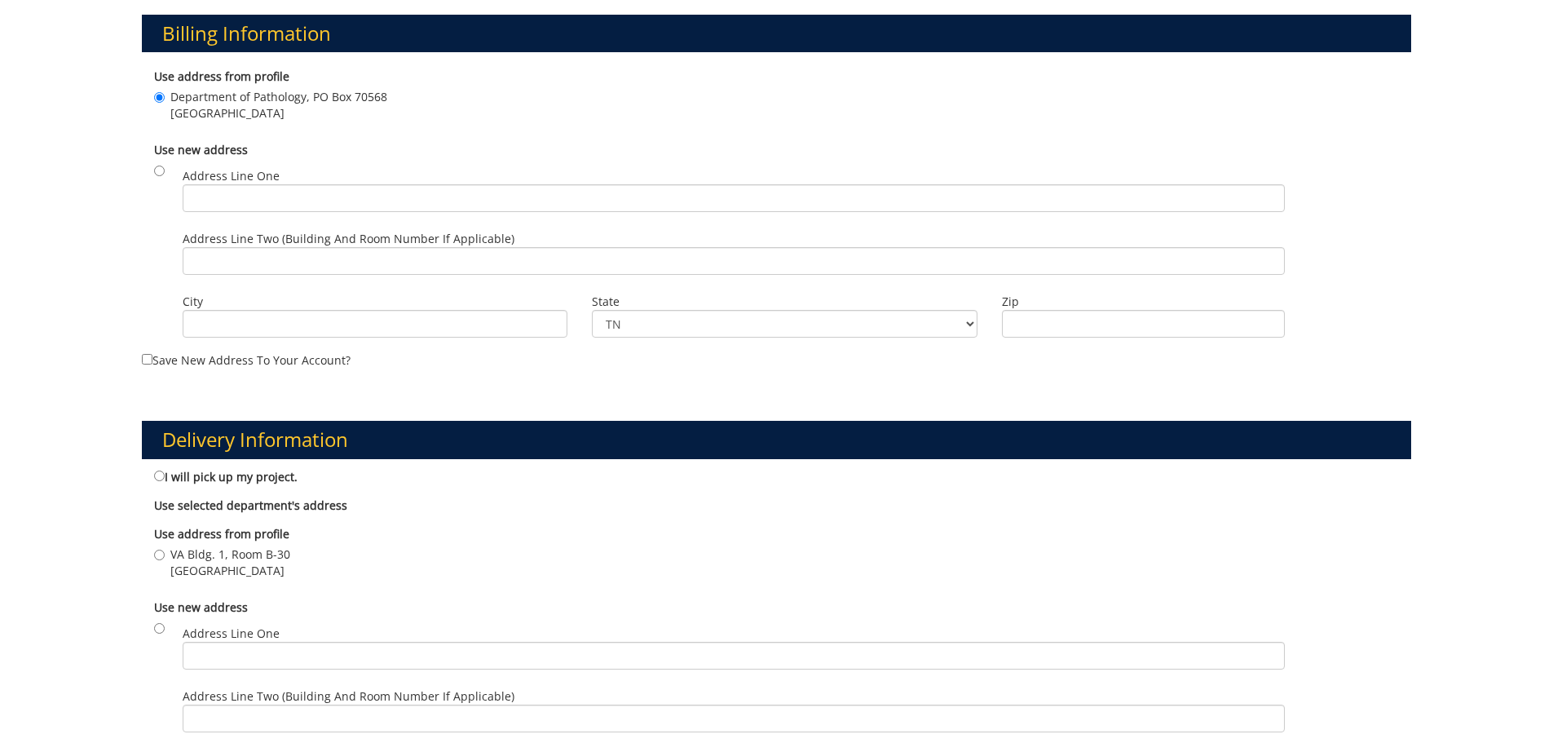
click at [169, 481] on label "I will pick up my project." at bounding box center [226, 476] width 144 height 18
click at [165, 481] on input "I will pick up my project." at bounding box center [159, 476] width 11 height 11
radio input "true"
click at [177, 546] on span "VA Bldg. 1, Room B-30" at bounding box center [230, 554] width 120 height 16
click at [165, 550] on input "VA Bldg. 1, Room B-30 Johnson City , TN 37614" at bounding box center [159, 555] width 11 height 11
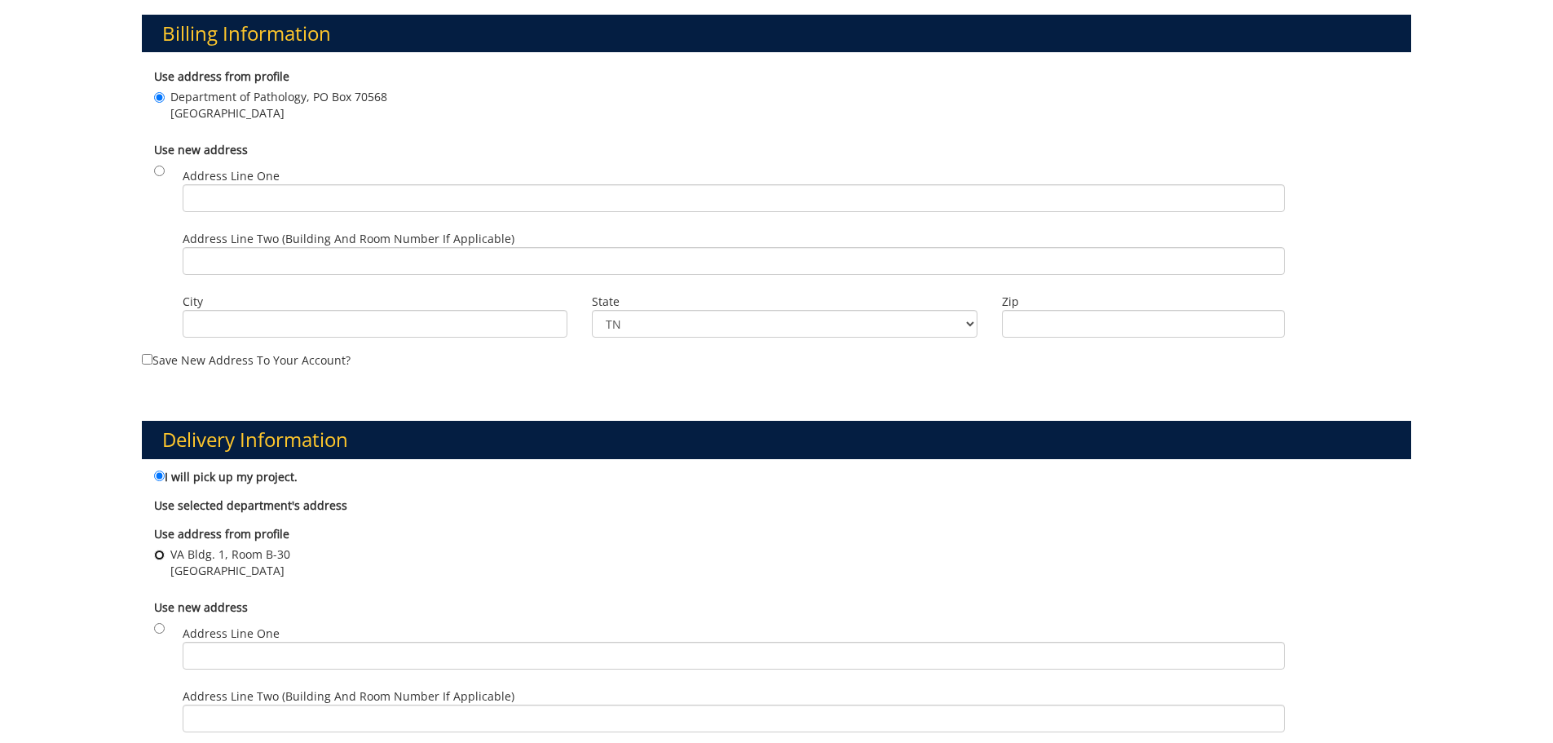
radio input "true"
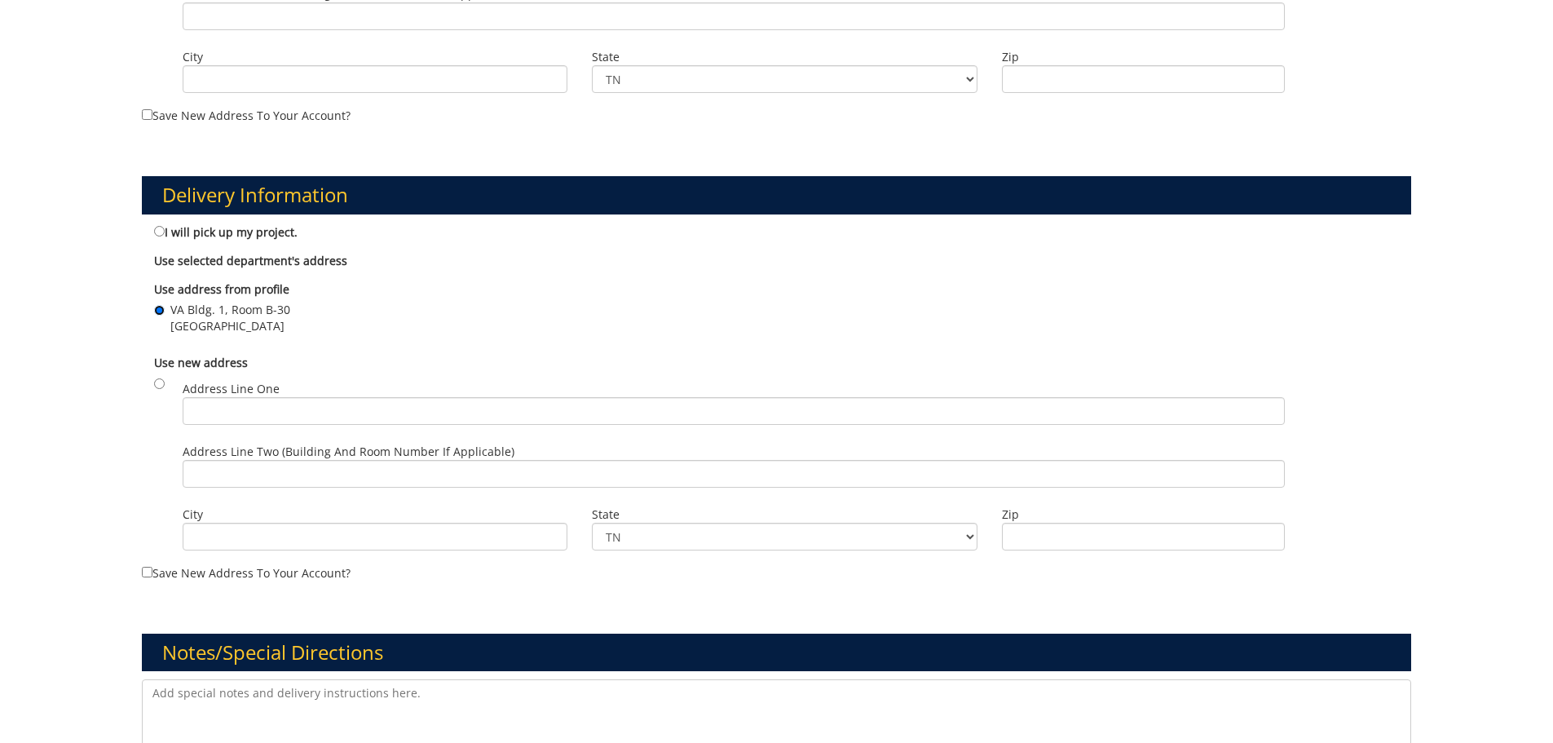
scroll to position [897, 0]
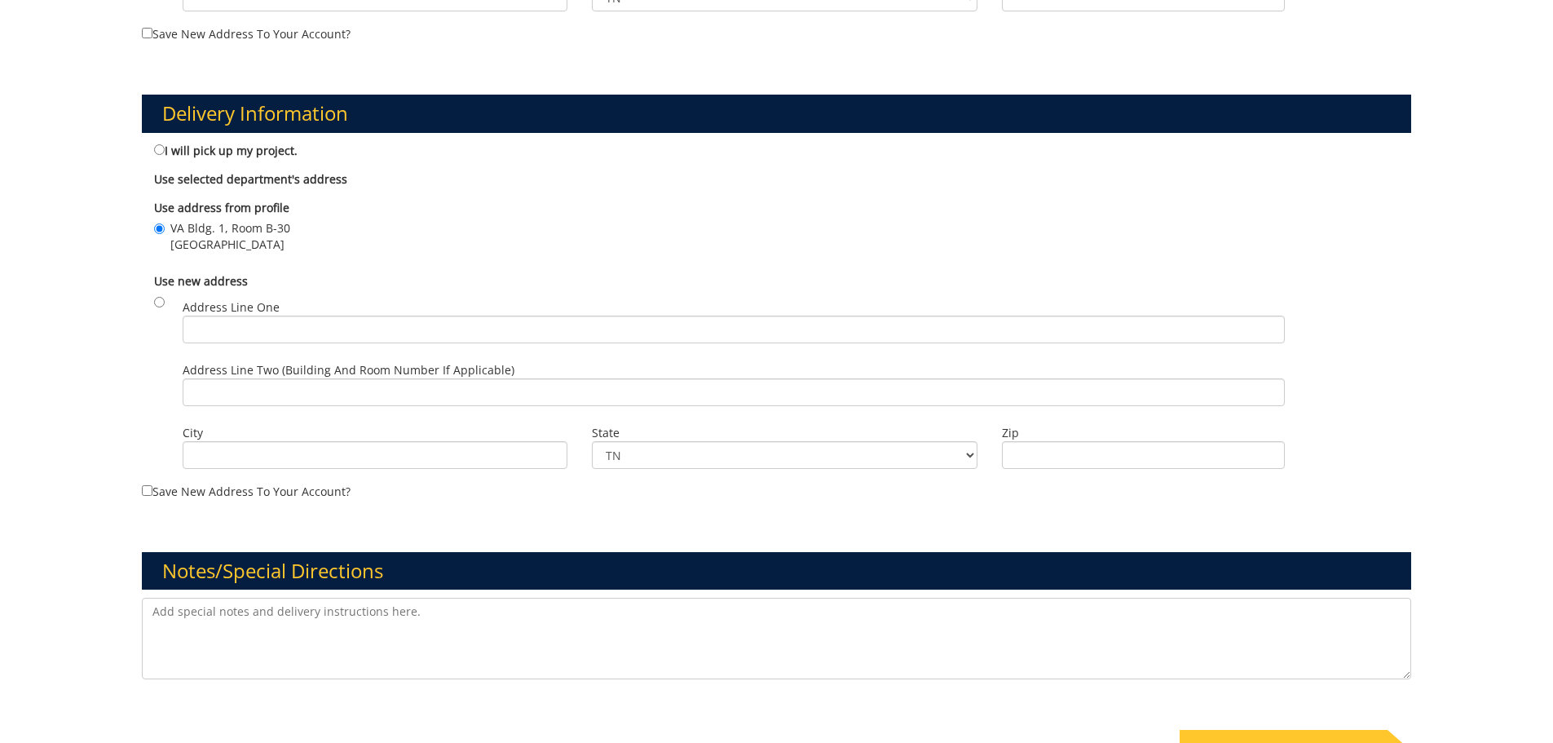
click at [275, 621] on textarea at bounding box center [777, 639] width 1271 height 82
paste textarea "20-62200-100000-100-74520-200-520-999-999-999-99"
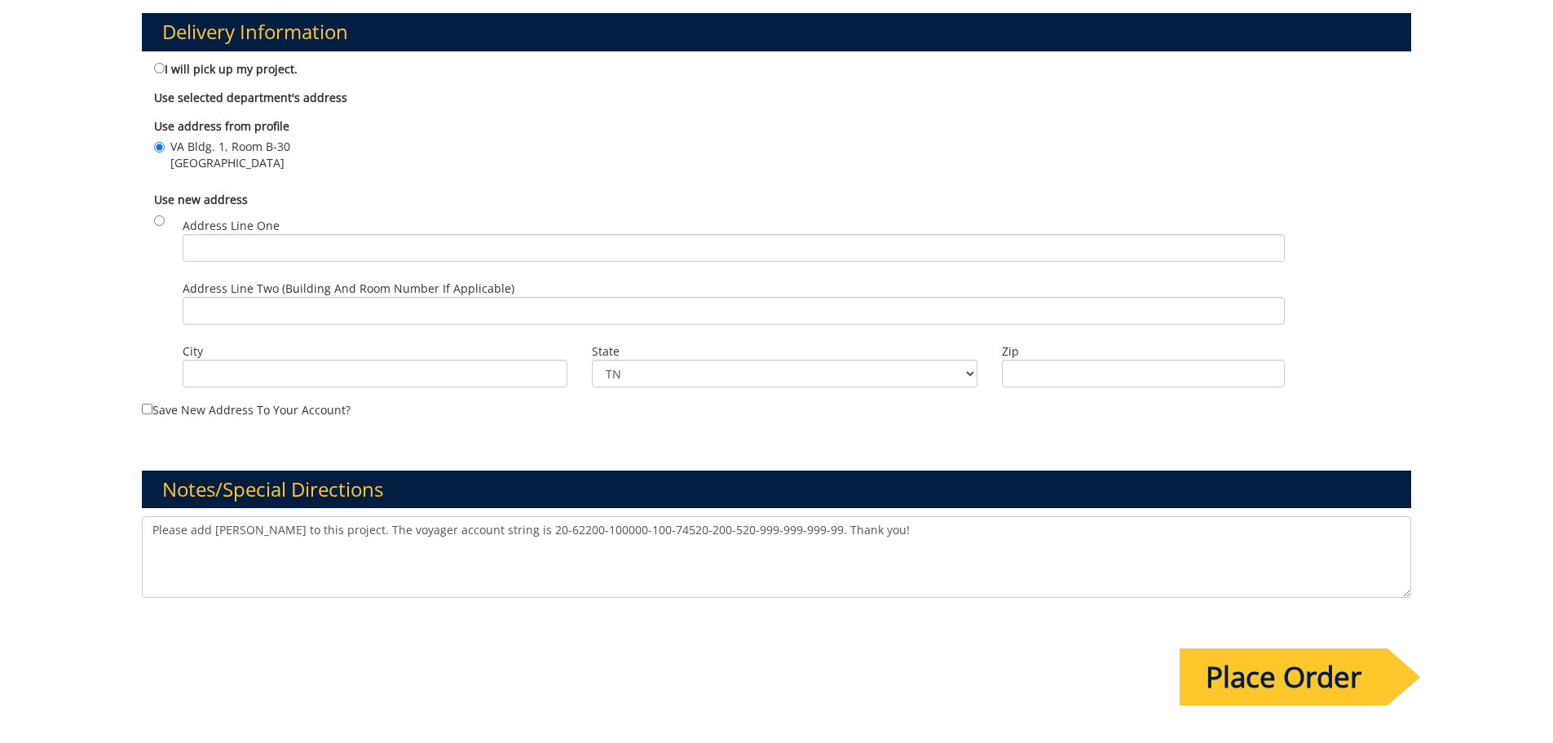
type textarea "Please add [PERSON_NAME] to this project. The voyager account string is 20-6220…"
click at [1226, 681] on input "Place Order" at bounding box center [1284, 676] width 208 height 57
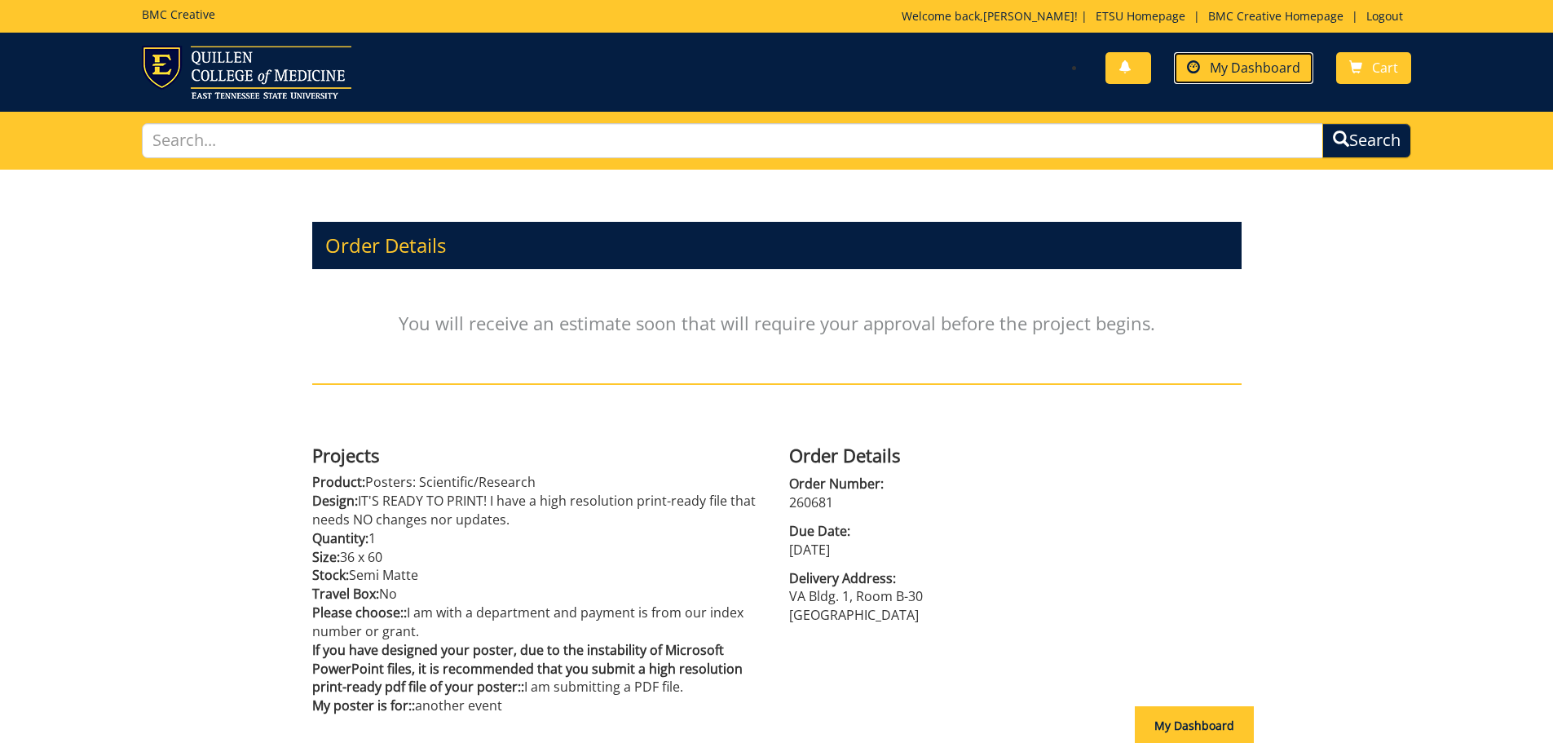
click at [1199, 70] on span at bounding box center [1193, 67] width 13 height 13
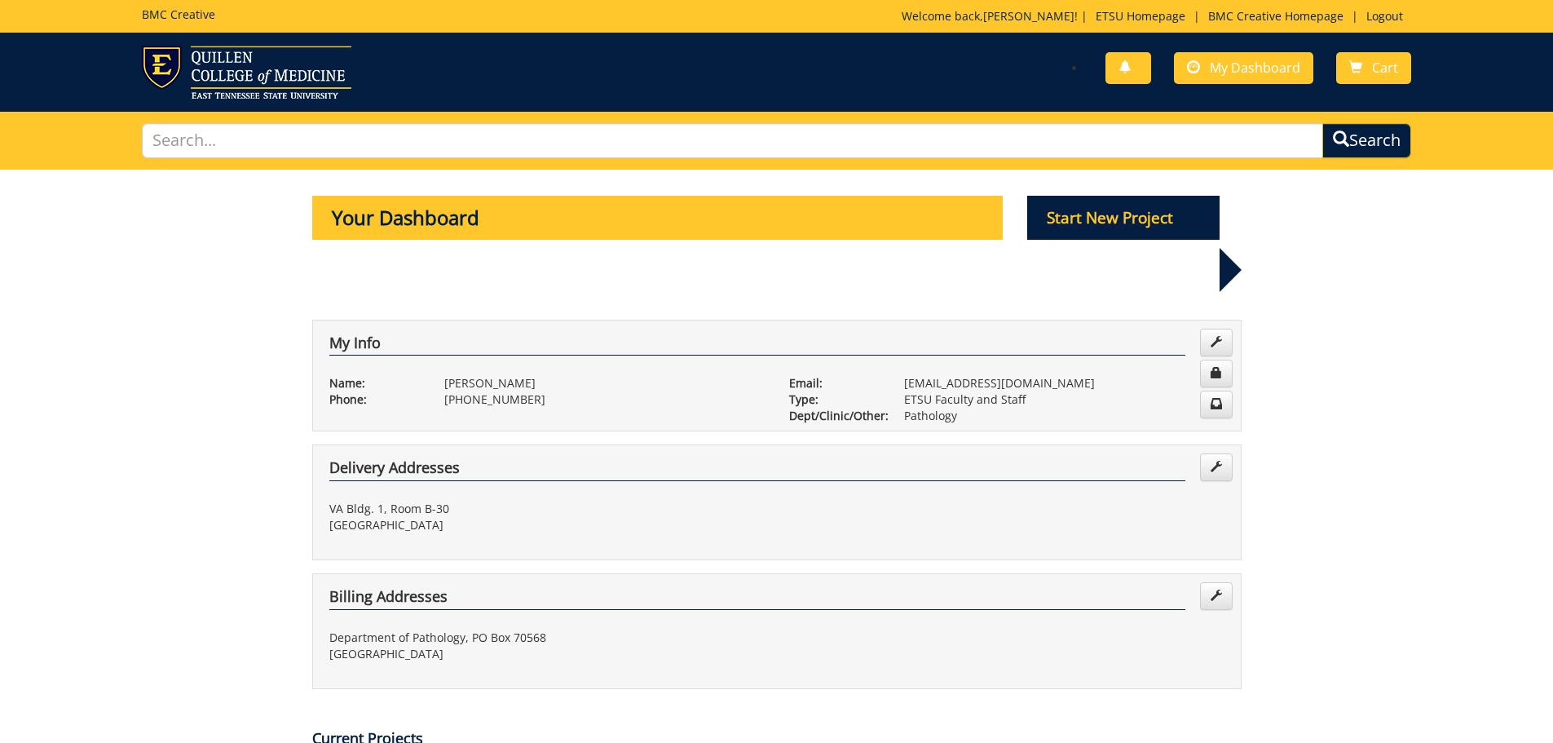
scroll to position [326, 0]
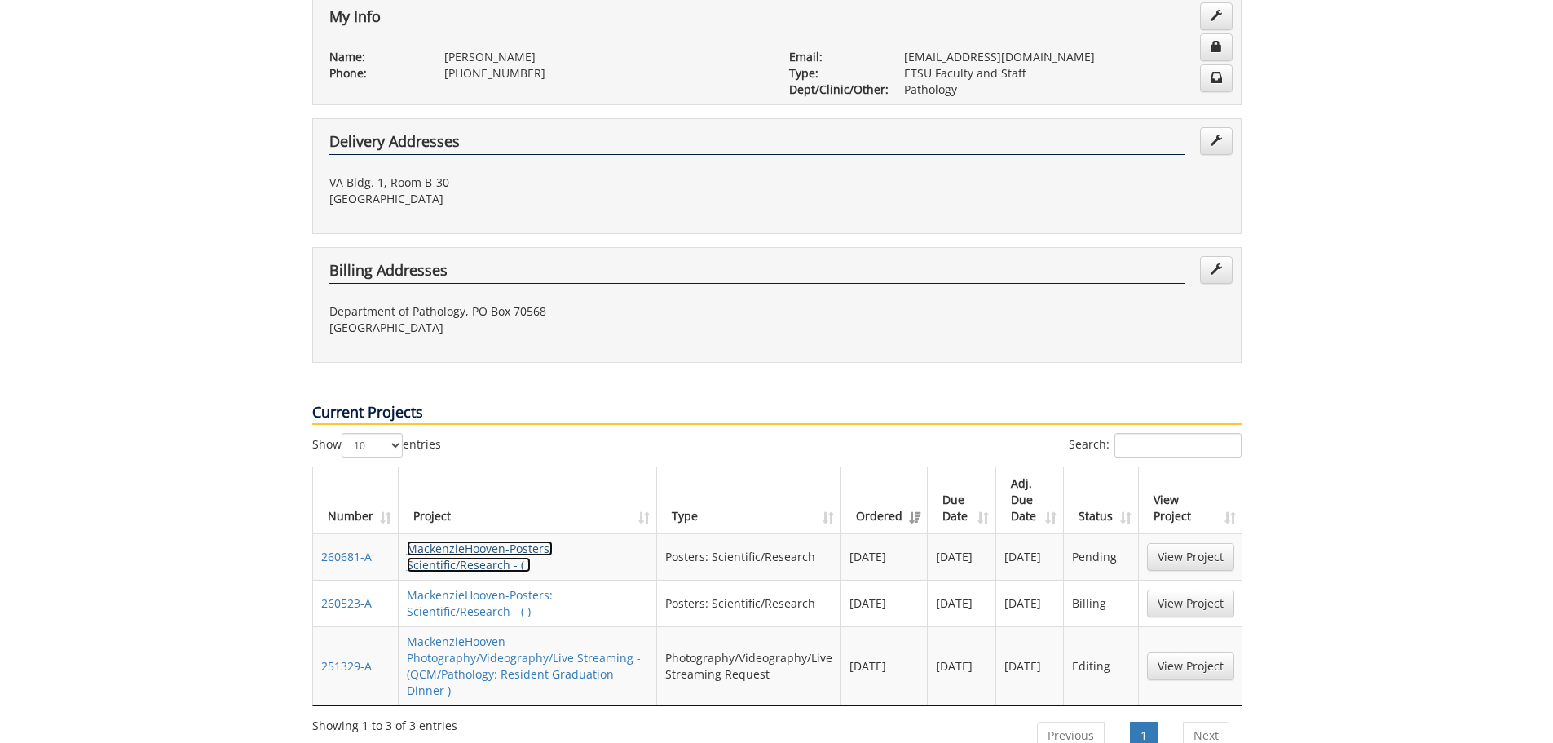
click at [515, 541] on link "MackenzieHooven-Posters: Scientific/Research - ( )" at bounding box center [480, 557] width 146 height 32
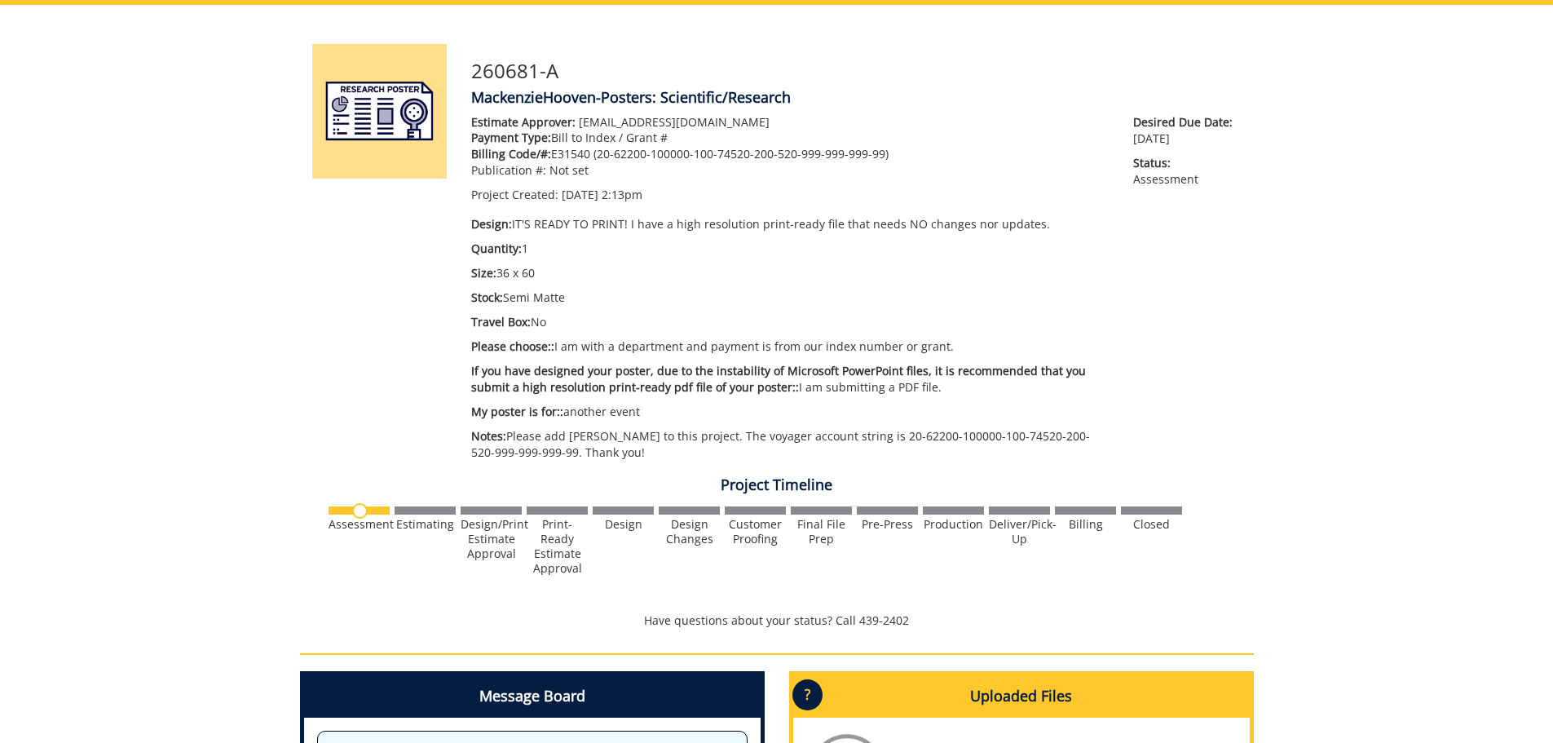
scroll to position [491, 0]
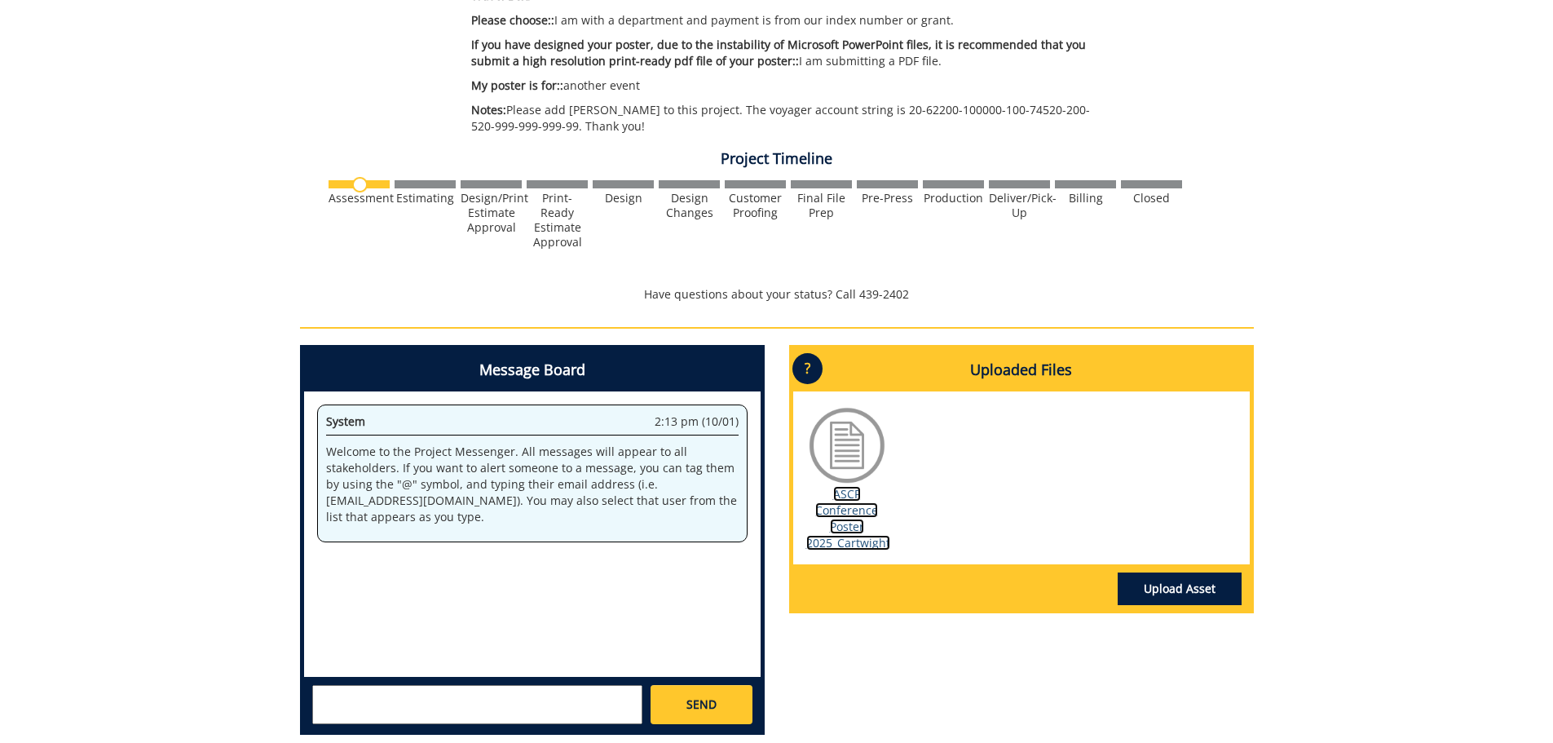
click at [841, 505] on link "ASCP Conference Poster 2025_Cartwight" at bounding box center [849, 518] width 84 height 64
click at [1359, 312] on div "260681-A MackenzieHooven-Posters: Scientific/Research Estimate Approver: [EMAIL…" at bounding box center [776, 214] width 1553 height 1070
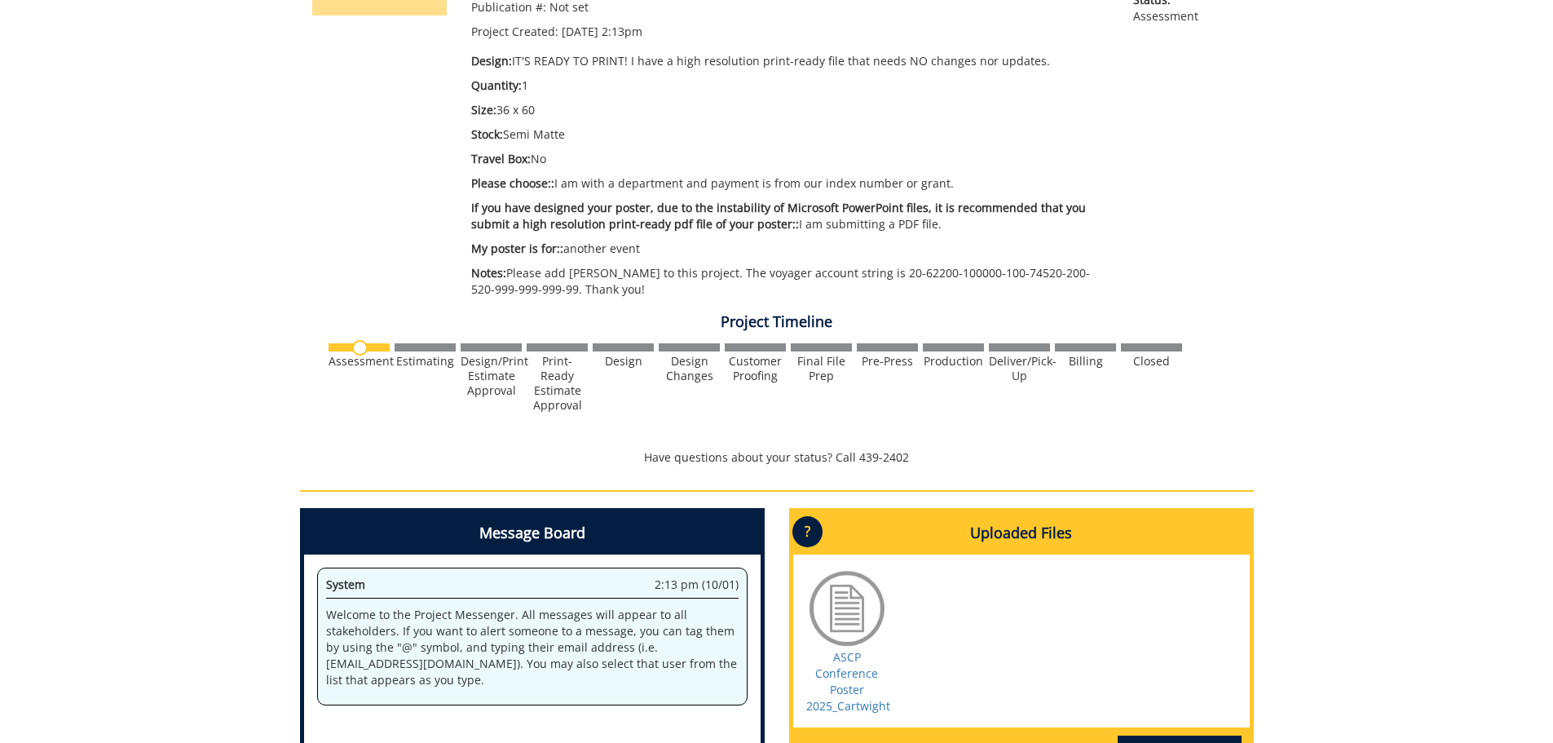
scroll to position [165, 0]
